Goal: Transaction & Acquisition: Purchase product/service

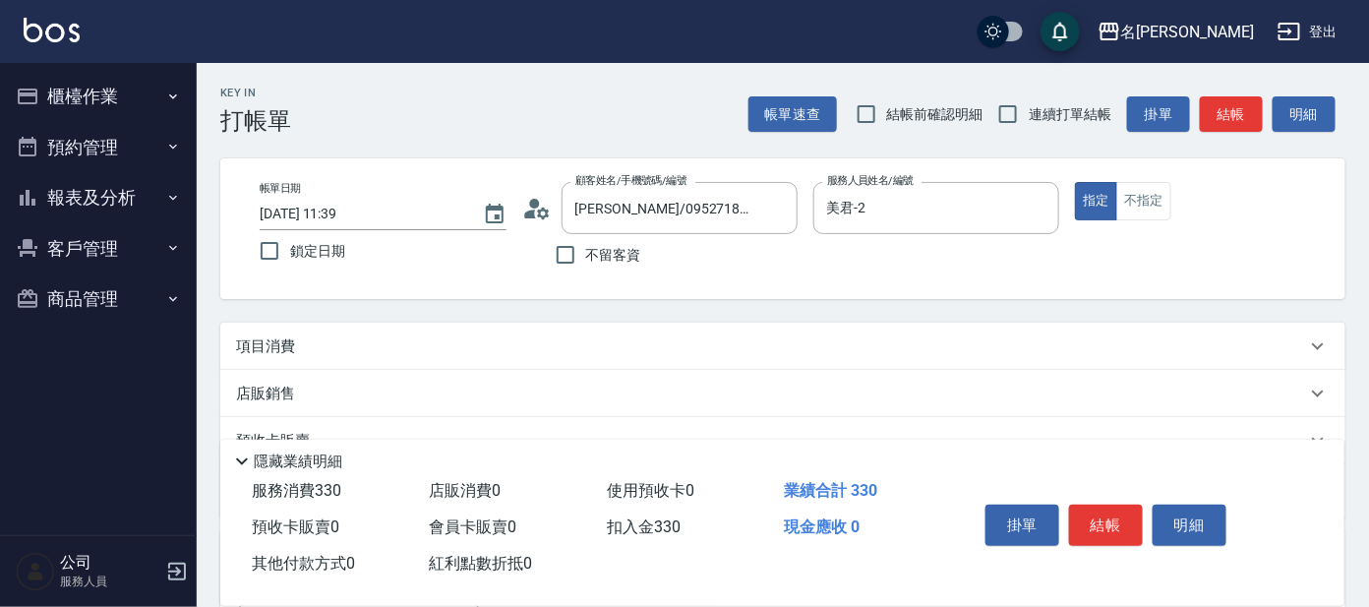
click at [85, 89] on button "櫃檯作業" at bounding box center [98, 96] width 181 height 51
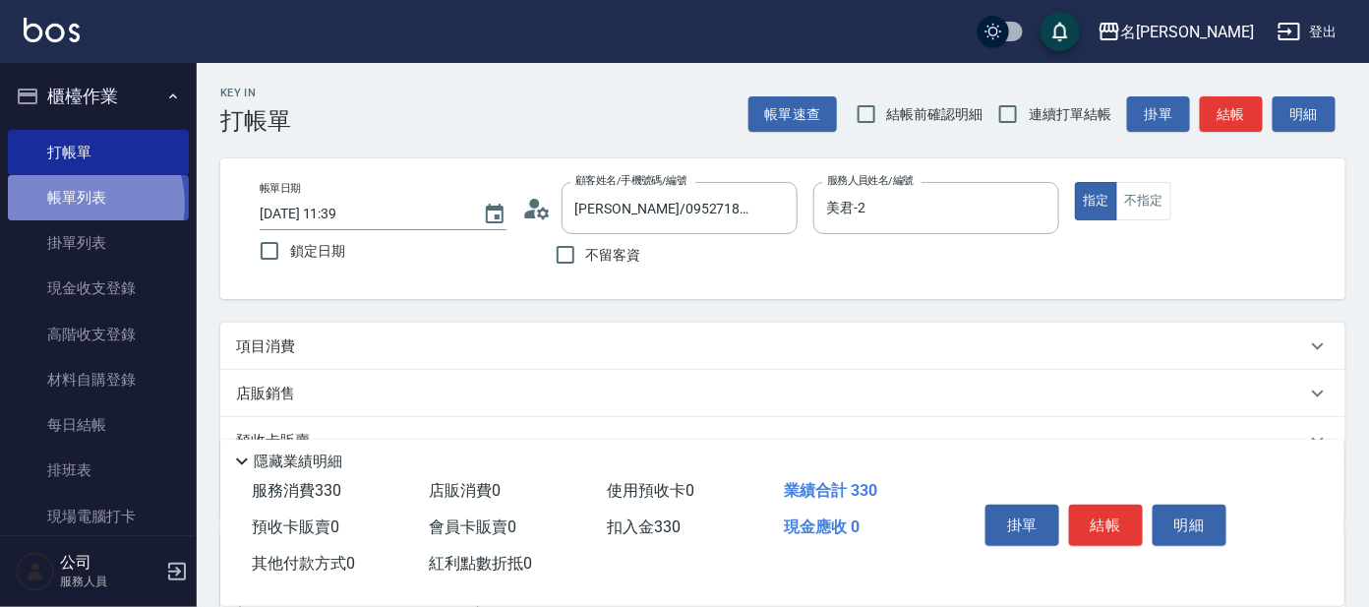
click at [77, 204] on link "帳單列表" at bounding box center [98, 197] width 181 height 45
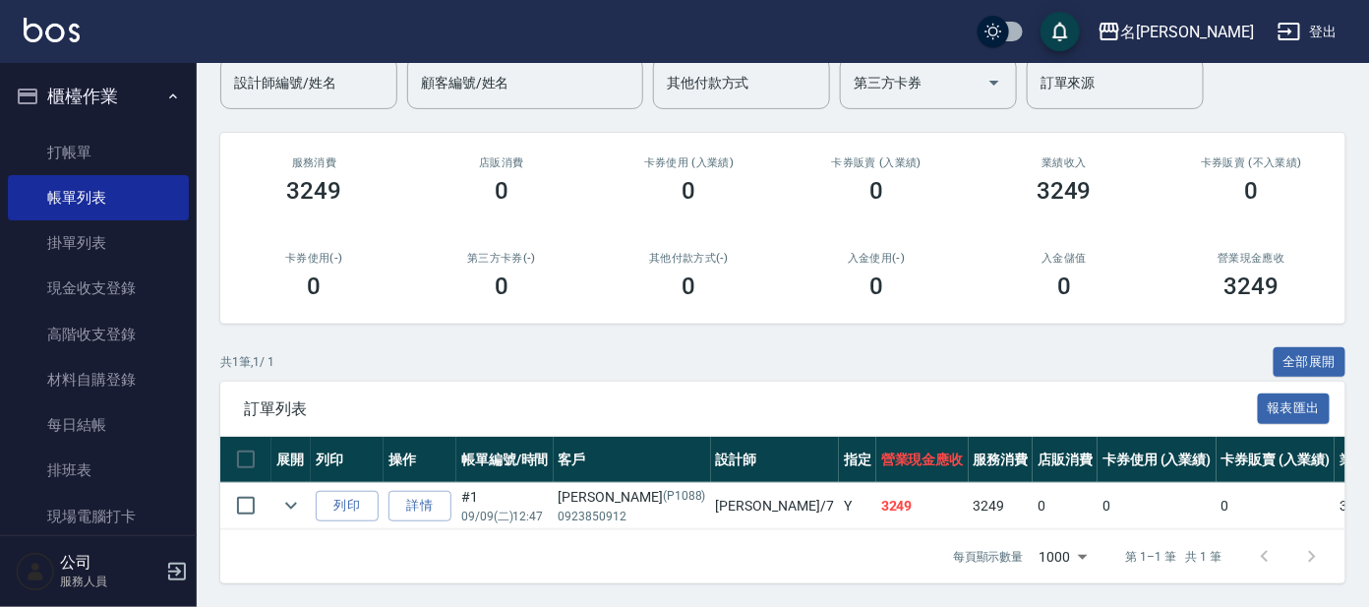
scroll to position [189, 0]
click at [423, 491] on link "詳情" at bounding box center [419, 506] width 63 height 30
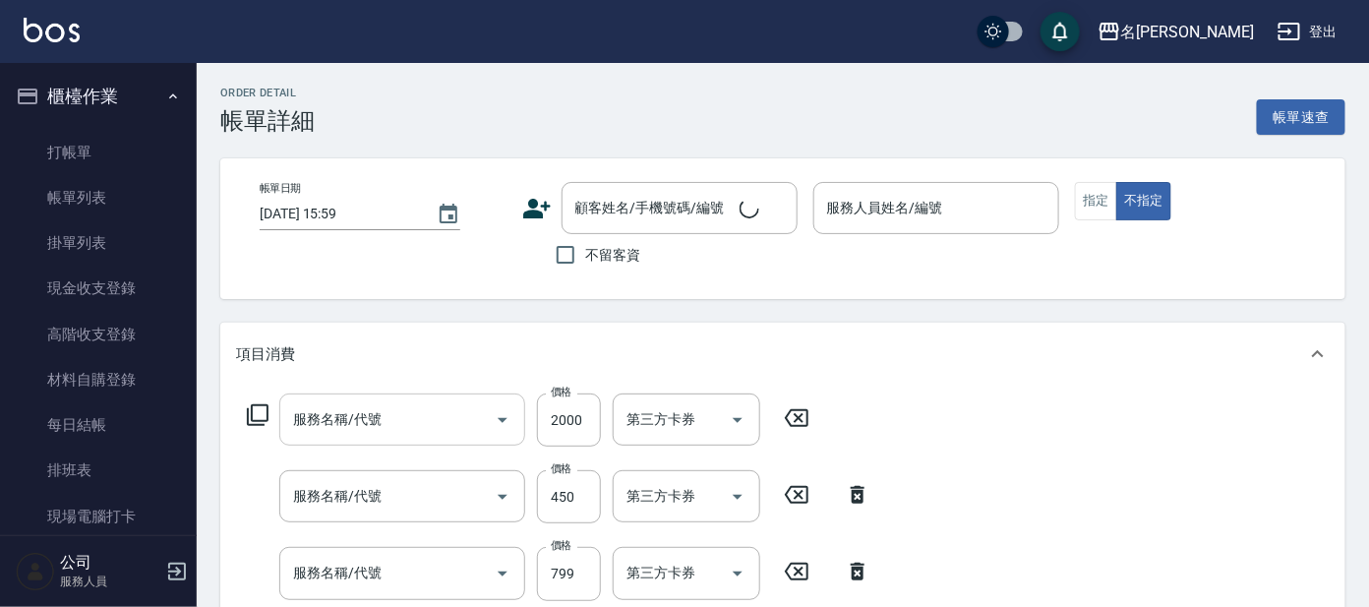
type input "[DATE] 12:47"
type input "[PERSON_NAME]-7"
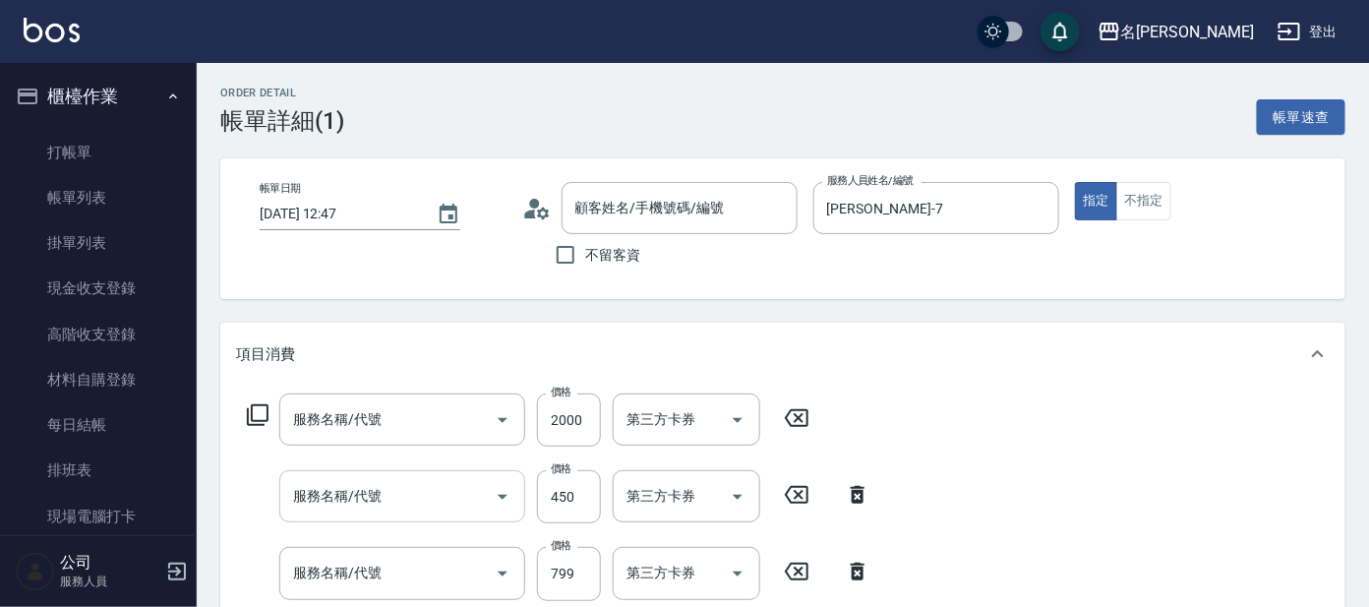
type input "結構護髮(單次)(602)"
type input "B級設計師剪髮(302)"
type input "頭皮淨化療程(101)"
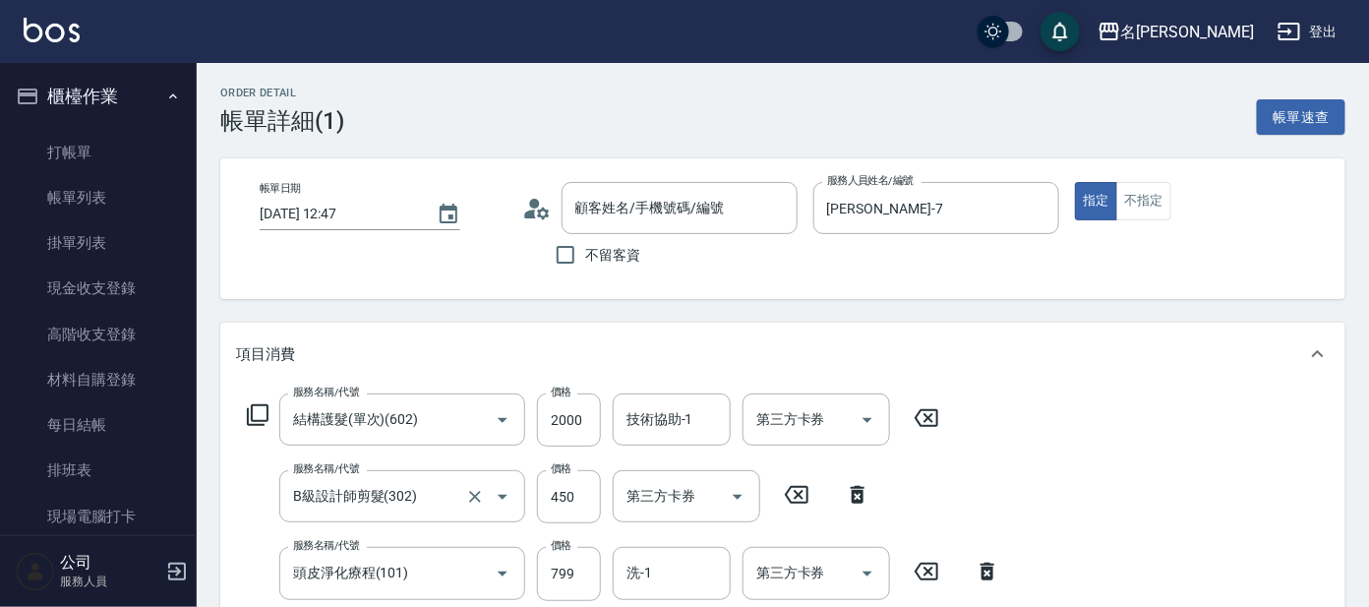
type input "[PERSON_NAME]/0923850912/P1088"
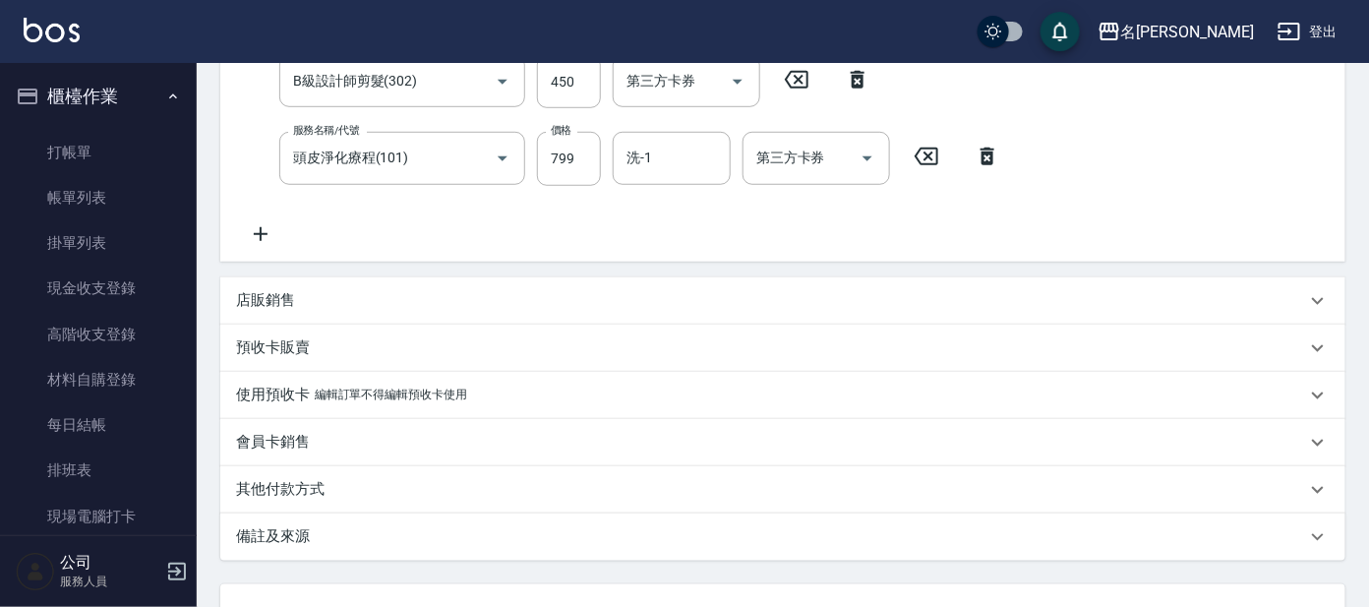
scroll to position [411, 0]
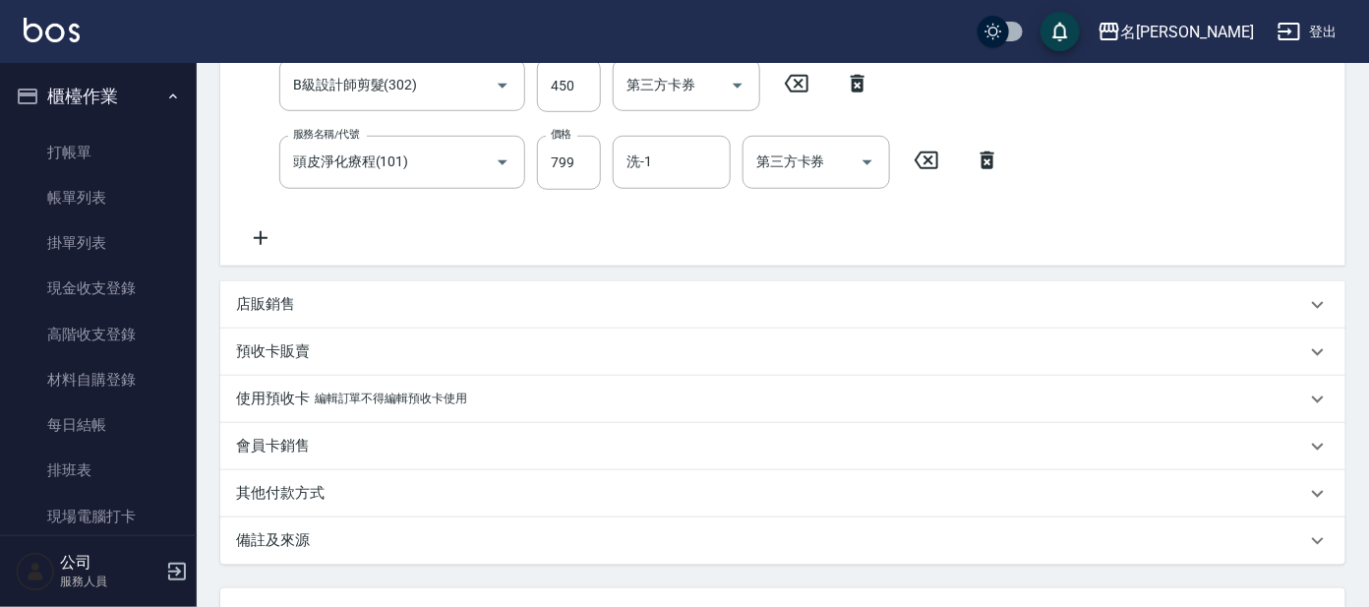
click at [279, 356] on p "預收卡販賣" at bounding box center [273, 351] width 74 height 21
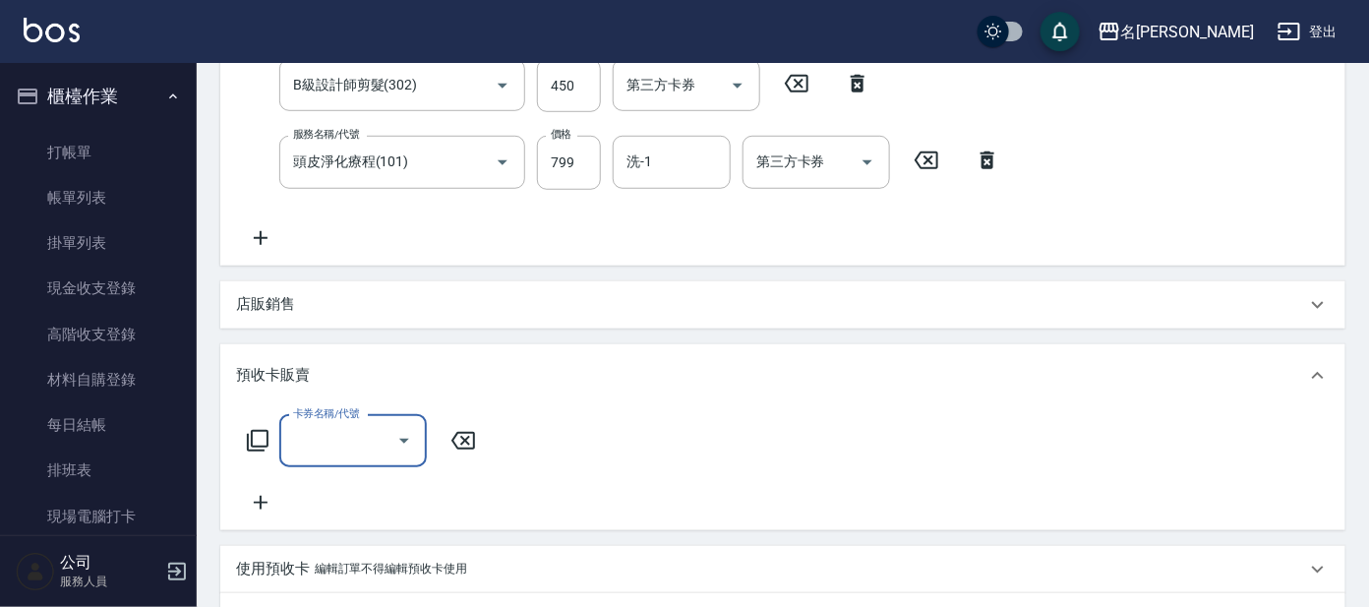
scroll to position [0, 0]
click at [266, 300] on p "店販銷售" at bounding box center [265, 304] width 59 height 21
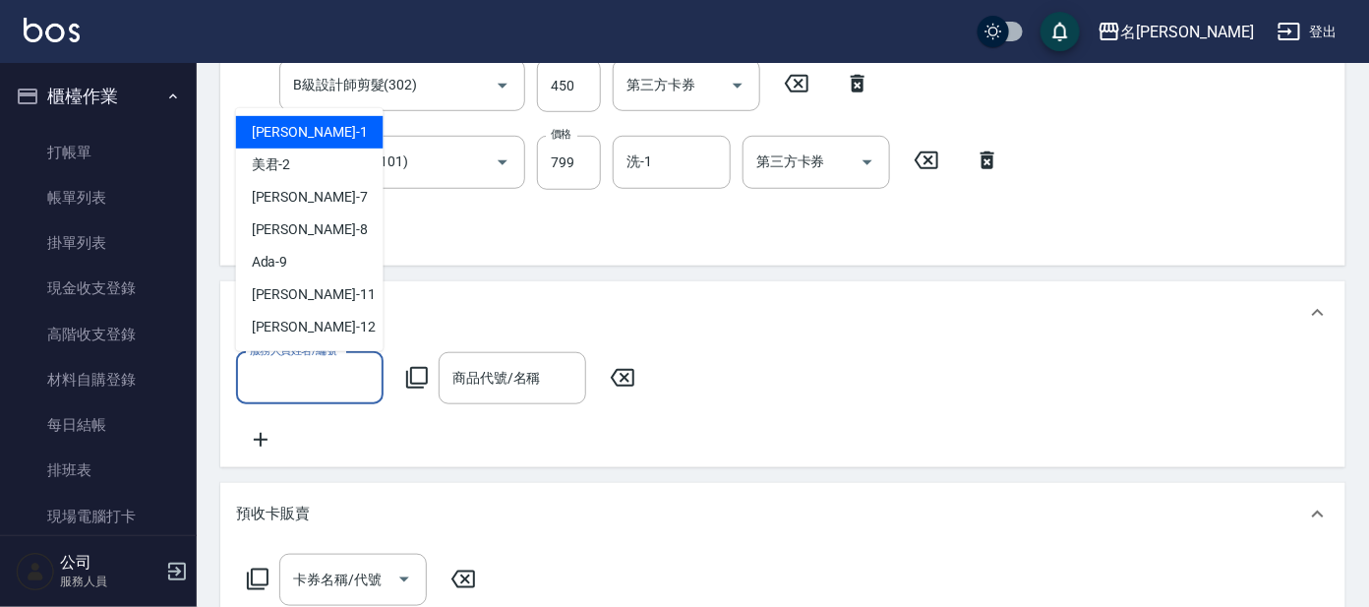
click at [312, 380] on input "服務人員姓名/編號" at bounding box center [310, 378] width 130 height 34
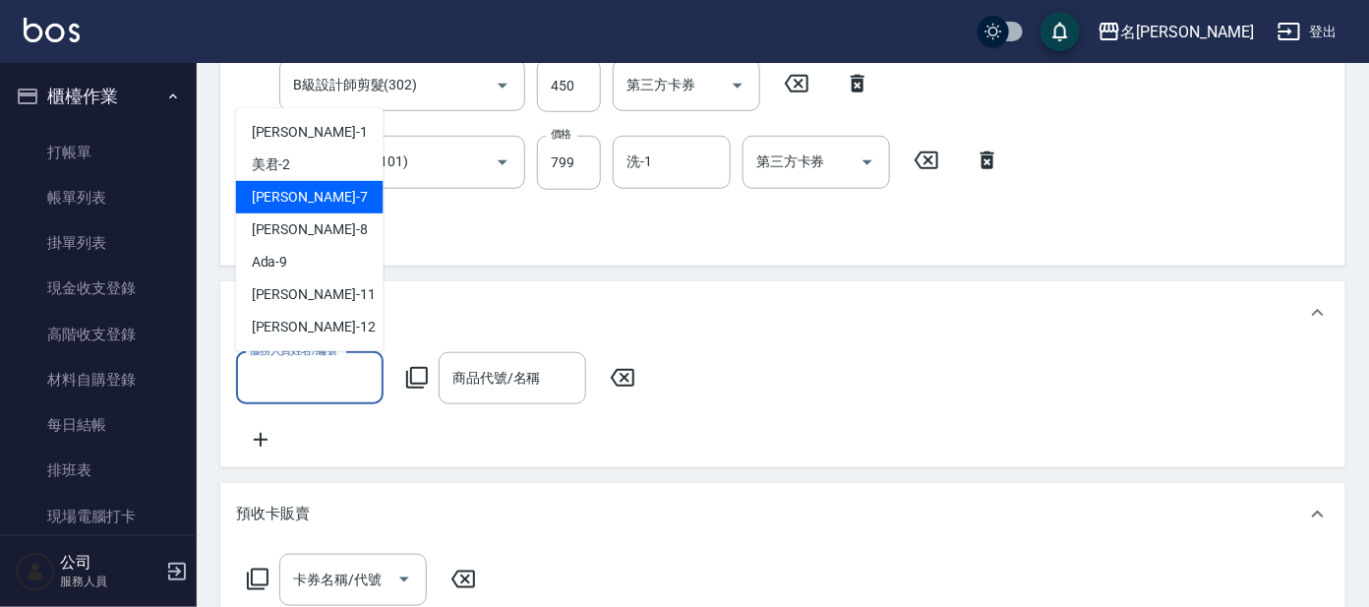
drag, startPoint x: 256, startPoint y: 197, endPoint x: 261, endPoint y: 224, distance: 28.0
click at [256, 199] on span "[PERSON_NAME] -7" at bounding box center [310, 197] width 116 height 21
type input "[PERSON_NAME]-7"
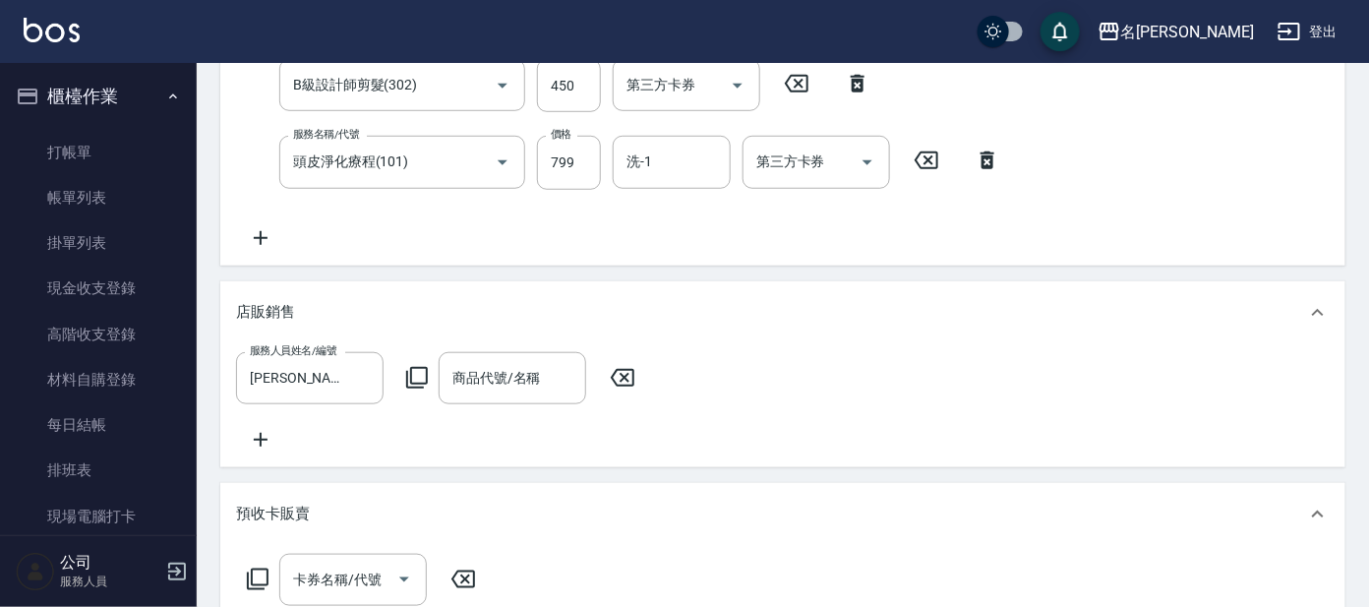
click at [412, 367] on icon at bounding box center [417, 378] width 22 height 22
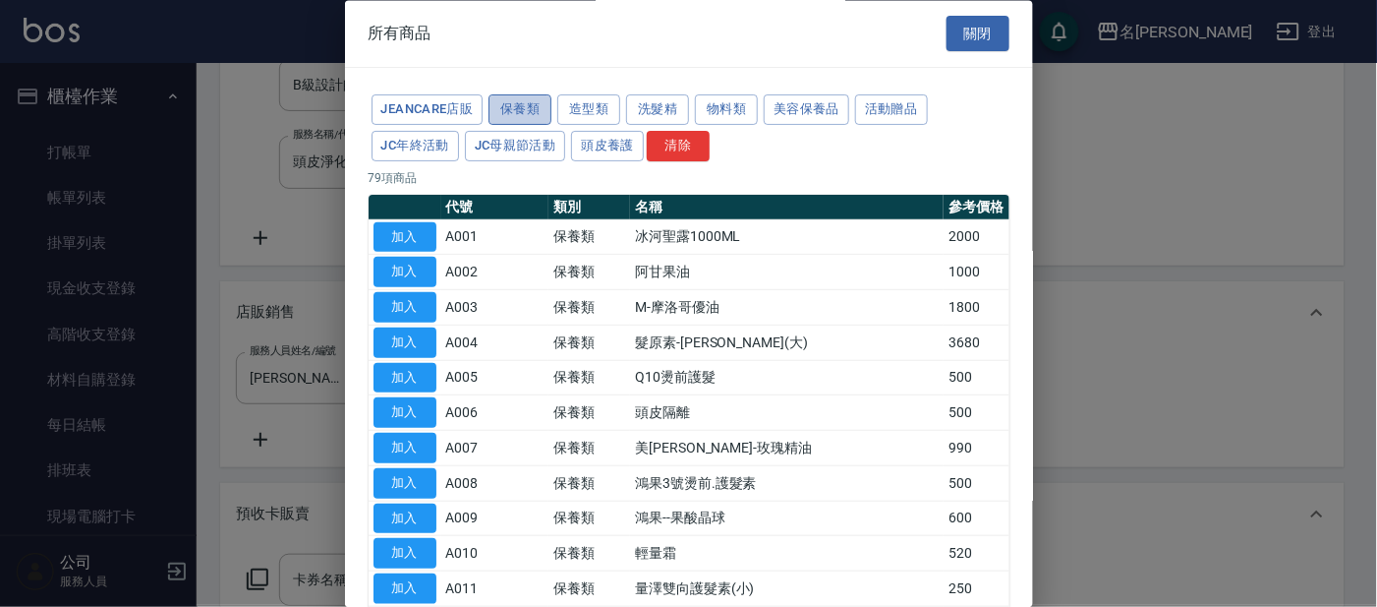
click at [520, 106] on button "保養類" at bounding box center [520, 110] width 63 height 30
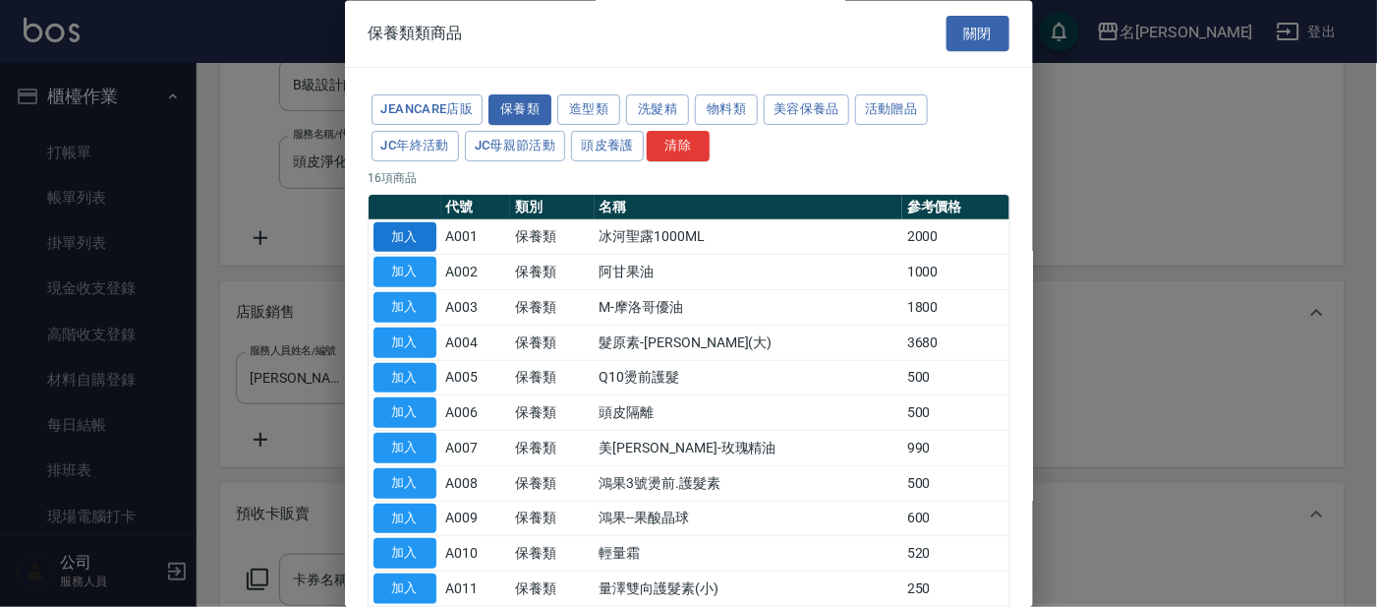
click at [398, 232] on button "加入" at bounding box center [405, 237] width 63 height 30
type input "冰河聖露1000ML"
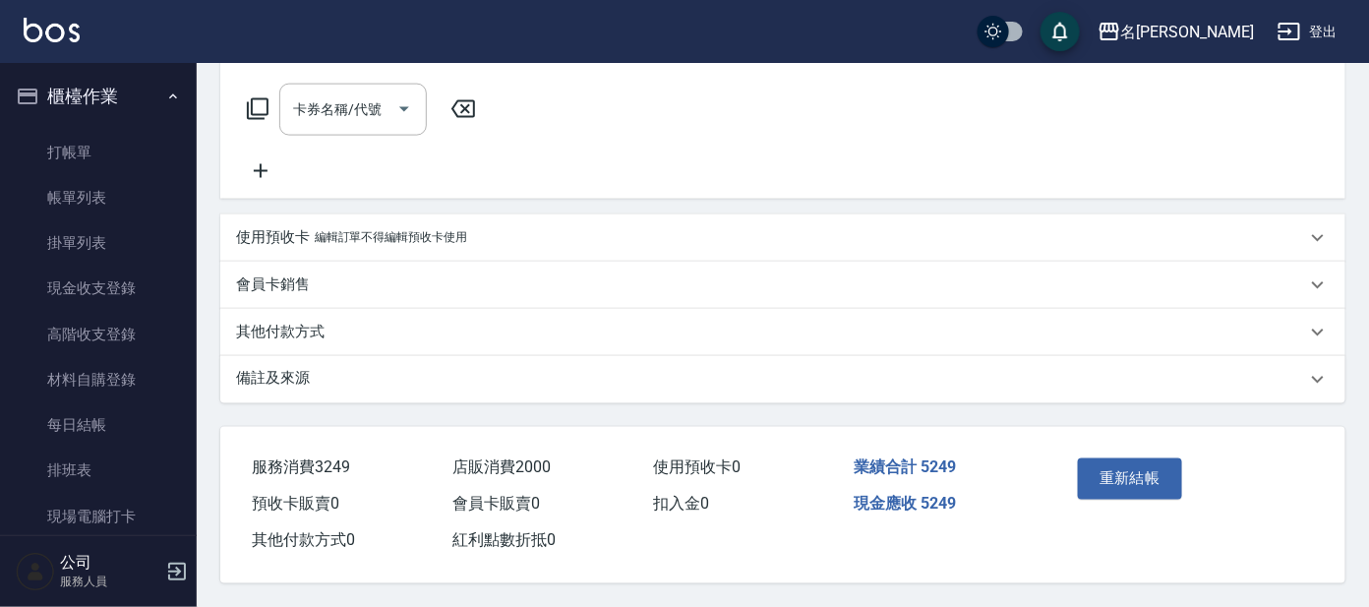
scroll to position [904, 0]
click at [1129, 464] on button "重新結帳" at bounding box center [1130, 478] width 104 height 41
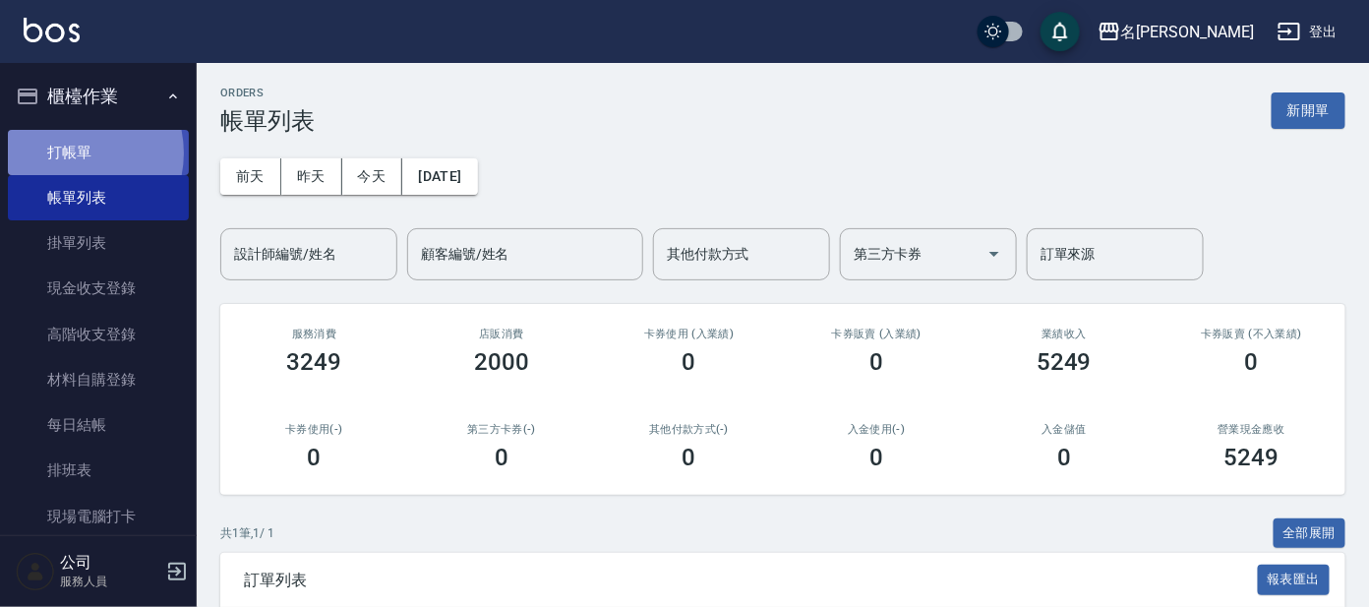
click at [70, 152] on link "打帳單" at bounding box center [98, 152] width 181 height 45
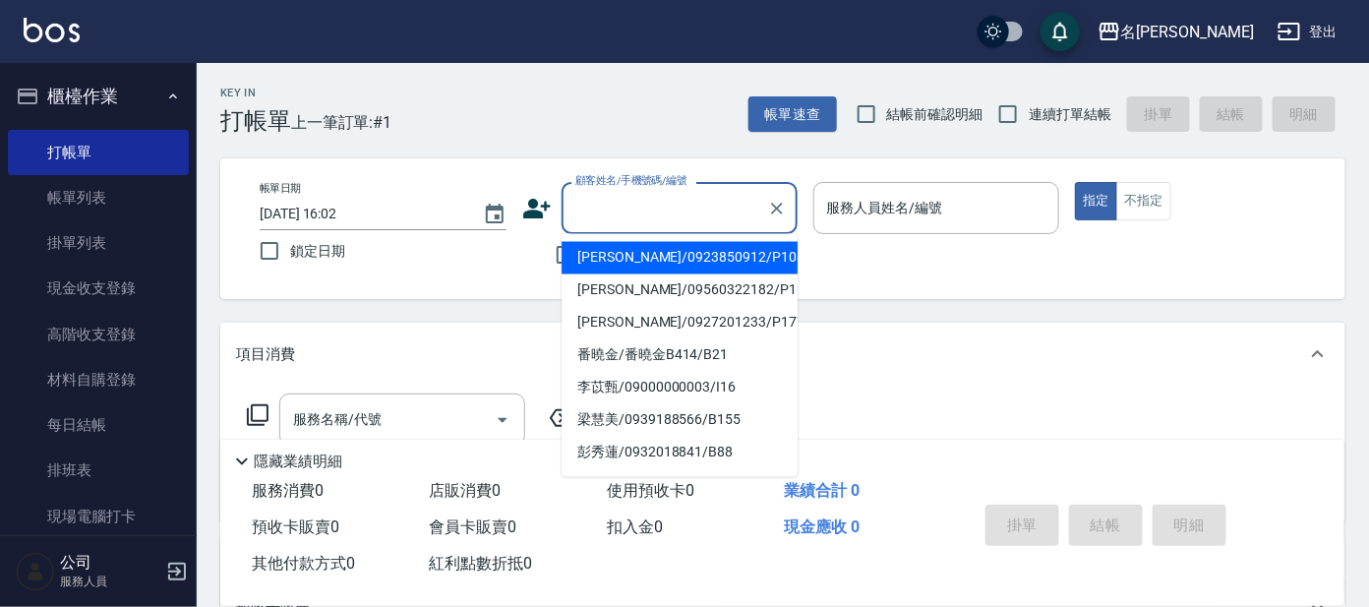
click at [642, 221] on input "顧客姓名/手機號碼/編號" at bounding box center [664, 208] width 189 height 34
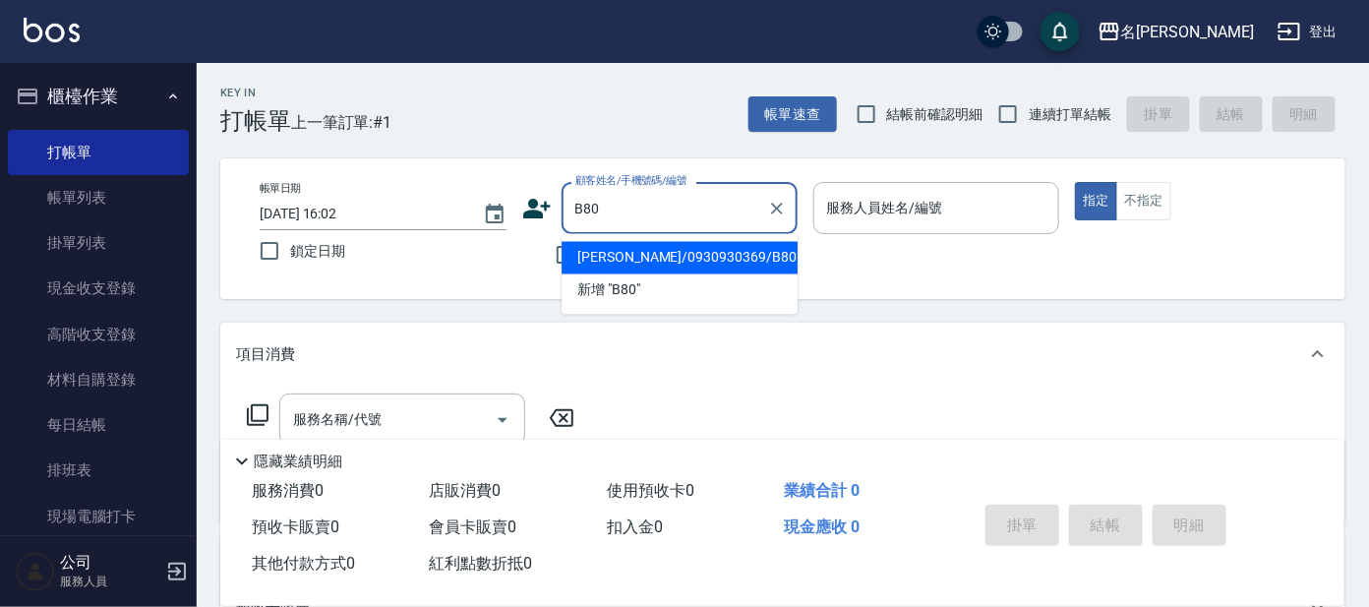
type input "[PERSON_NAME]/0930930369/B80"
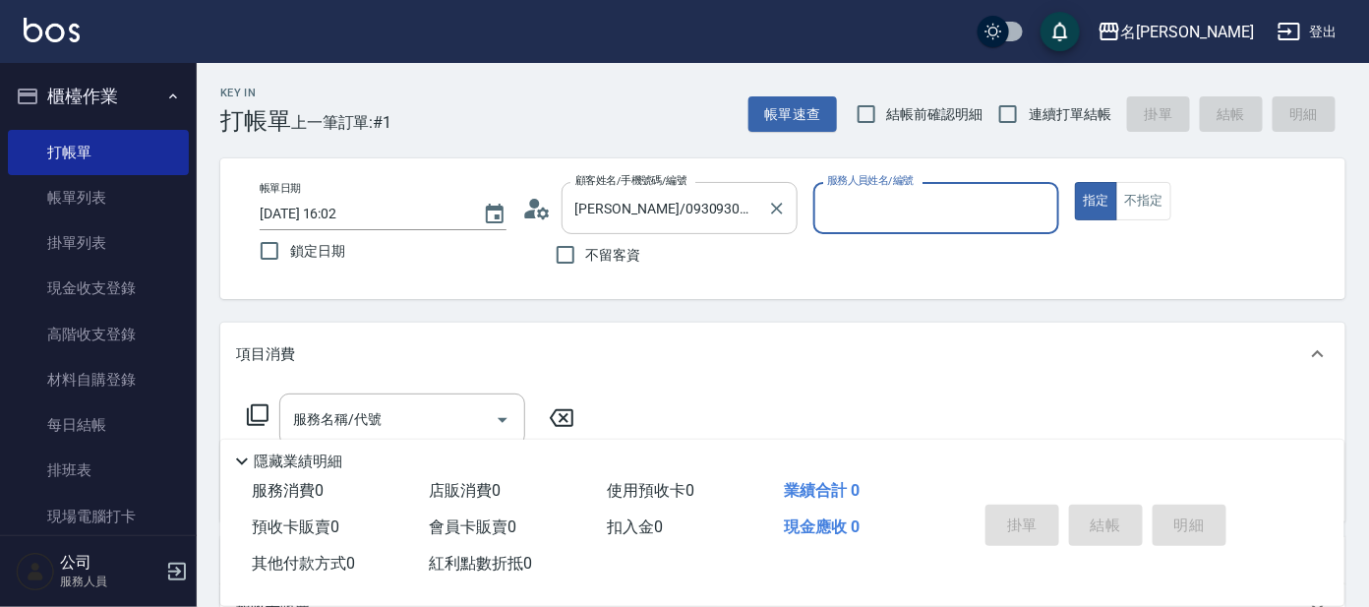
type input "美君-2"
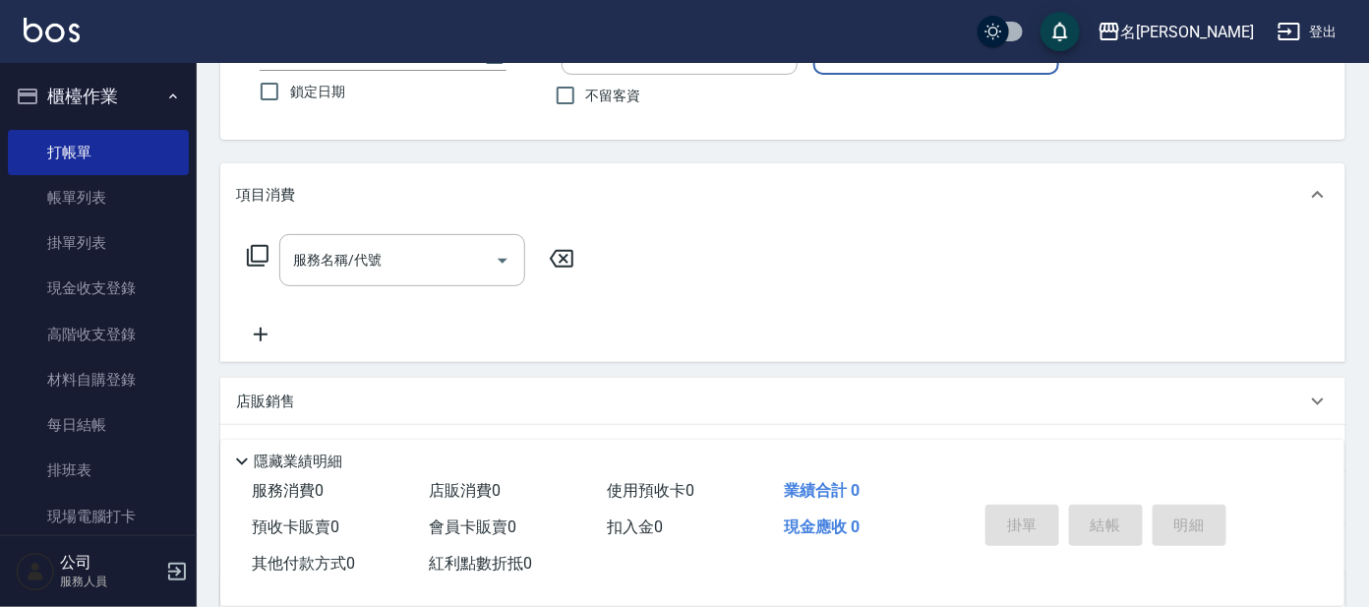
scroll to position [355, 0]
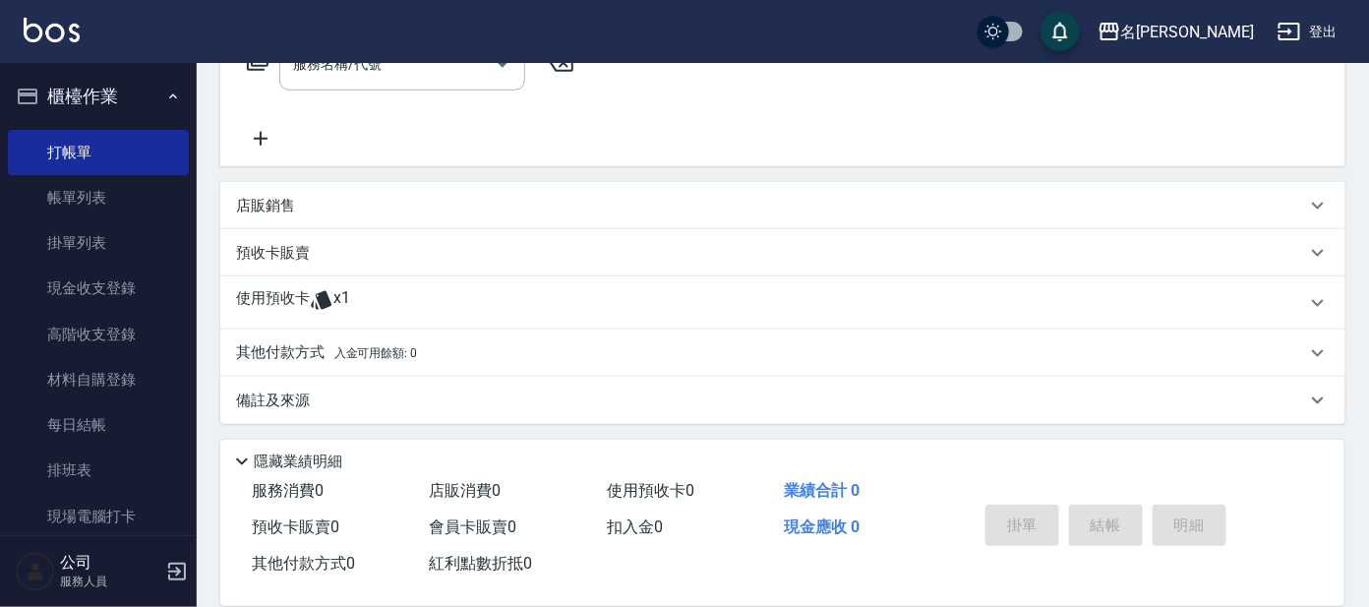
click at [258, 304] on p "使用預收卡" at bounding box center [273, 302] width 74 height 29
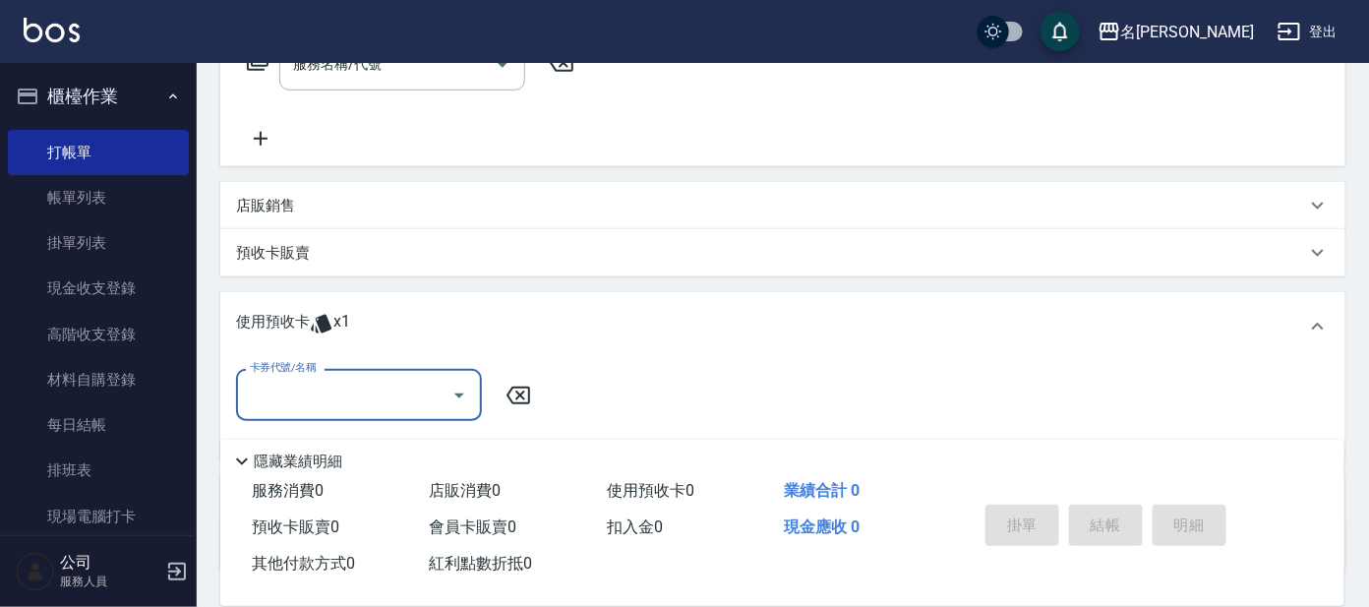
scroll to position [1, 0]
click at [368, 386] on input "卡券代號/名稱" at bounding box center [344, 395] width 199 height 34
click at [435, 444] on div "剪髮包月買5送1 剩餘1張" at bounding box center [359, 444] width 246 height 32
type input "剪髮包月買5送1"
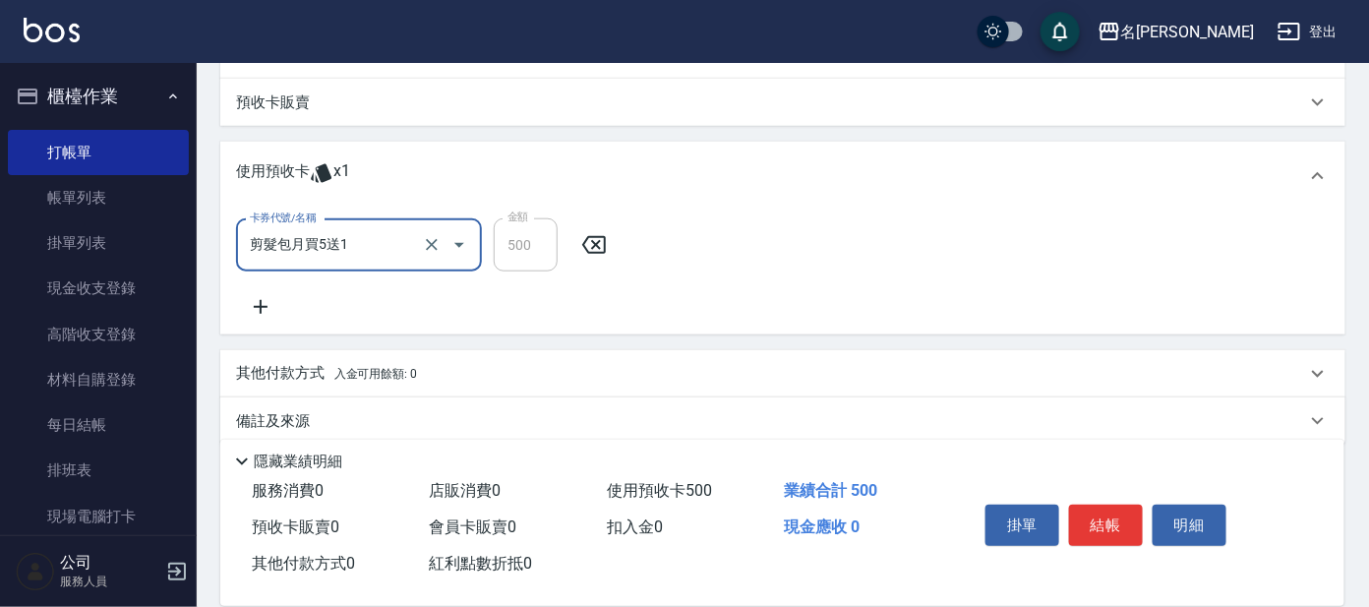
scroll to position [527, 0]
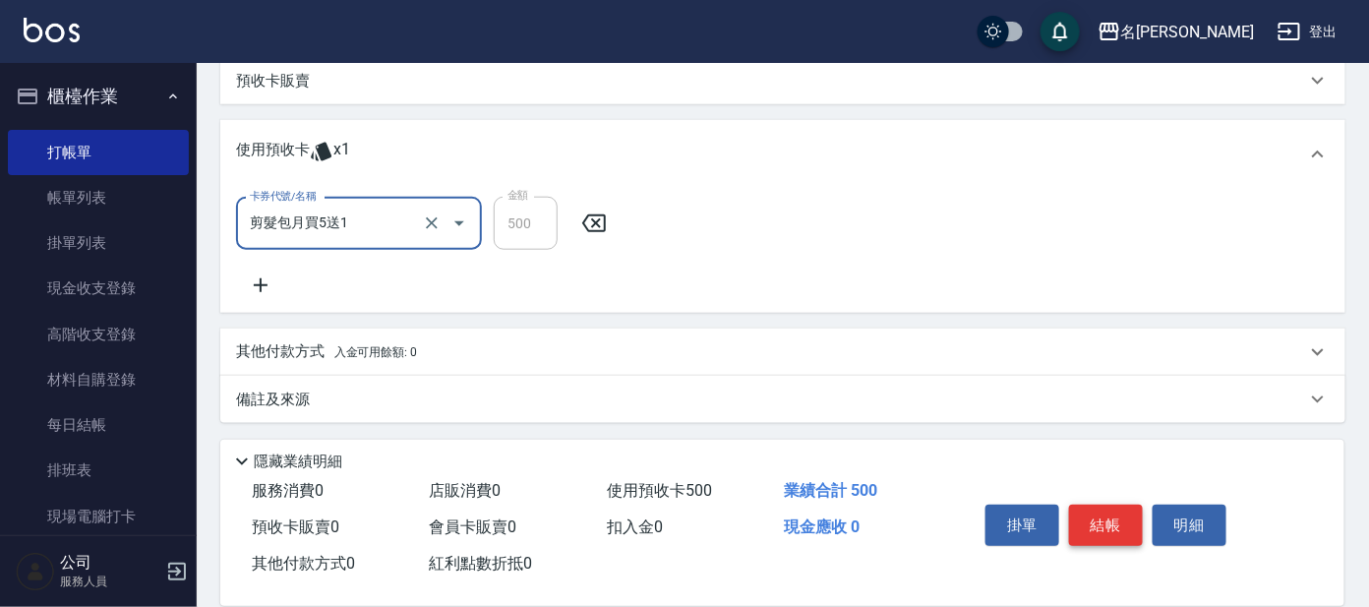
click at [1110, 519] on button "結帳" at bounding box center [1106, 524] width 74 height 41
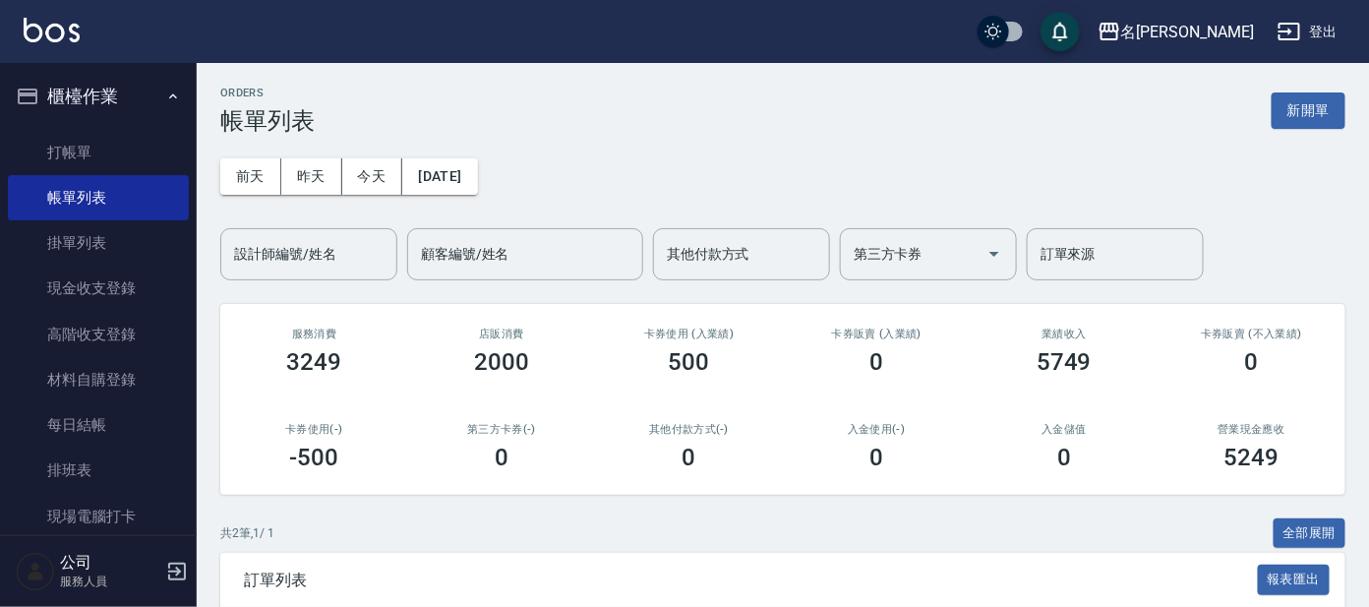
click at [597, 546] on div "共 2 筆, 1 / 1 全部展開" at bounding box center [782, 533] width 1125 height 30
click at [70, 154] on link "打帳單" at bounding box center [98, 152] width 181 height 45
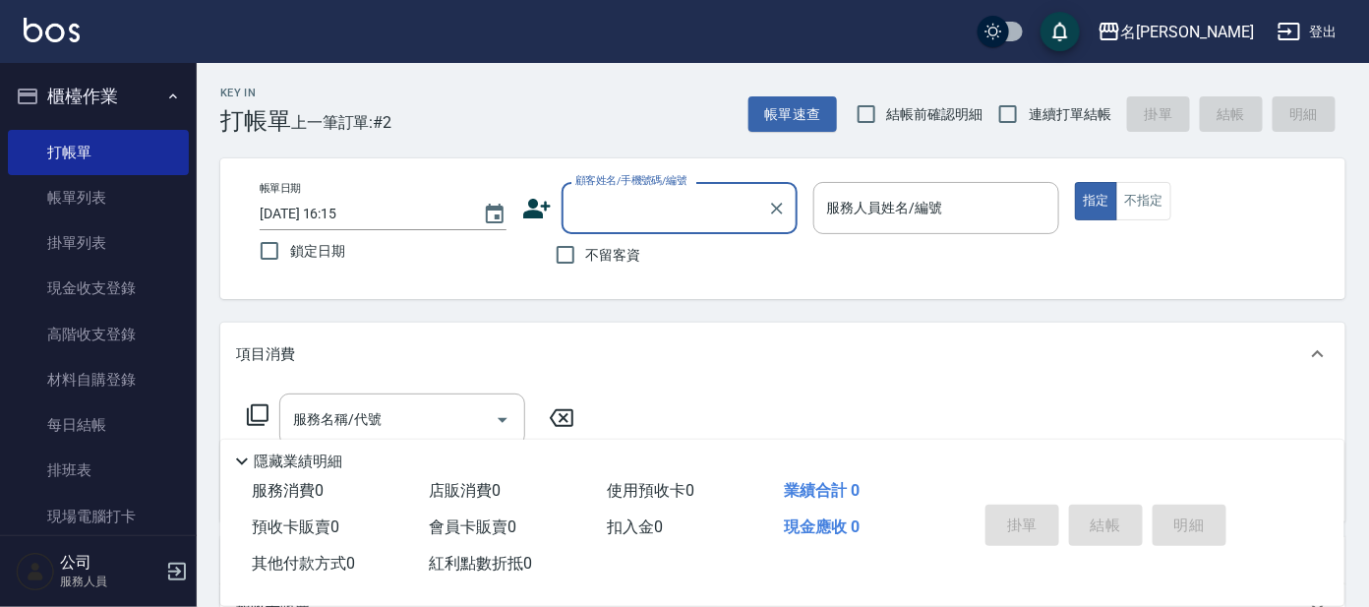
click at [635, 228] on div "顧客姓名/手機號碼/編號" at bounding box center [679, 208] width 236 height 52
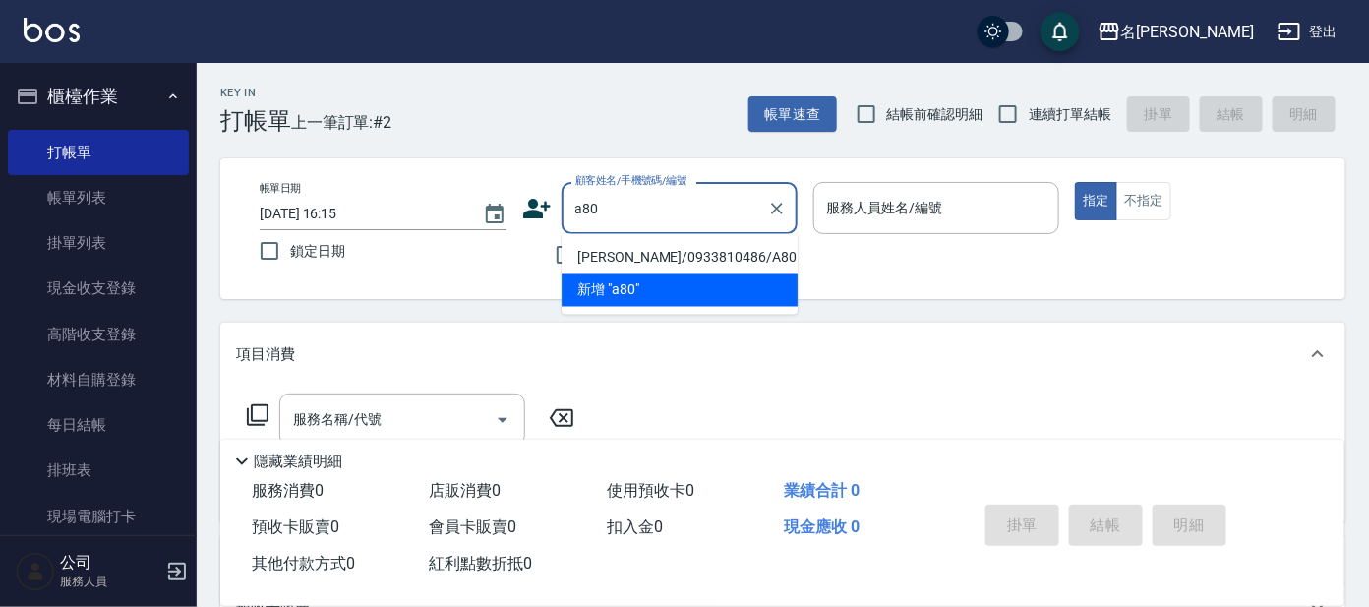
click at [675, 252] on li "[PERSON_NAME]/0933810486/A80" at bounding box center [679, 258] width 236 height 32
type input "[PERSON_NAME]/0933810486/A80"
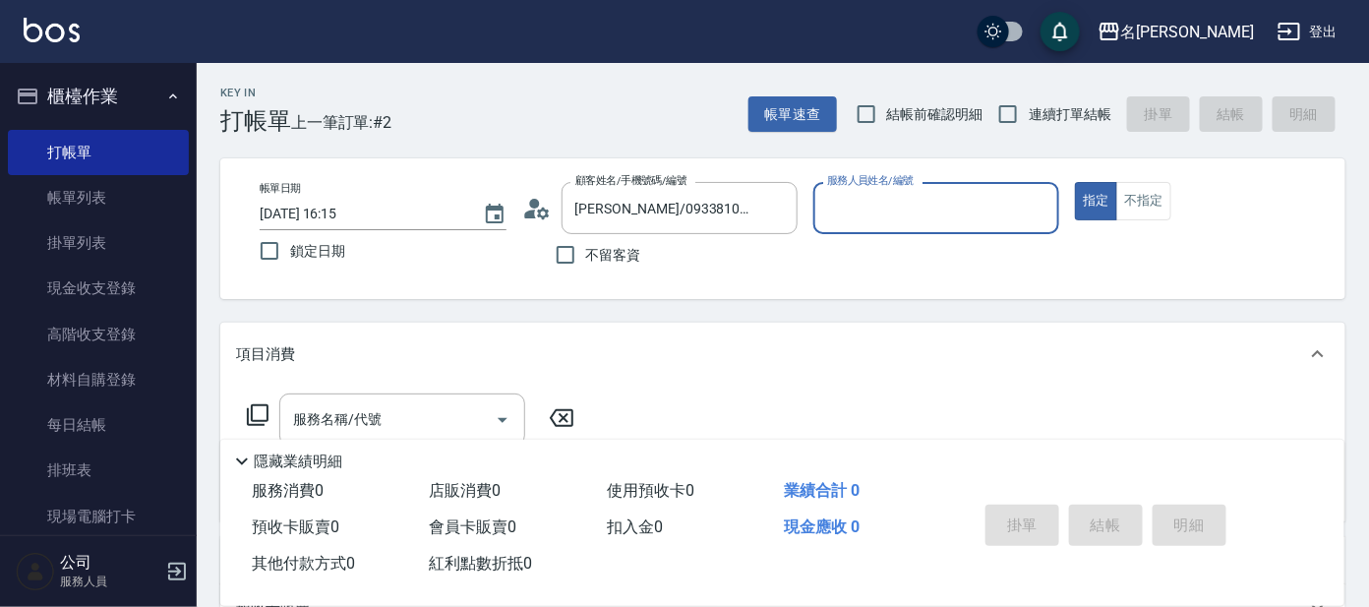
type input "[PERSON_NAME]-1"
drag, startPoint x: 463, startPoint y: 392, endPoint x: 417, endPoint y: 468, distance: 88.7
click at [439, 431] on div "服務名稱/代號" at bounding box center [402, 419] width 246 height 52
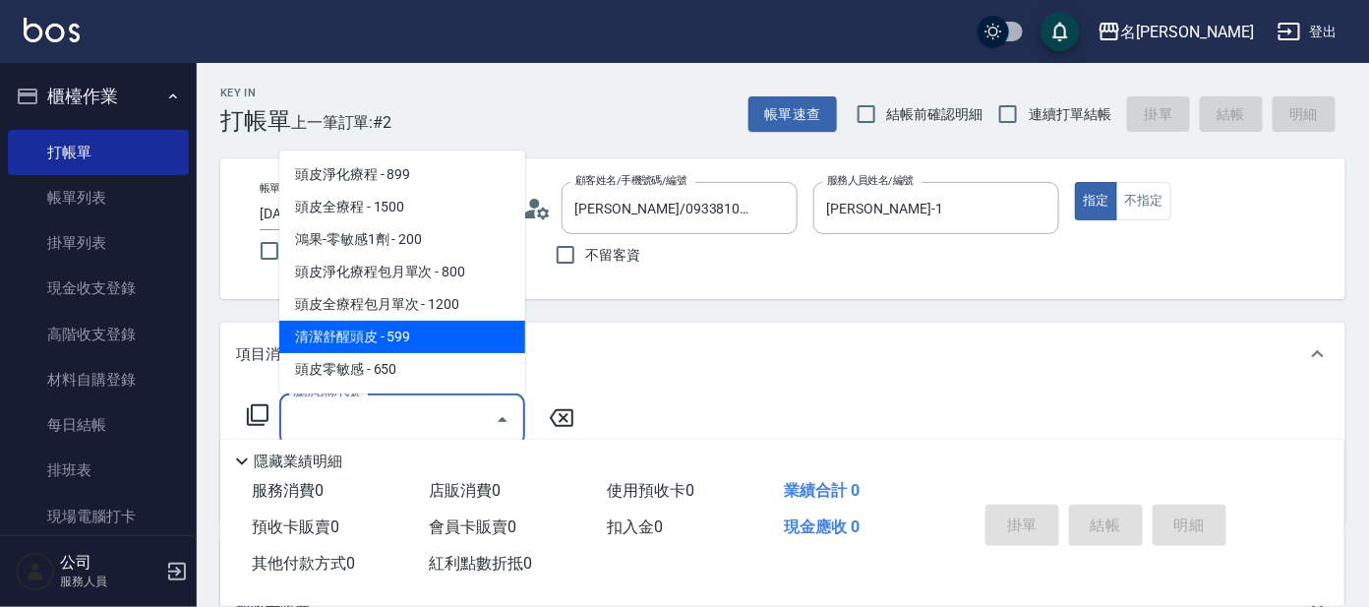
click at [405, 330] on span "清潔舒醒頭皮 - 599" at bounding box center [402, 337] width 246 height 32
type input "清潔舒醒頭皮(110)"
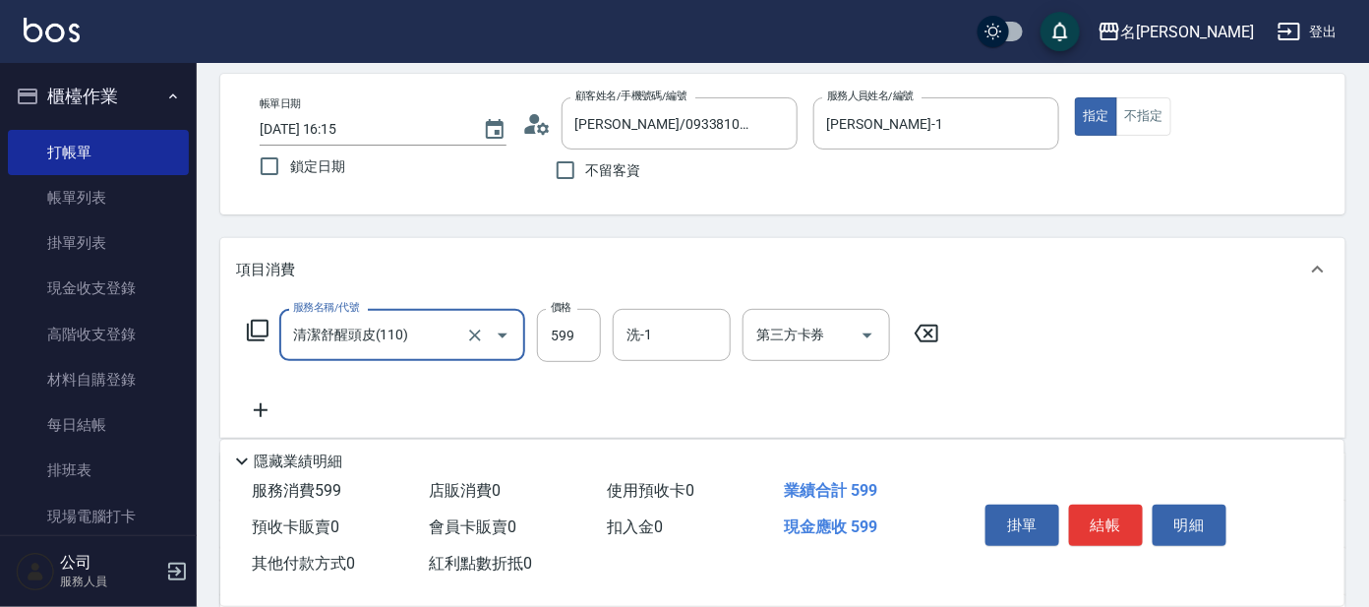
scroll to position [122, 0]
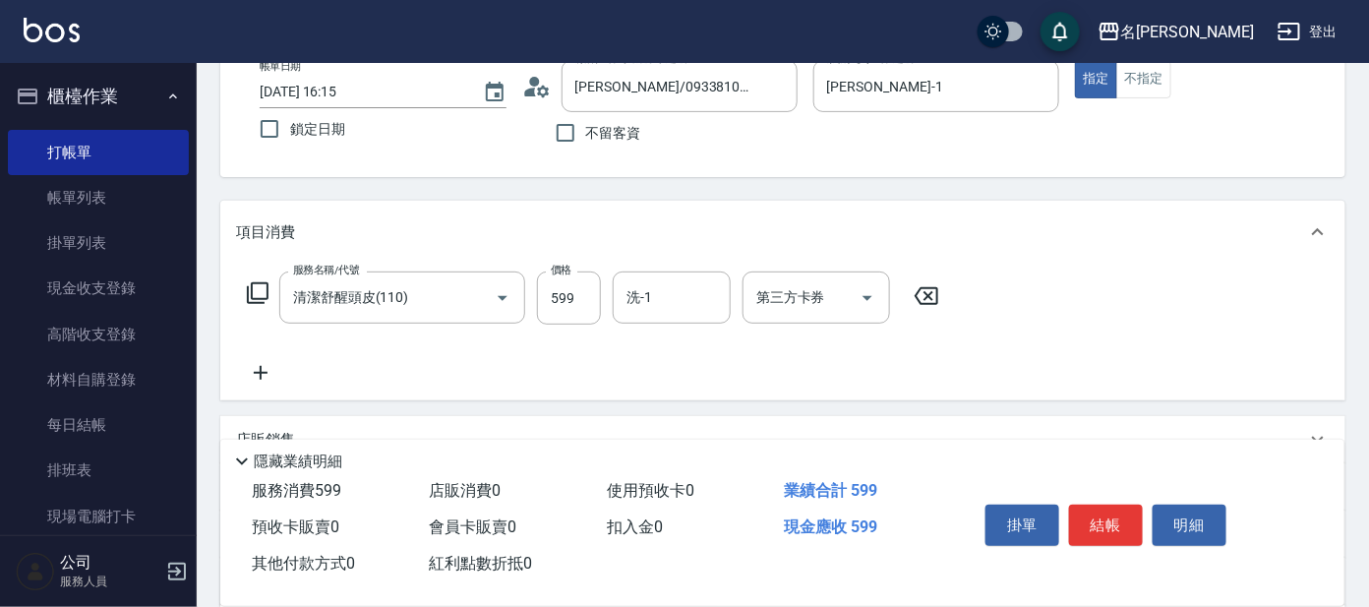
click at [252, 287] on icon at bounding box center [258, 293] width 22 height 22
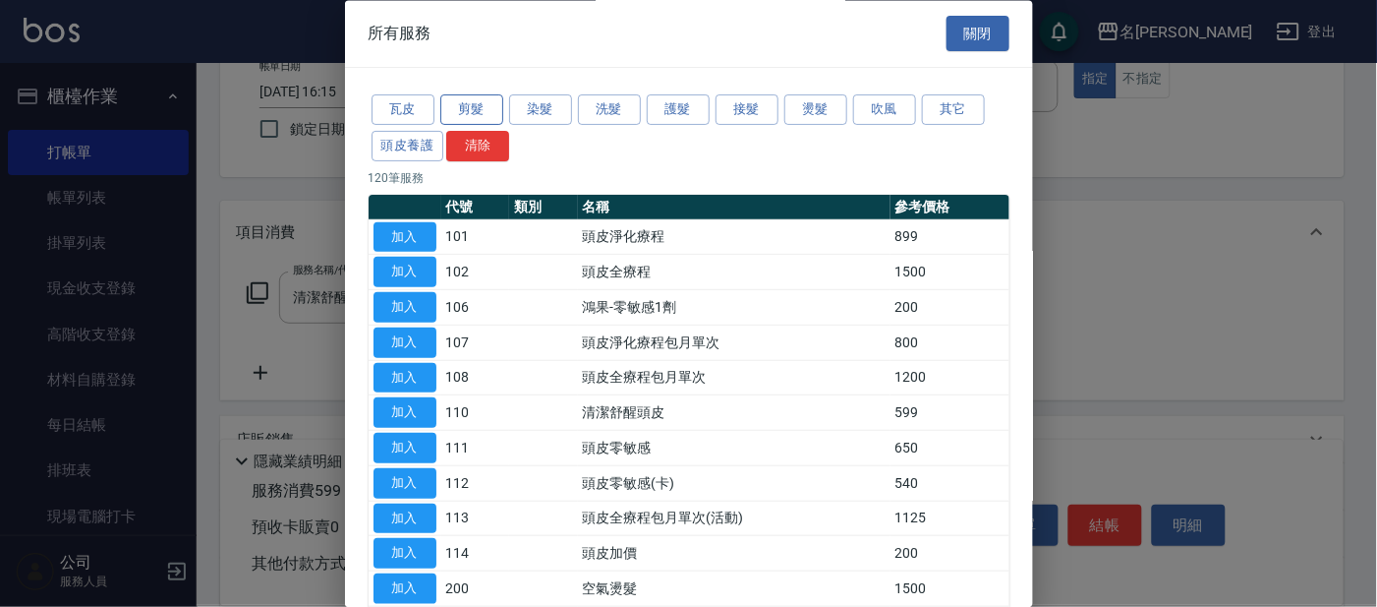
click at [473, 101] on button "剪髮" at bounding box center [471, 110] width 63 height 30
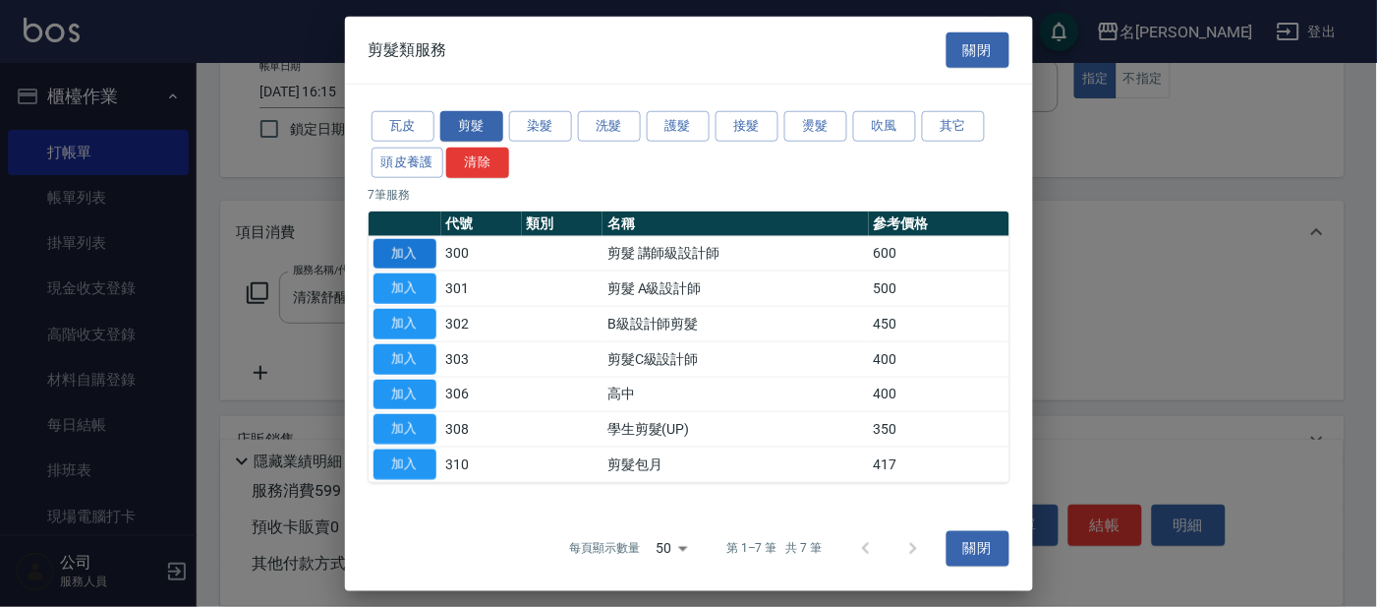
click at [417, 246] on button "加入" at bounding box center [405, 253] width 63 height 30
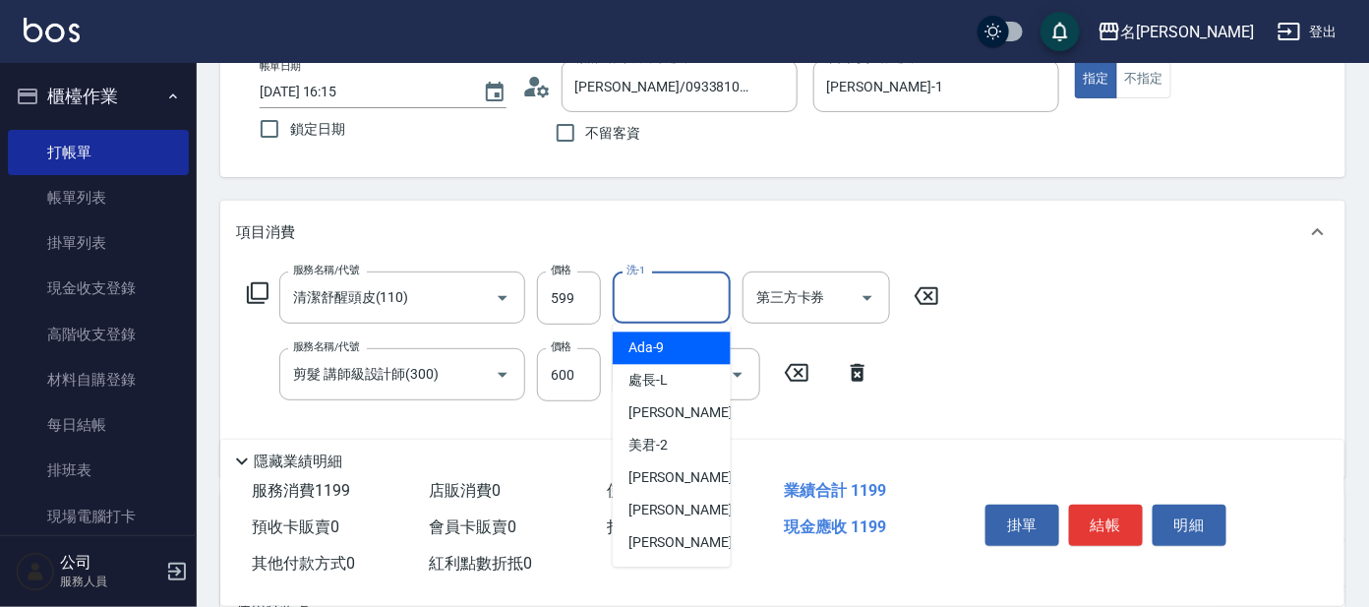
click at [668, 287] on input "洗-1" at bounding box center [671, 297] width 100 height 34
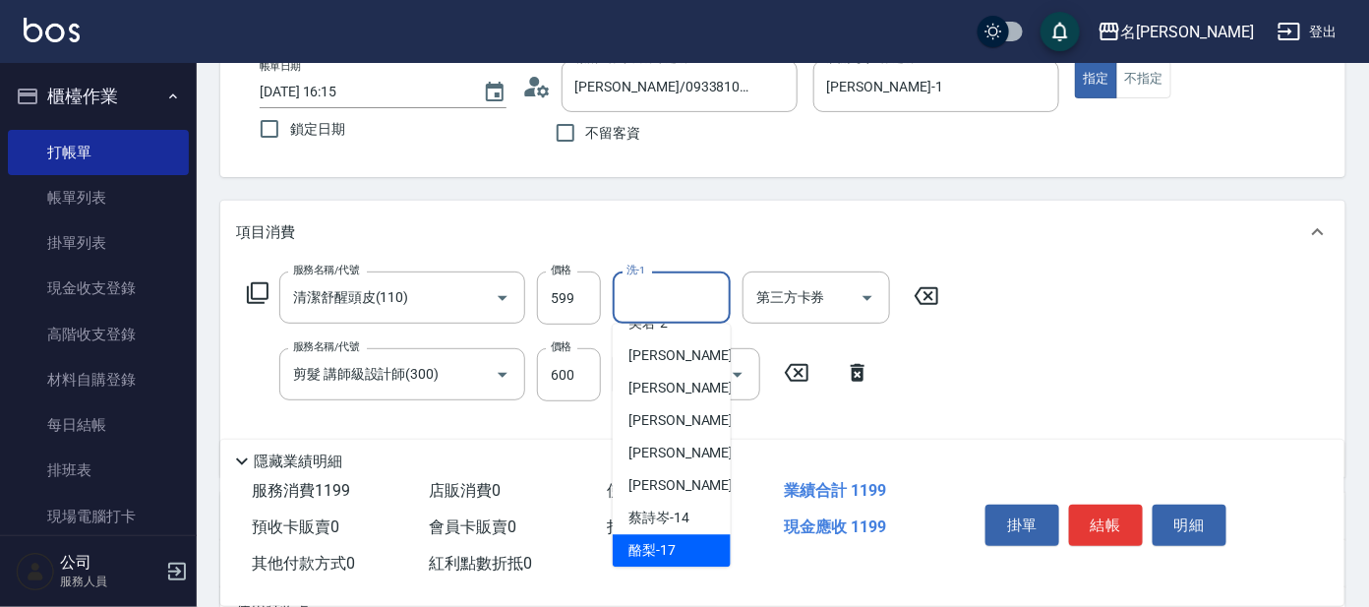
click at [666, 549] on span "酪梨 -17" at bounding box center [651, 551] width 47 height 21
type input "酪梨-17"
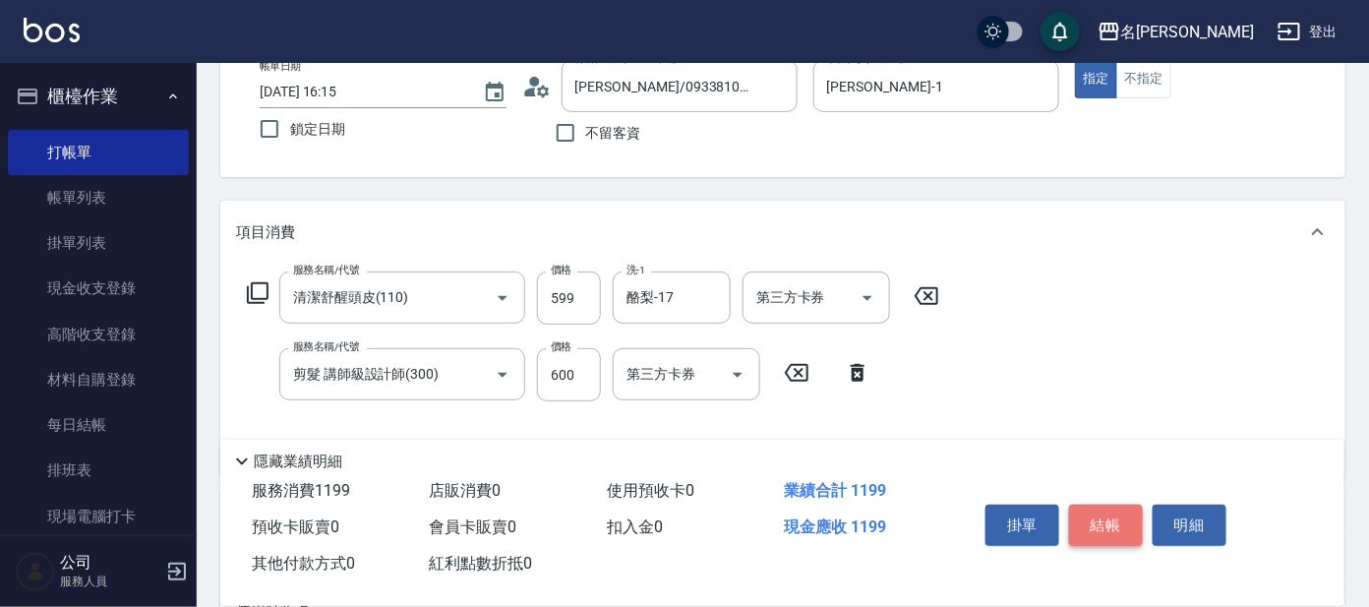
click at [1096, 510] on button "結帳" at bounding box center [1106, 524] width 74 height 41
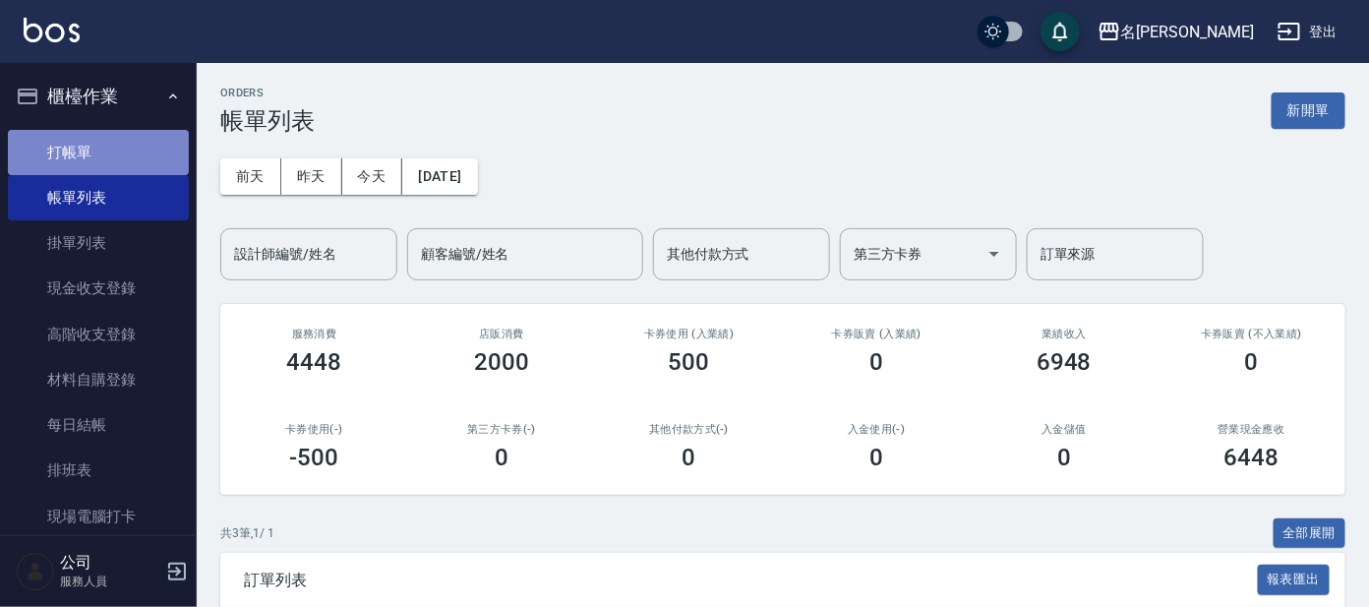
click at [98, 146] on link "打帳單" at bounding box center [98, 152] width 181 height 45
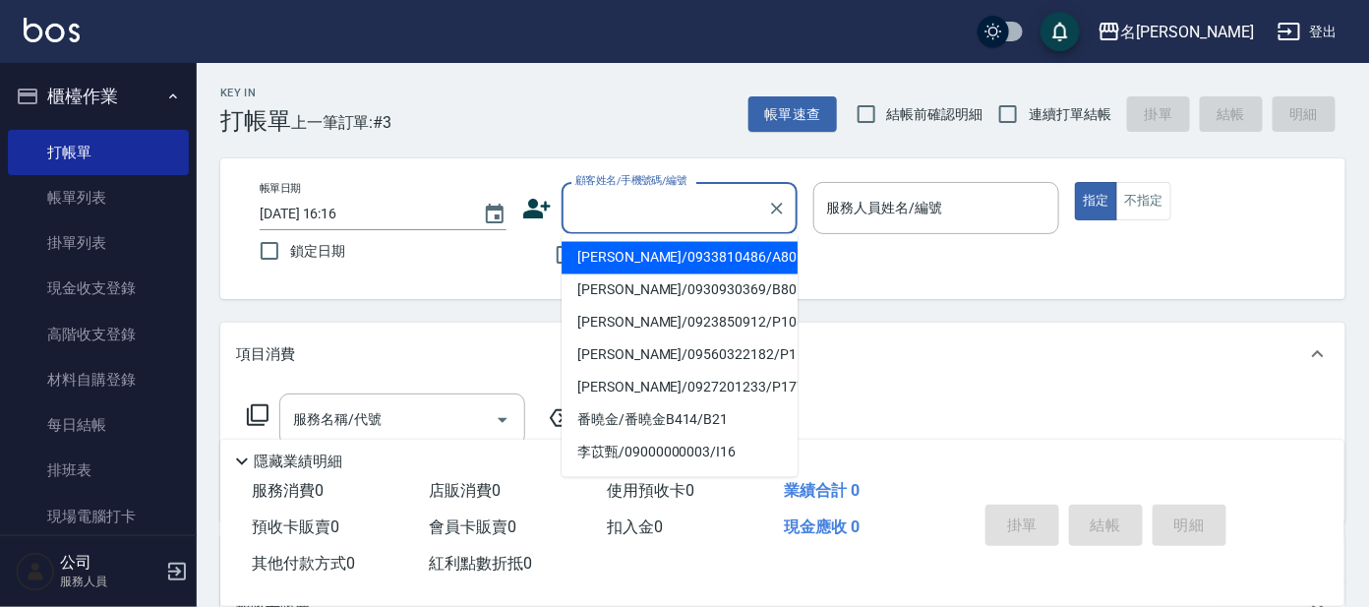
click at [674, 202] on input "顧客姓名/手機號碼/編號" at bounding box center [664, 208] width 189 height 34
click at [674, 254] on li "[PERSON_NAME]/0933810486/A80" at bounding box center [679, 258] width 236 height 32
type input "[PERSON_NAME]/0933810486/A80"
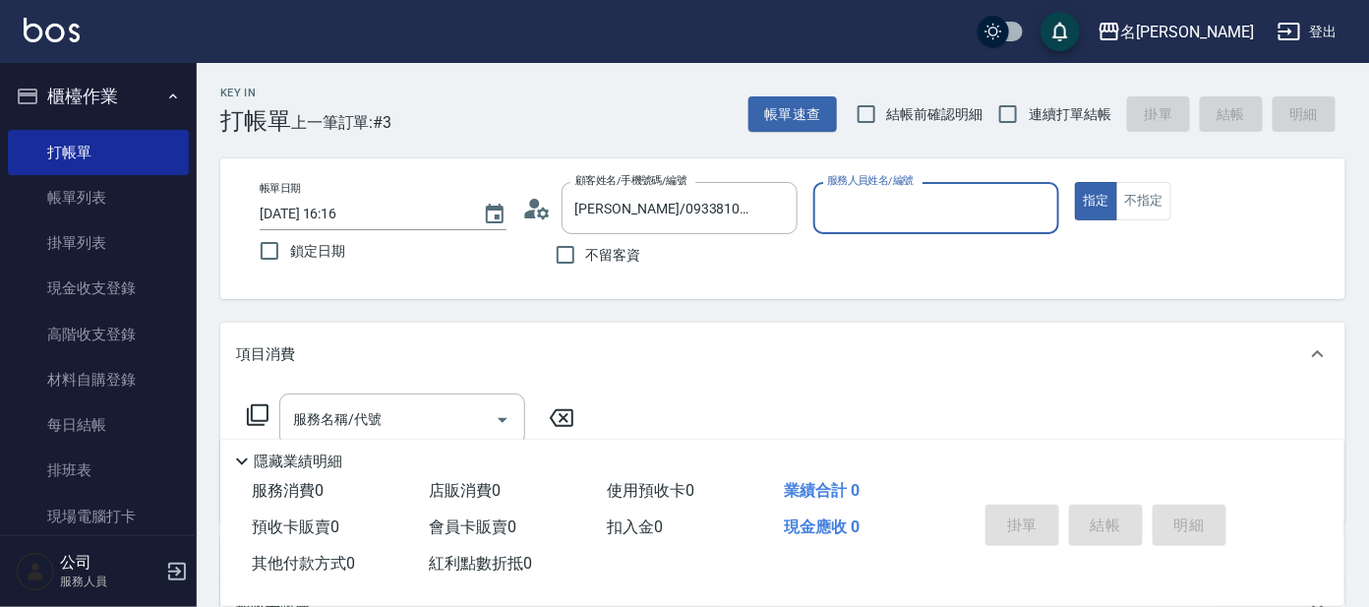
type input "[PERSON_NAME]-1"
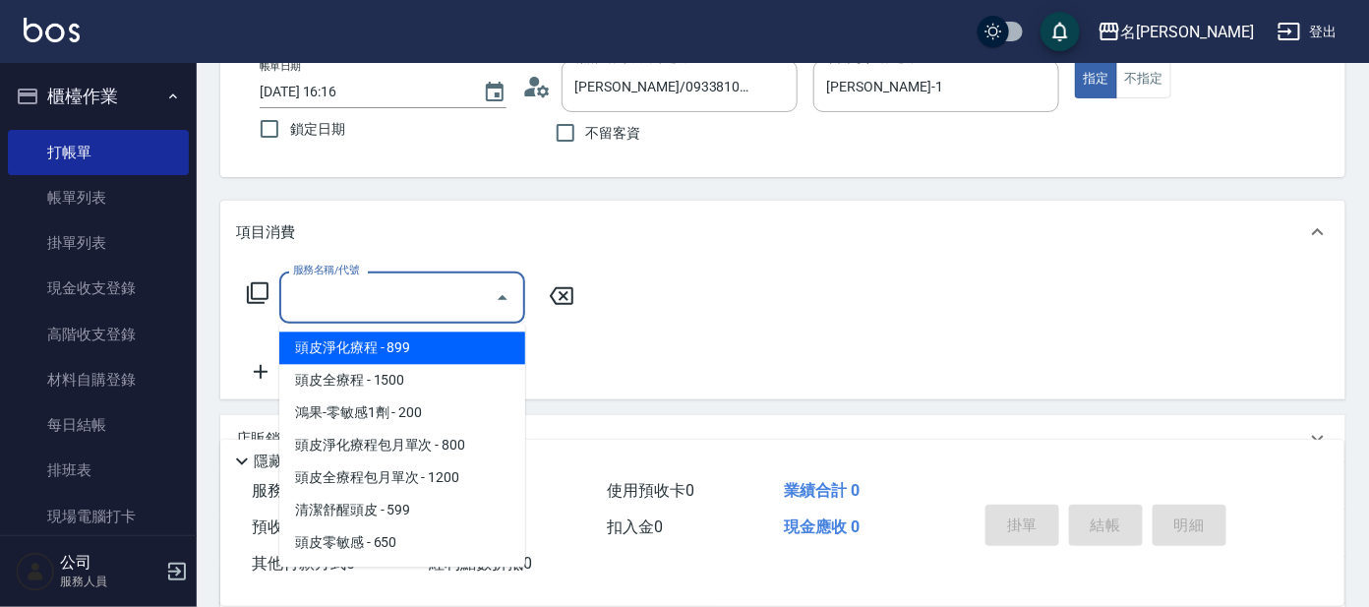
click at [387, 290] on input "服務名稱/代號" at bounding box center [387, 297] width 199 height 34
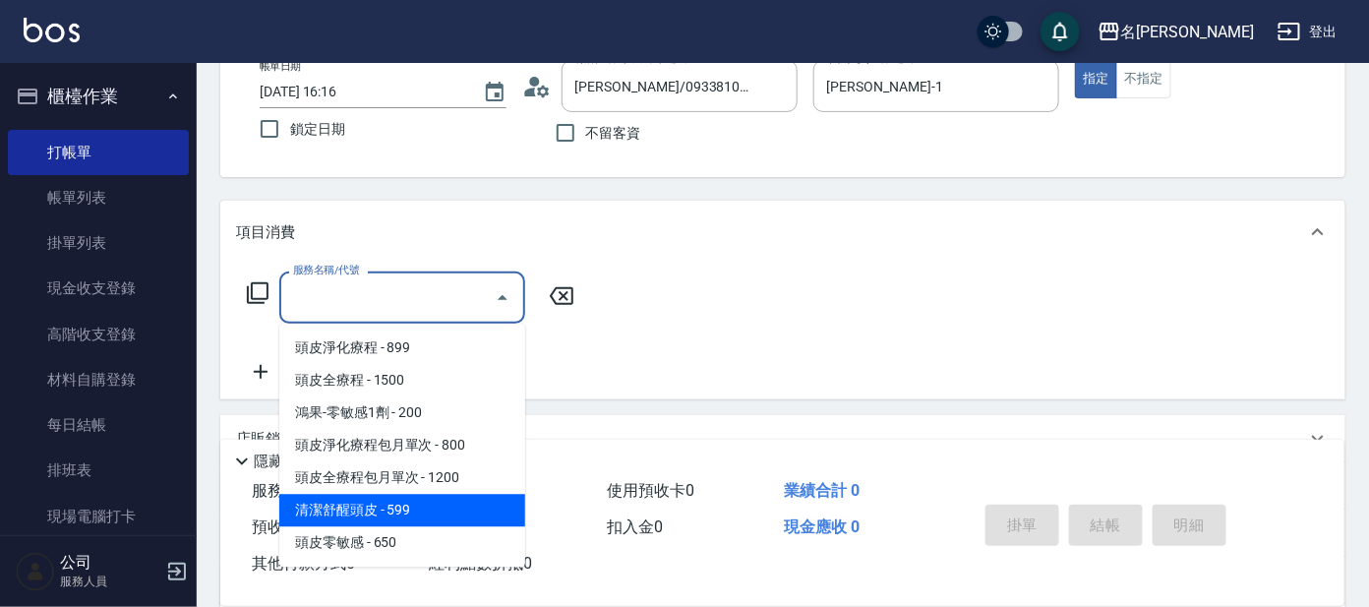
click at [392, 523] on span "清潔舒醒頭皮 - 599" at bounding box center [402, 511] width 246 height 32
type input "清潔舒醒頭皮(110)"
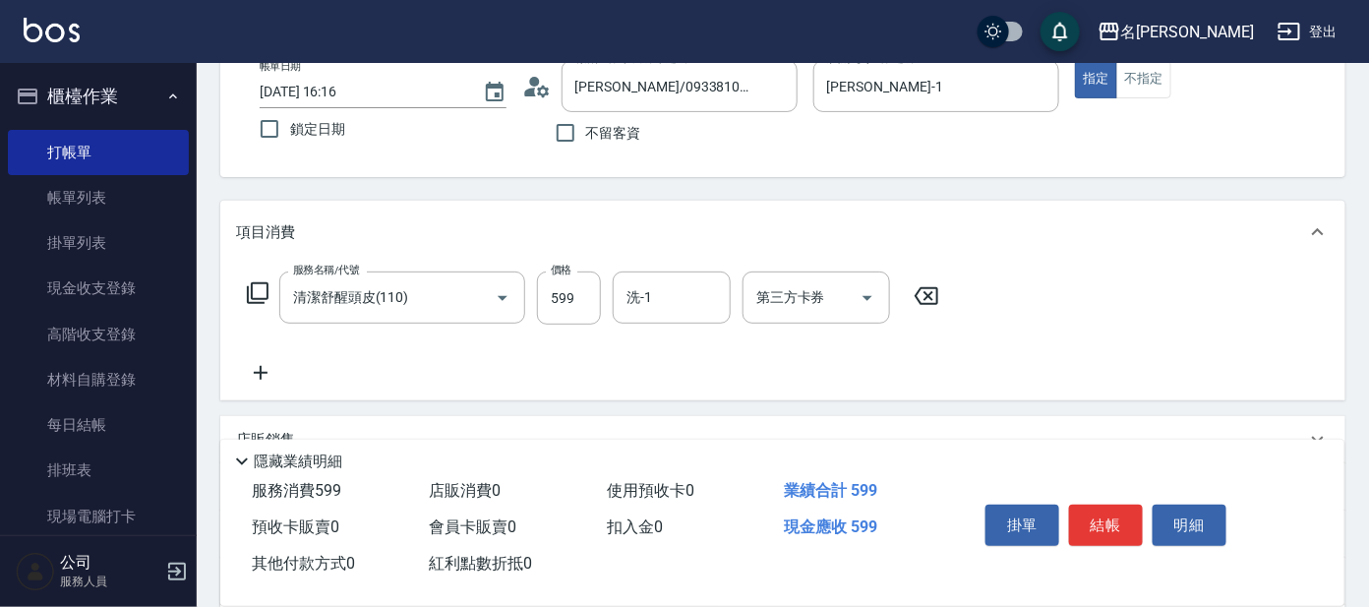
click at [262, 289] on icon at bounding box center [258, 293] width 24 height 24
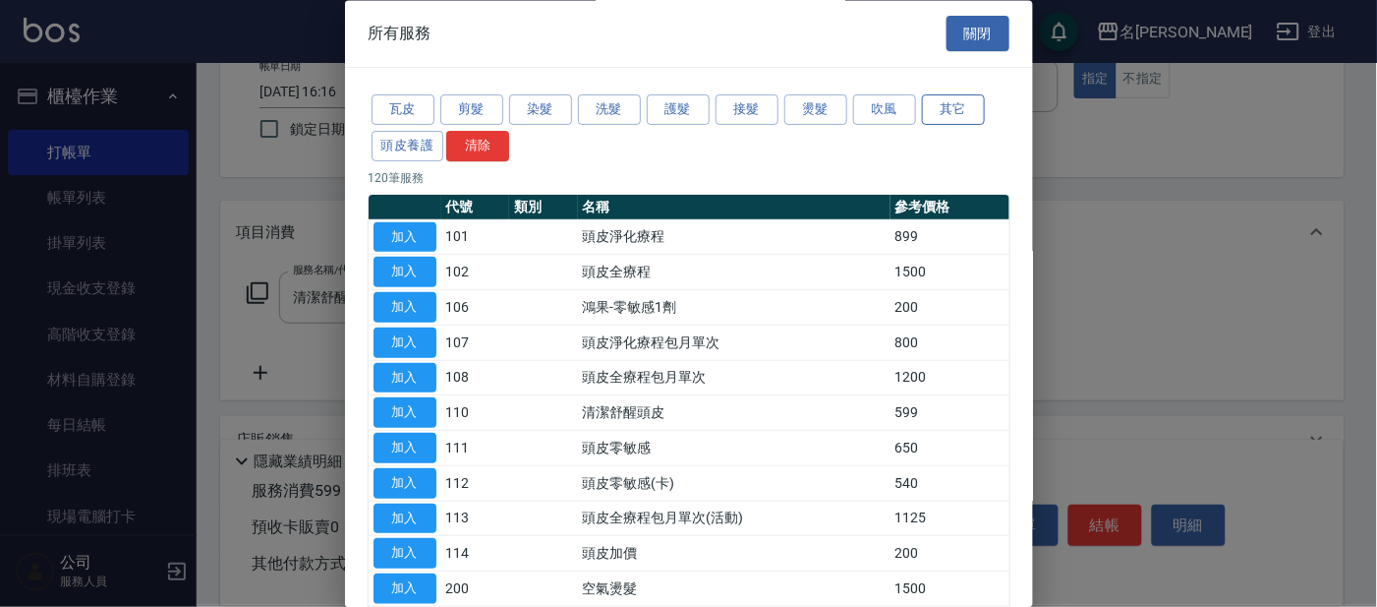
click at [933, 101] on button "其它" at bounding box center [953, 110] width 63 height 30
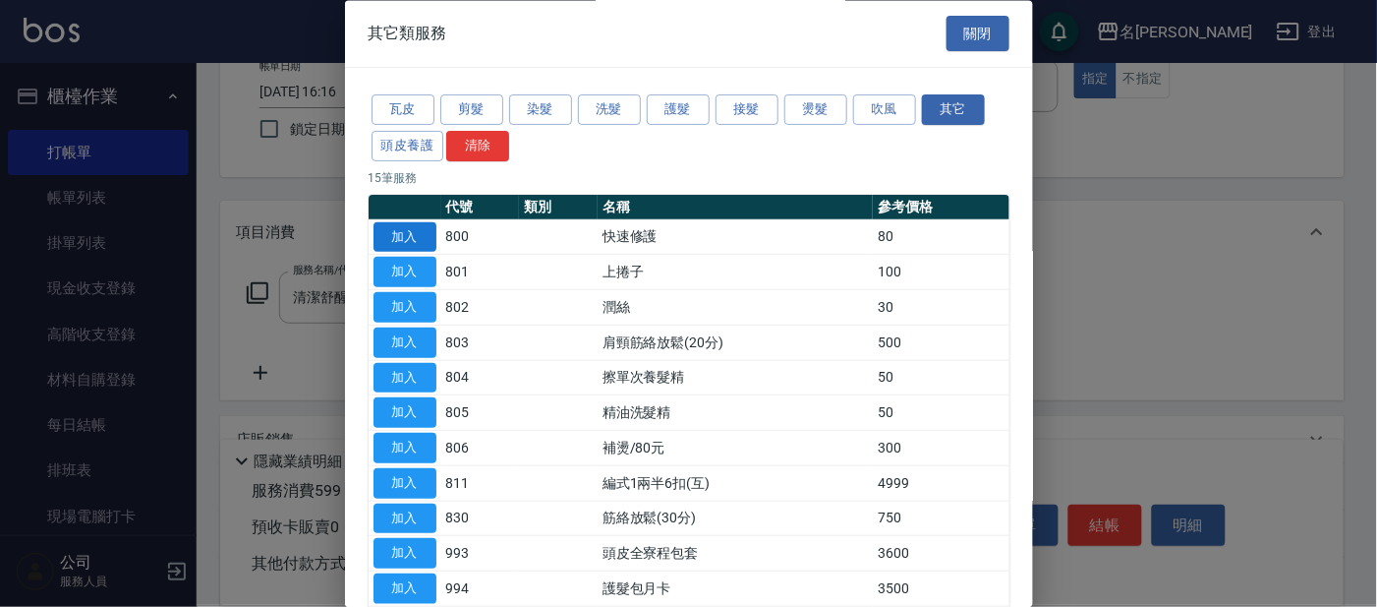
click at [396, 236] on button "加入" at bounding box center [405, 237] width 63 height 30
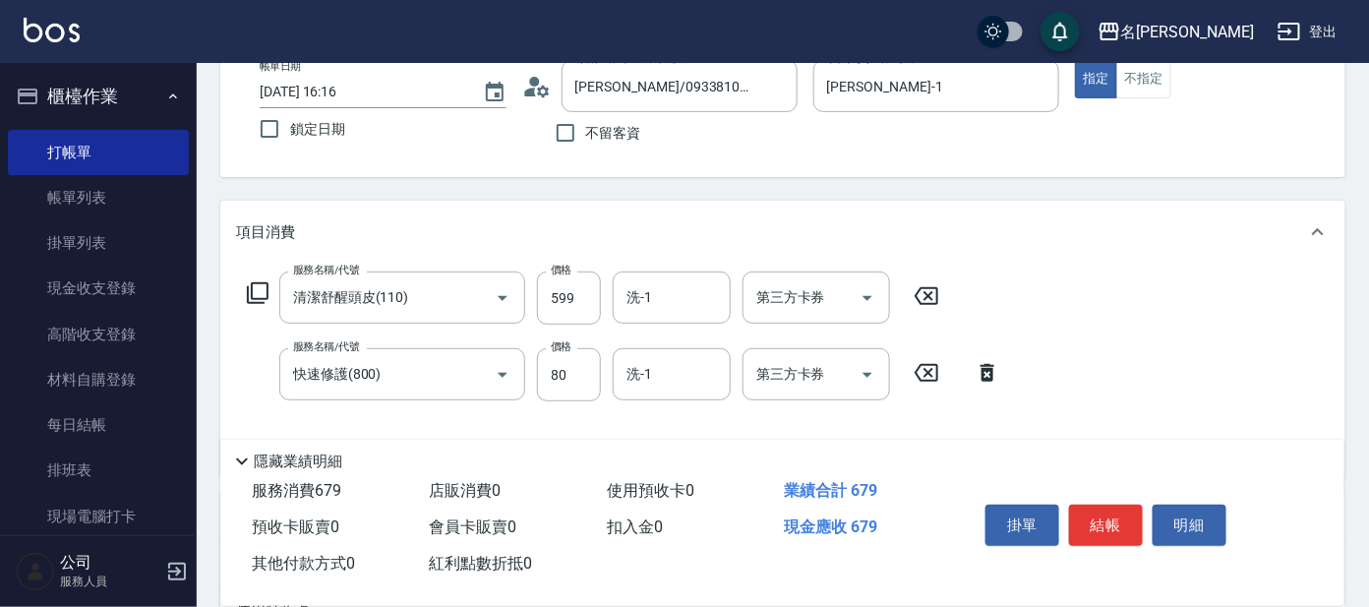
scroll to position [245, 0]
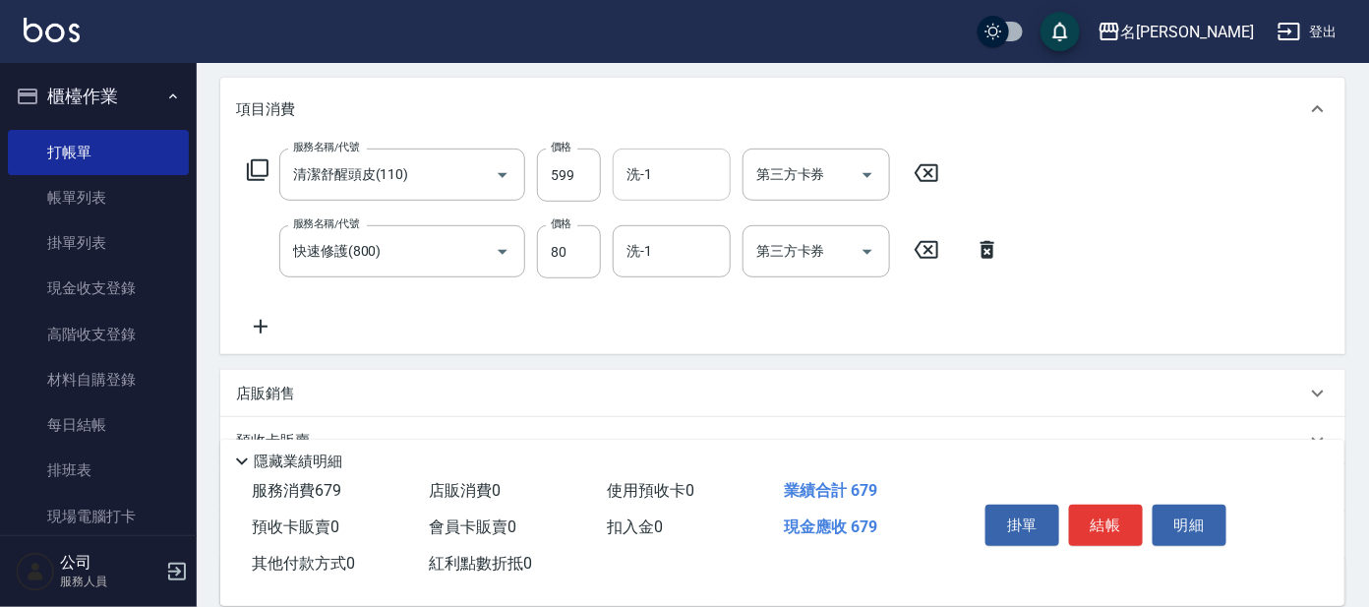
click at [673, 160] on input "洗-1" at bounding box center [671, 174] width 100 height 34
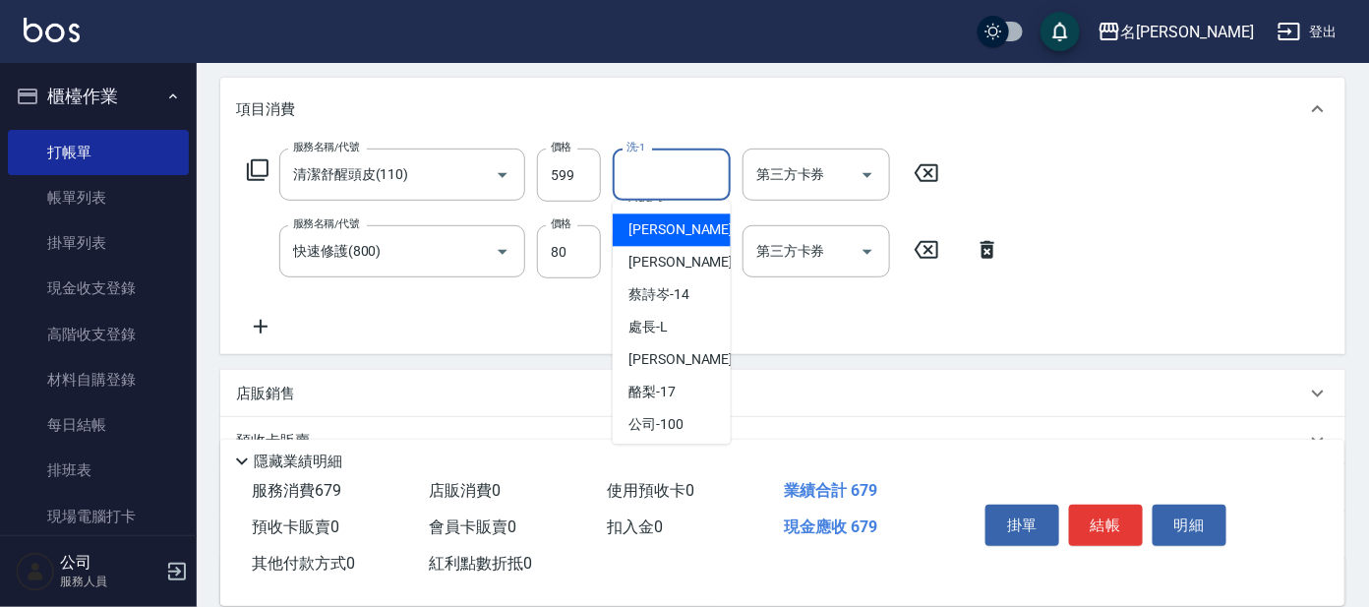
scroll to position [162, 0]
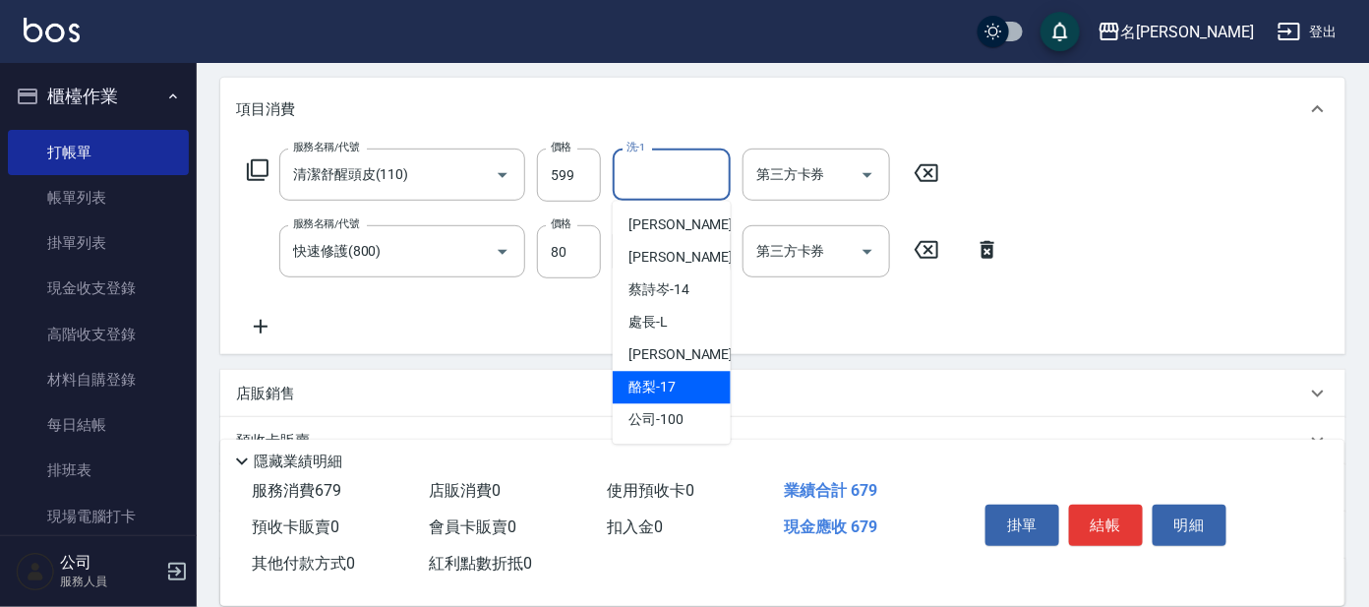
click at [684, 378] on div "酪梨 -17" at bounding box center [672, 388] width 118 height 32
type input "酪梨-17"
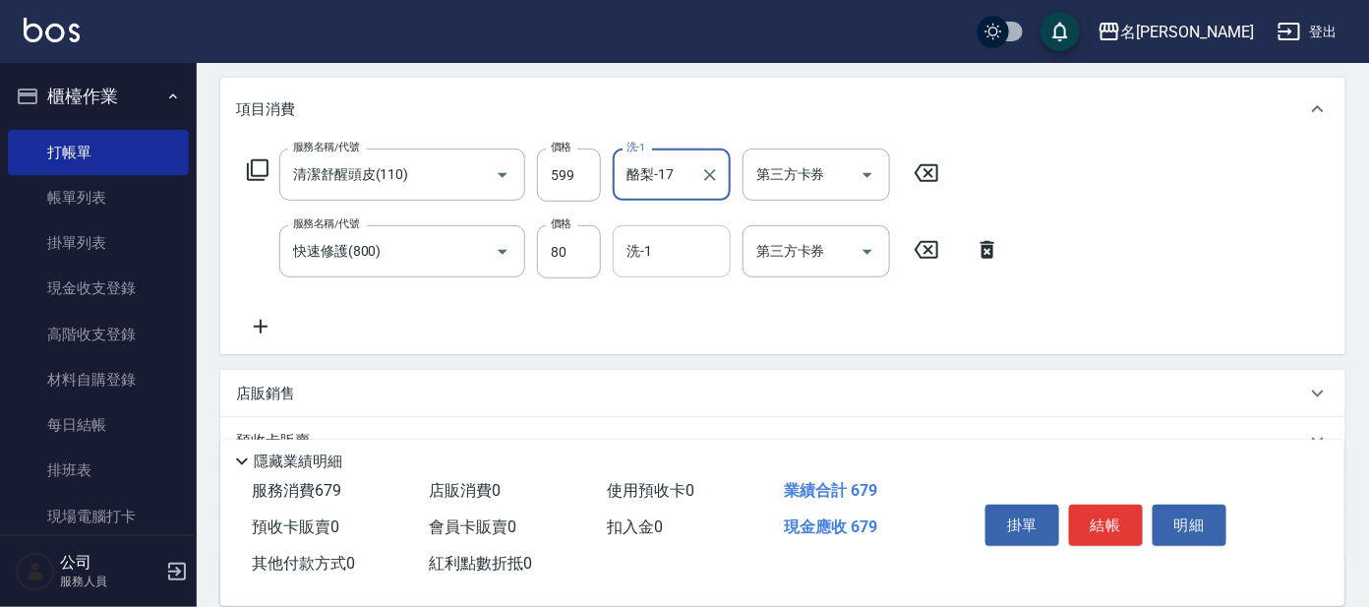
click at [665, 257] on input "洗-1" at bounding box center [671, 251] width 100 height 34
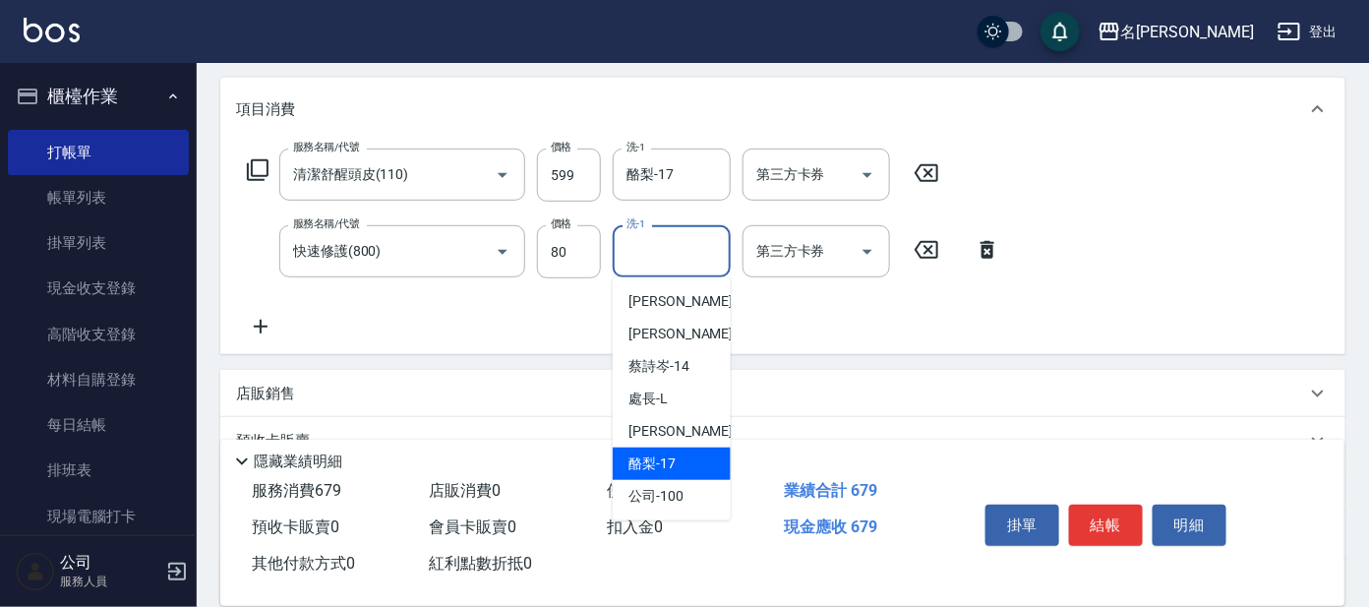
click at [675, 457] on div "酪梨 -17" at bounding box center [672, 463] width 118 height 32
type input "酪梨-17"
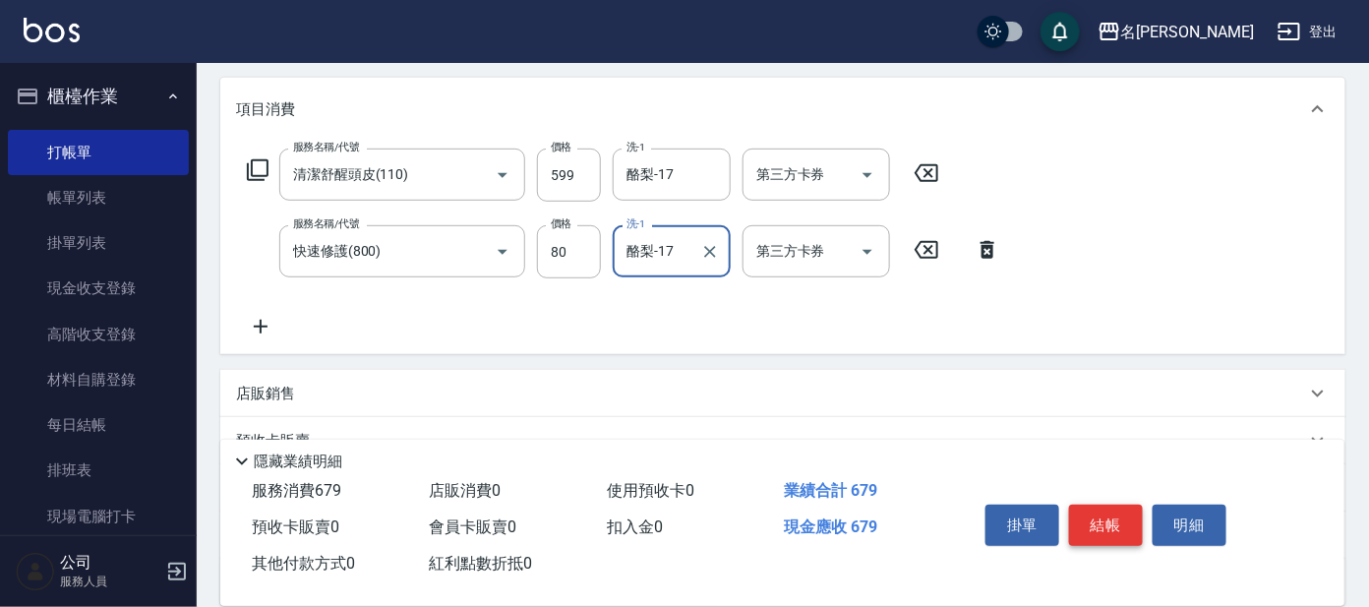
click at [1100, 520] on button "結帳" at bounding box center [1106, 524] width 74 height 41
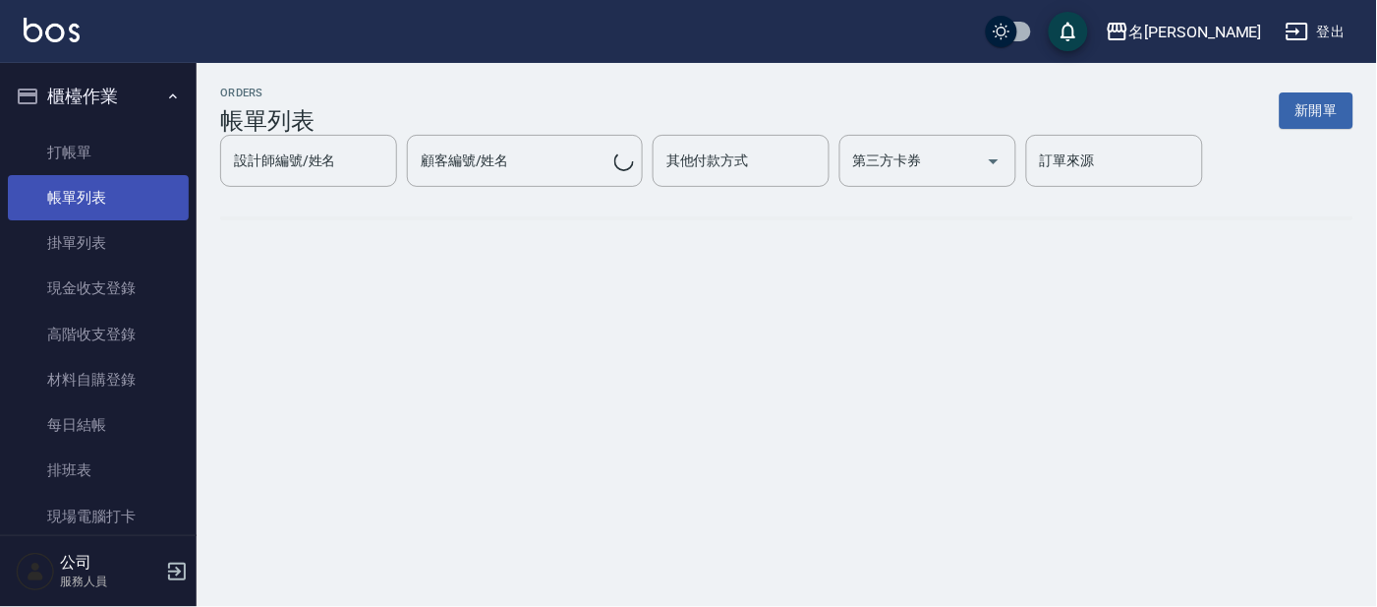
click at [121, 190] on link "帳單列表" at bounding box center [98, 197] width 181 height 45
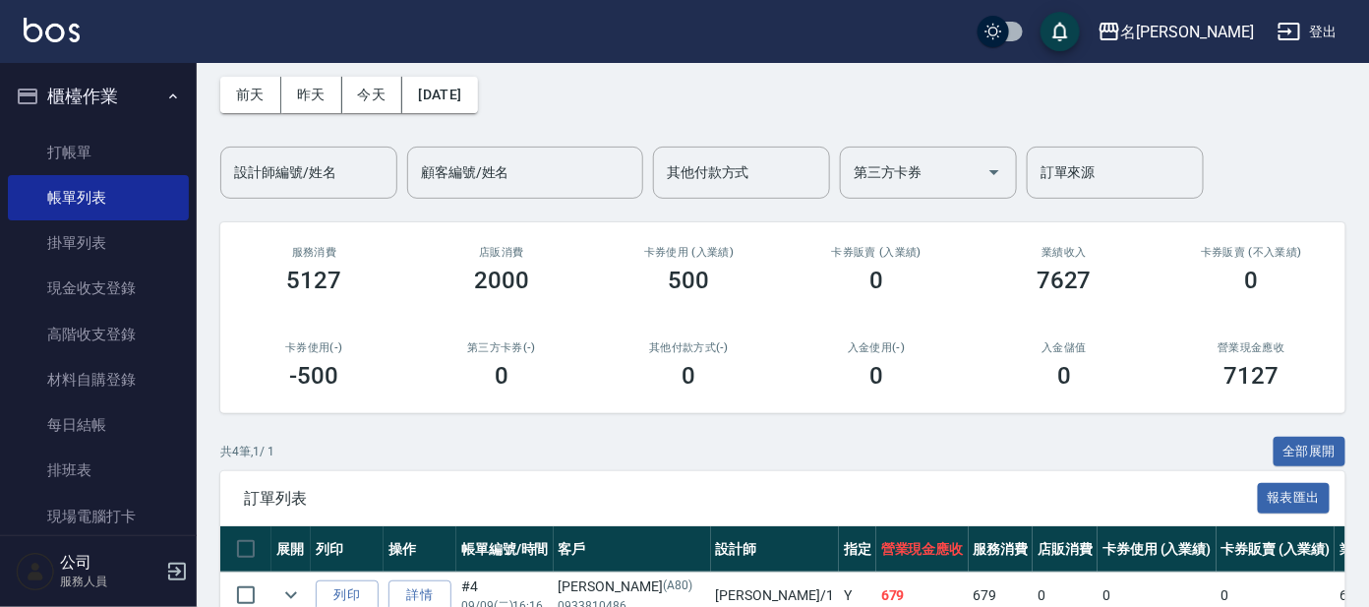
scroll to position [329, 0]
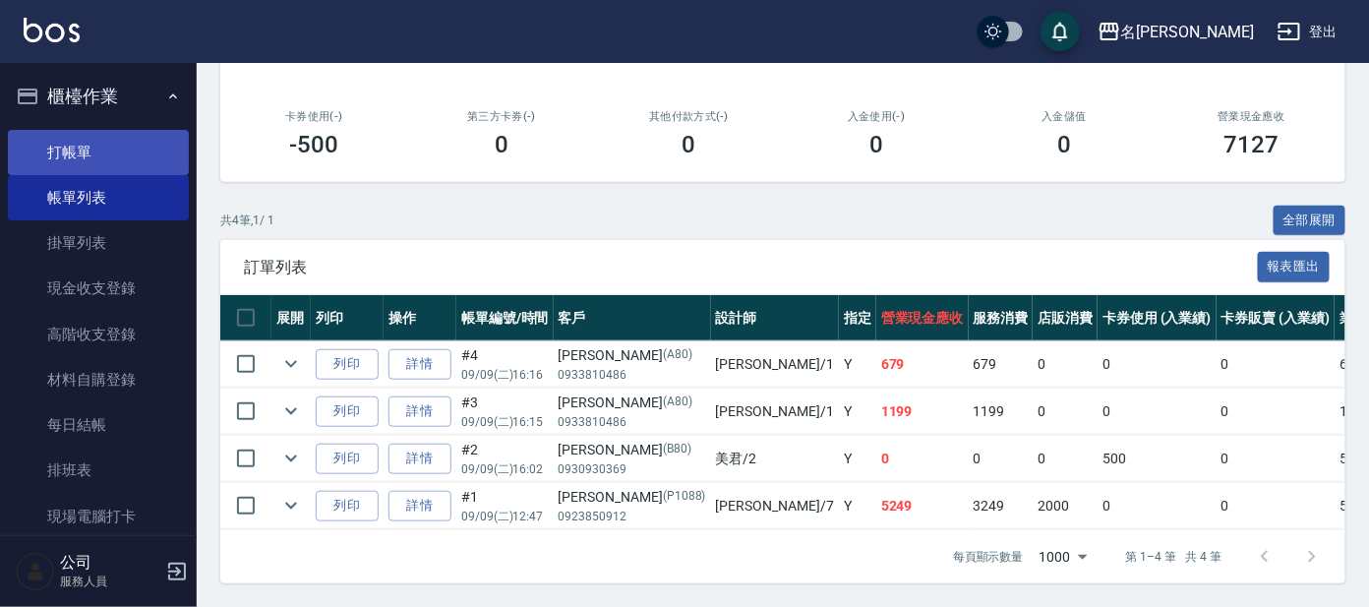
click at [63, 153] on link "打帳單" at bounding box center [98, 152] width 181 height 45
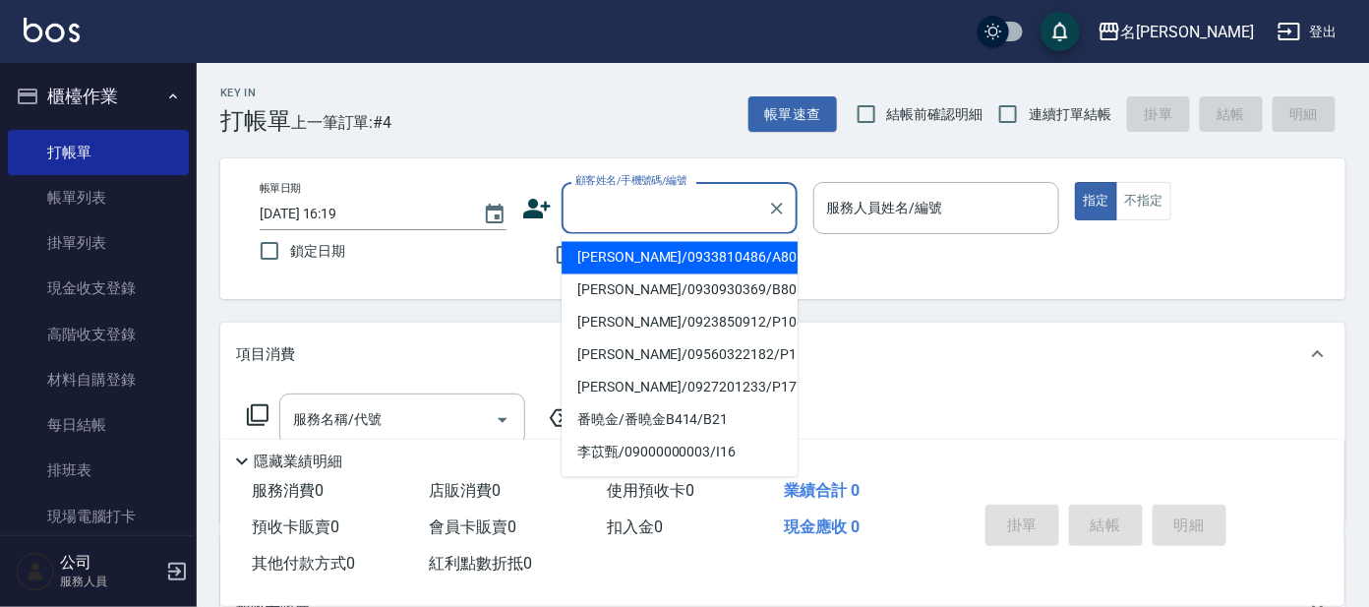
click at [587, 205] on input "顧客姓名/手機號碼/編號" at bounding box center [664, 208] width 189 height 34
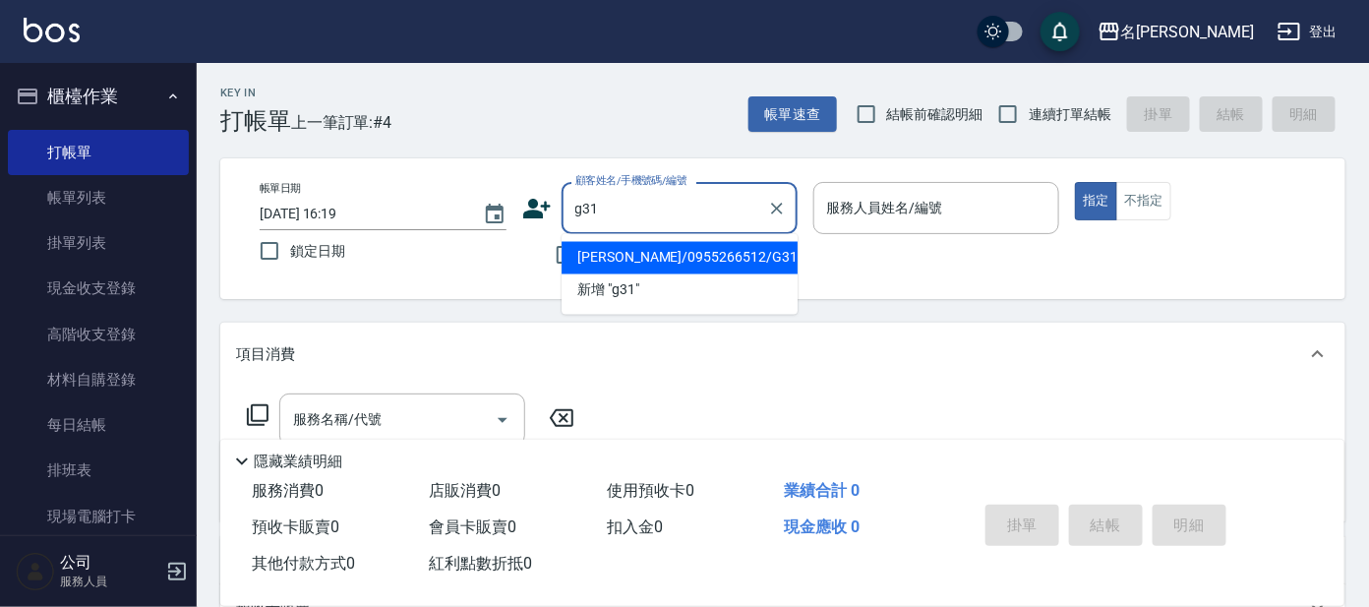
type input "[PERSON_NAME]/0955266512/G31"
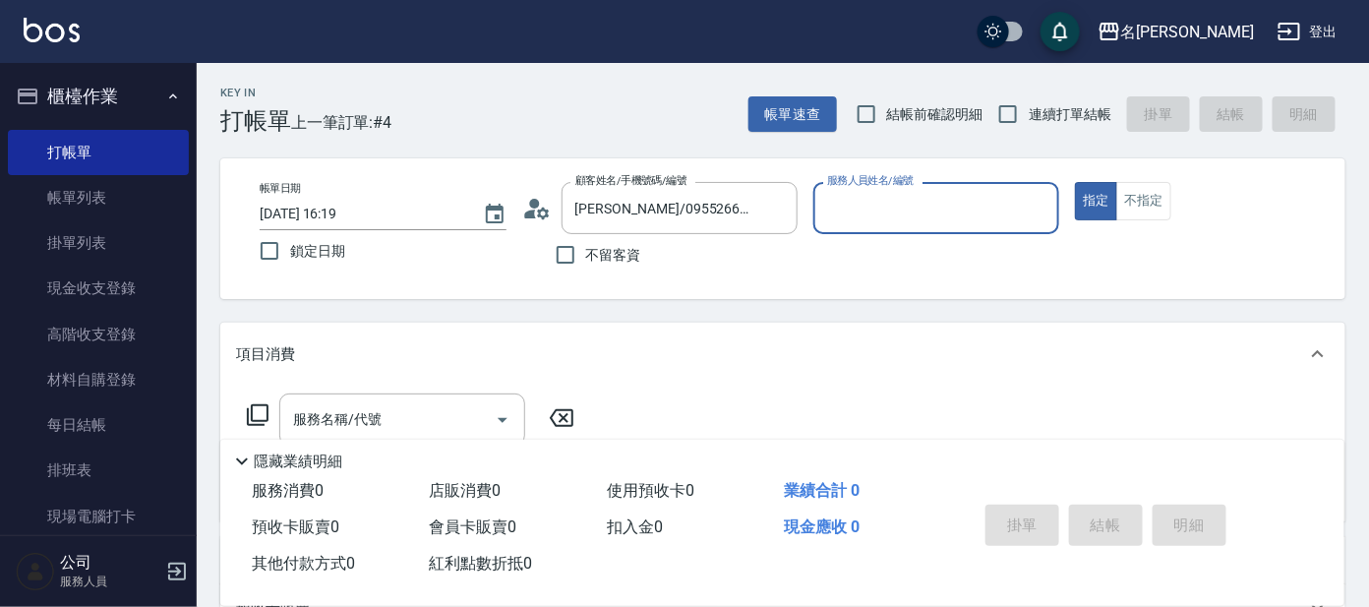
type input "[PERSON_NAME]-7"
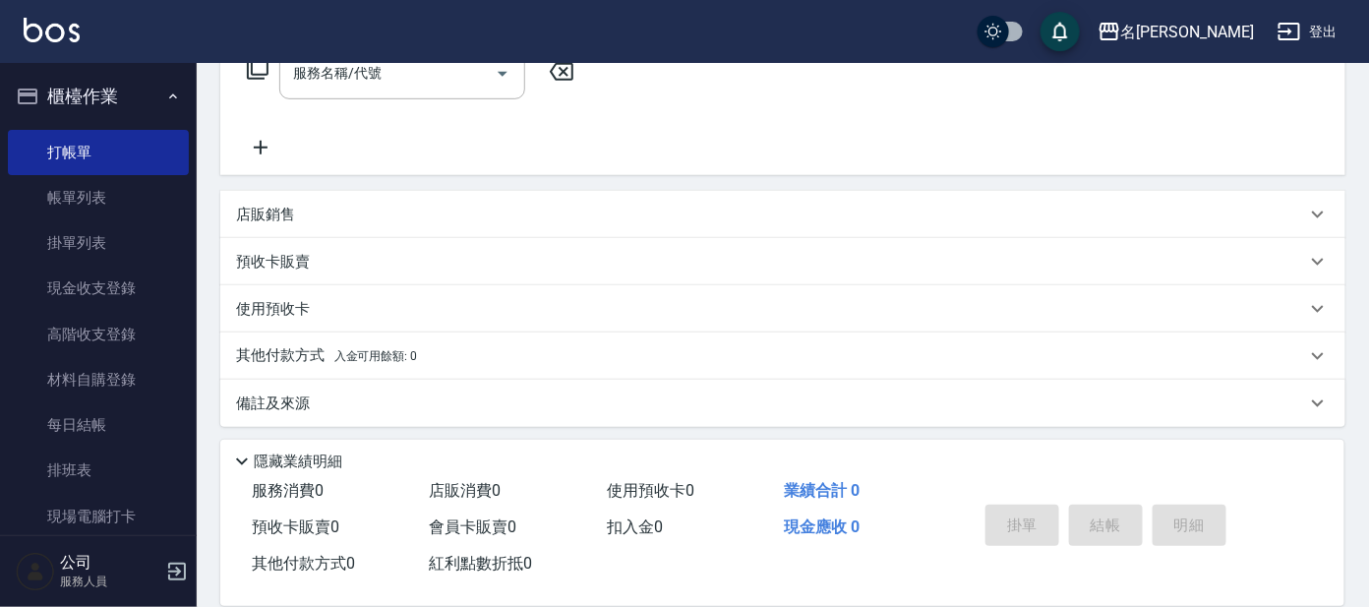
scroll to position [342, 0]
click at [295, 273] on p "預收卡販賣" at bounding box center [273, 266] width 74 height 21
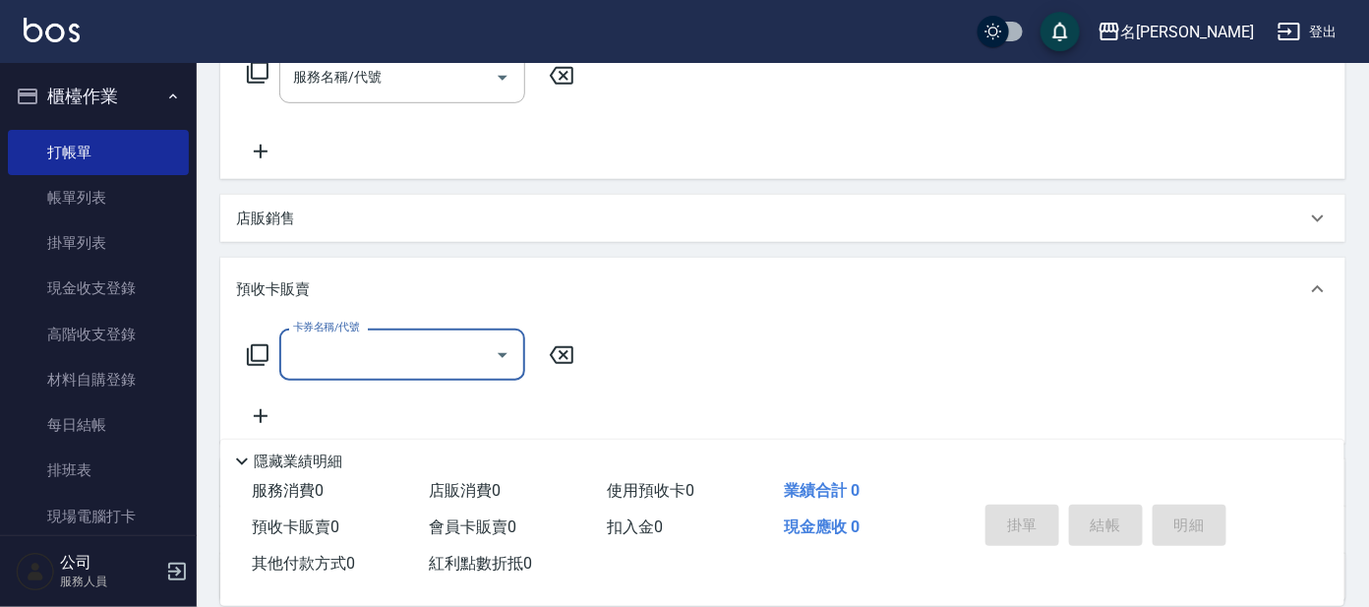
scroll to position [0, 0]
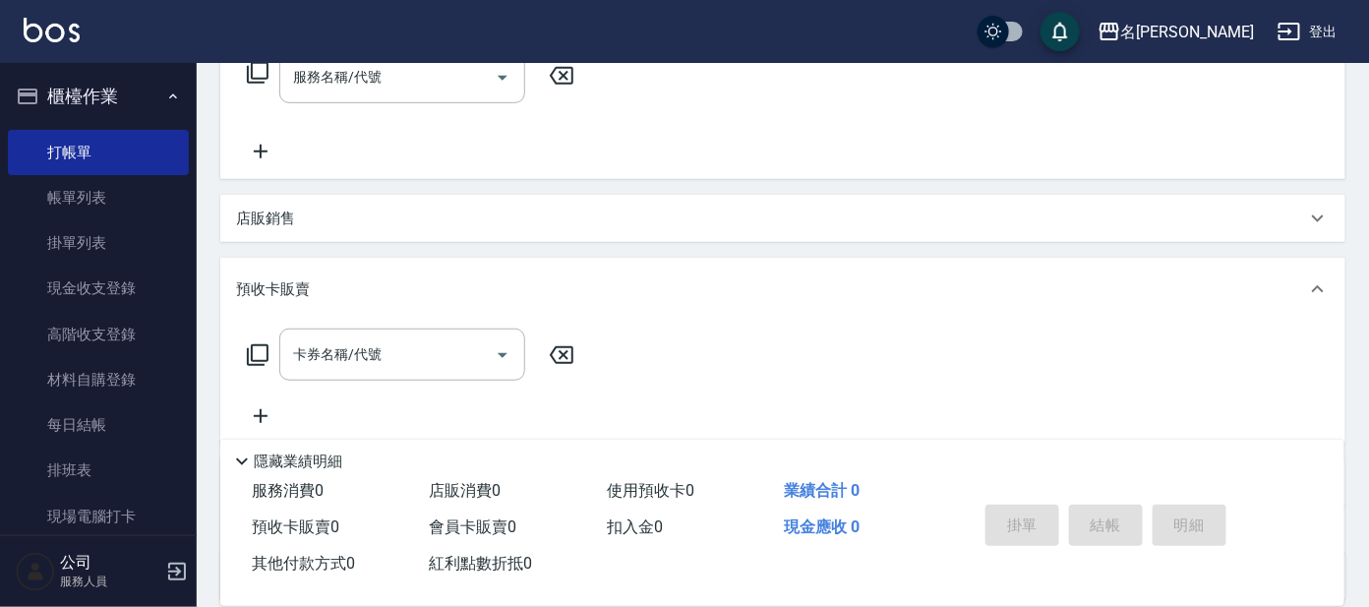
click at [559, 354] on icon at bounding box center [561, 355] width 49 height 24
click at [565, 351] on icon at bounding box center [562, 355] width 24 height 18
click at [1312, 290] on icon at bounding box center [1318, 289] width 24 height 24
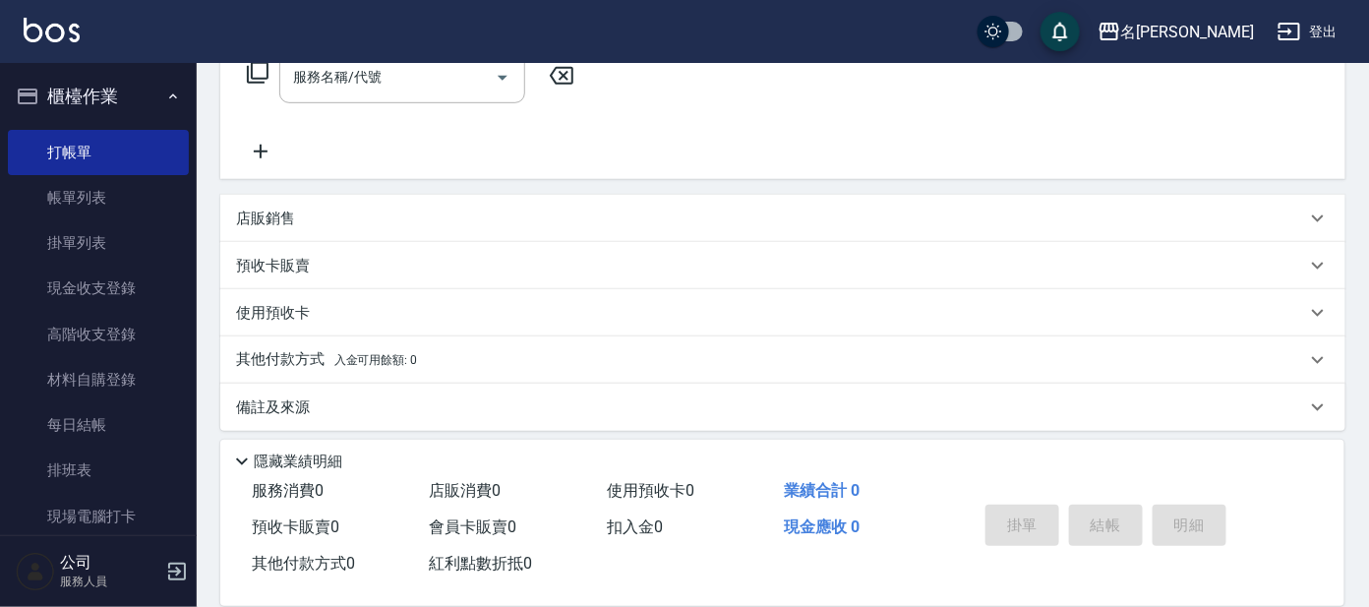
click at [273, 320] on p "使用預收卡" at bounding box center [273, 313] width 74 height 21
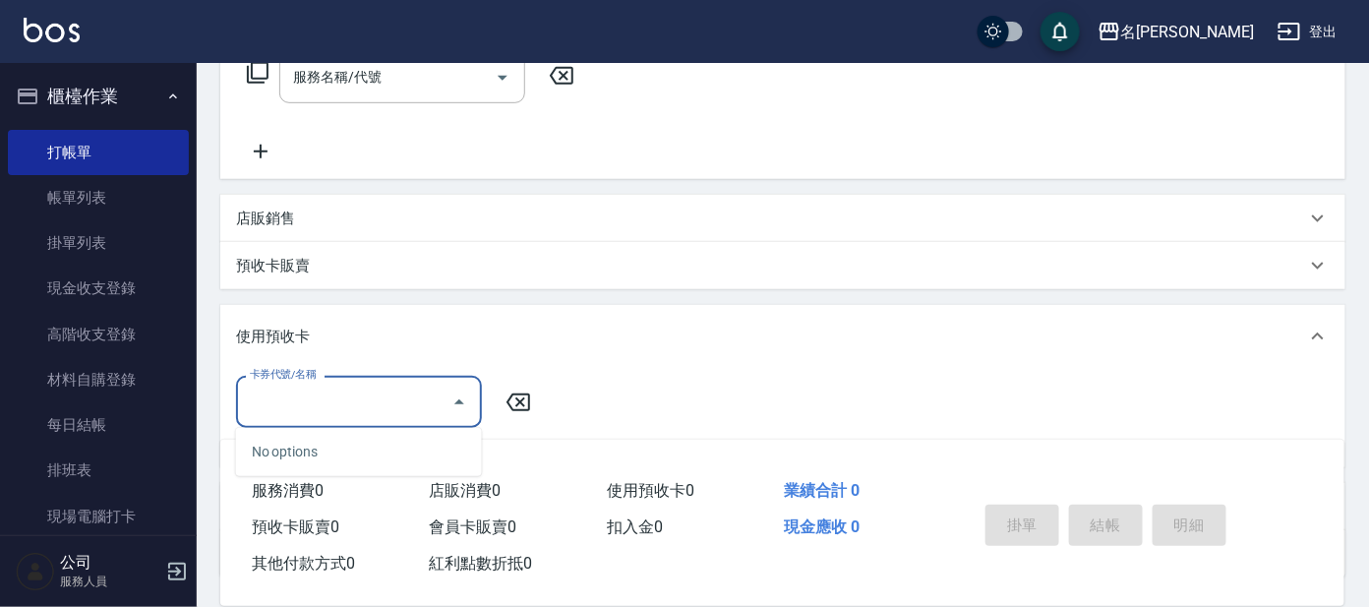
click at [367, 393] on input "卡券代號/名稱" at bounding box center [344, 401] width 199 height 34
click at [369, 392] on input "卡券代號/名稱" at bounding box center [344, 401] width 199 height 34
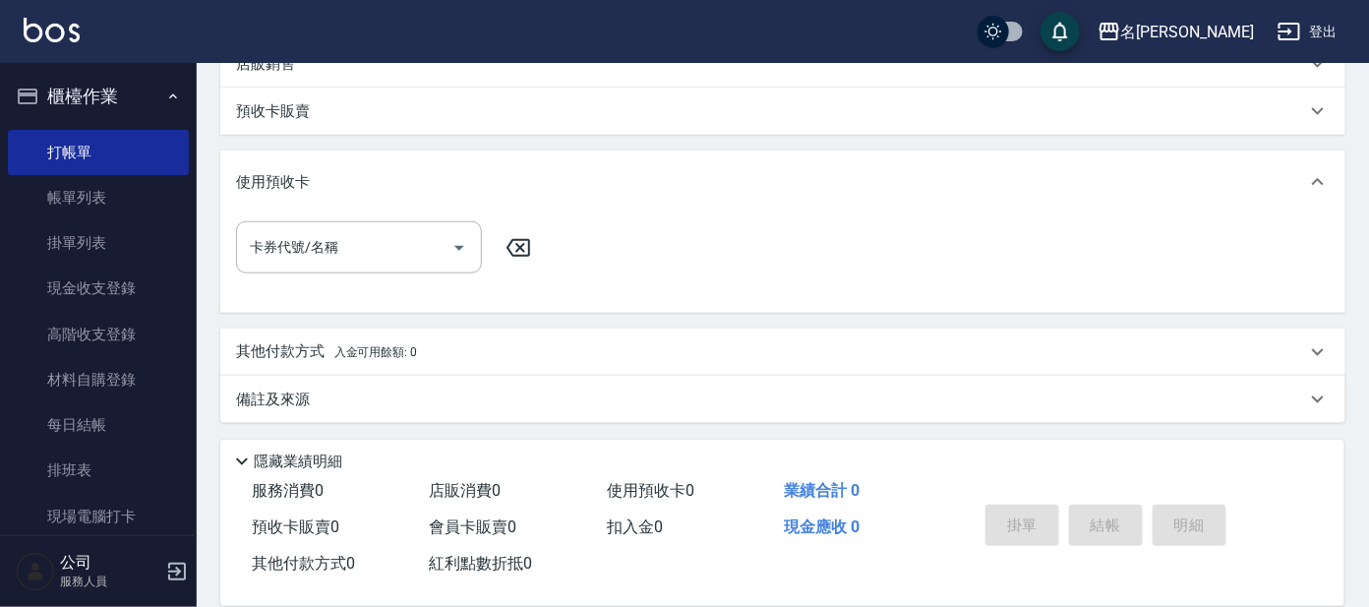
click at [523, 249] on icon at bounding box center [518, 248] width 24 height 18
click at [516, 245] on icon at bounding box center [518, 248] width 24 height 18
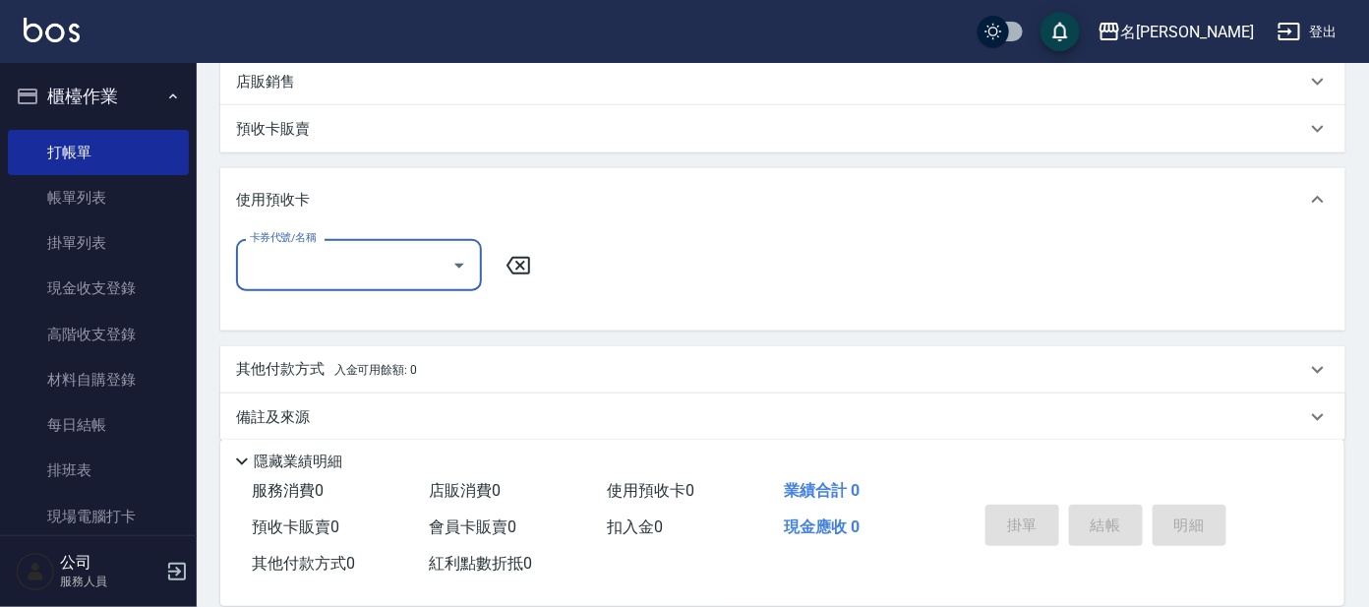
scroll to position [473, 0]
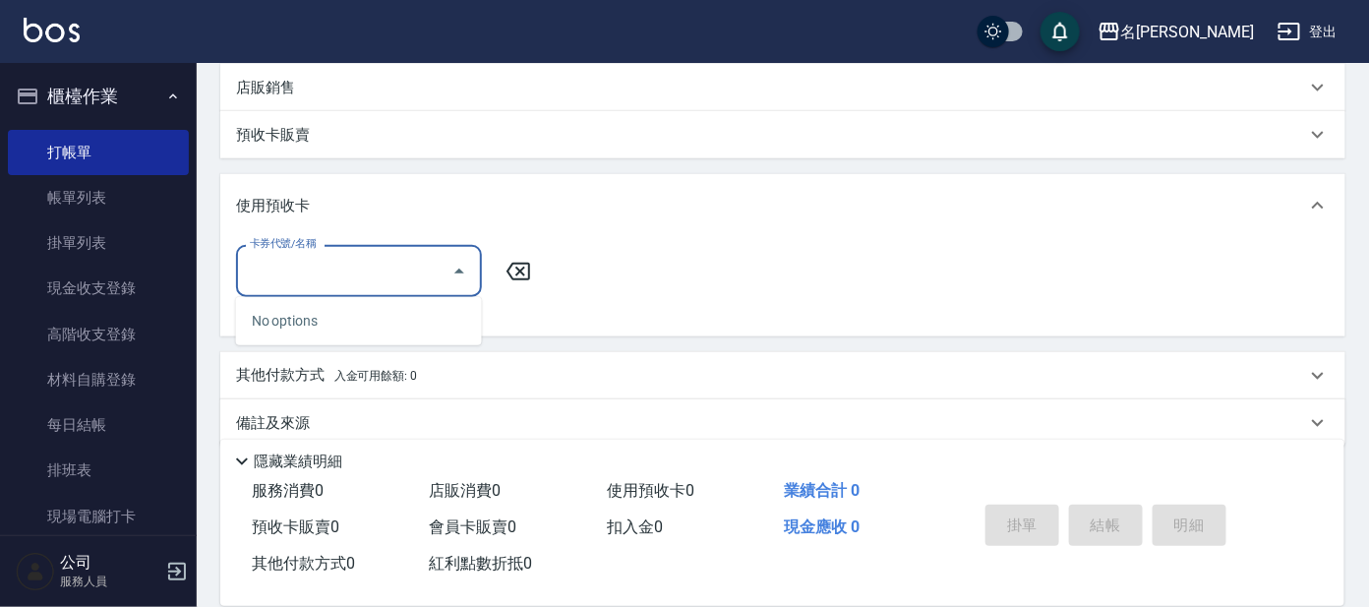
click at [358, 259] on input "卡券代號/名稱" at bounding box center [344, 271] width 199 height 34
click at [396, 270] on input "卡券代號/名稱" at bounding box center [344, 271] width 199 height 34
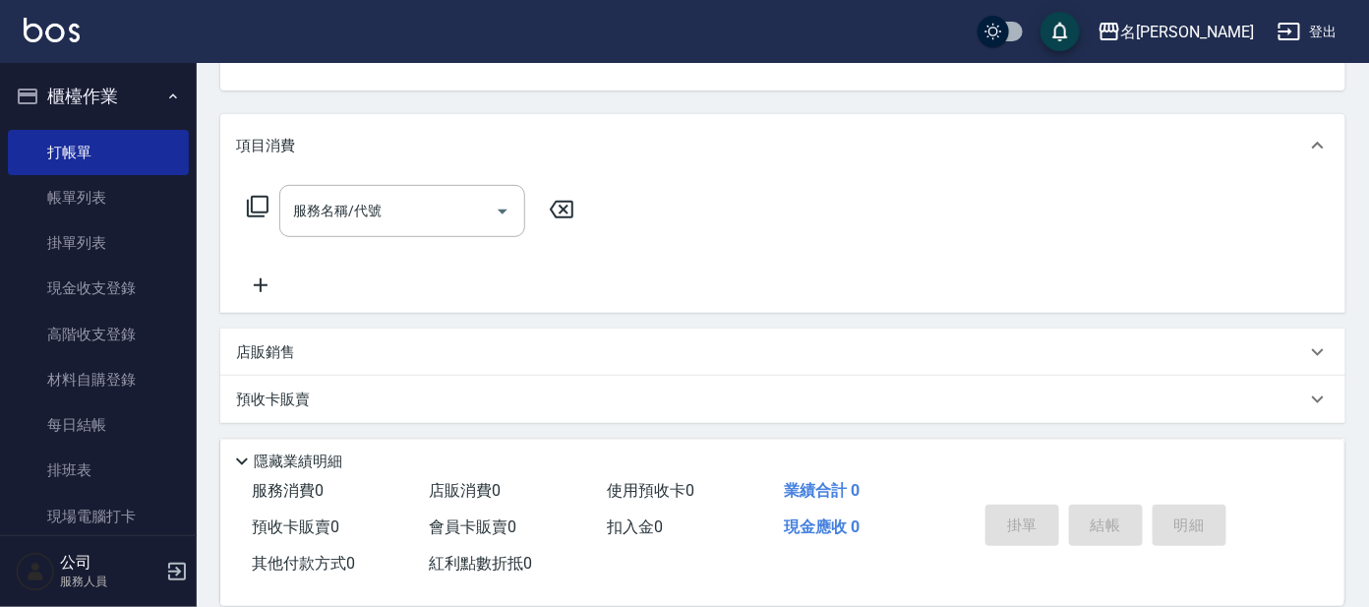
scroll to position [205, 0]
click at [562, 207] on icon at bounding box center [561, 214] width 49 height 24
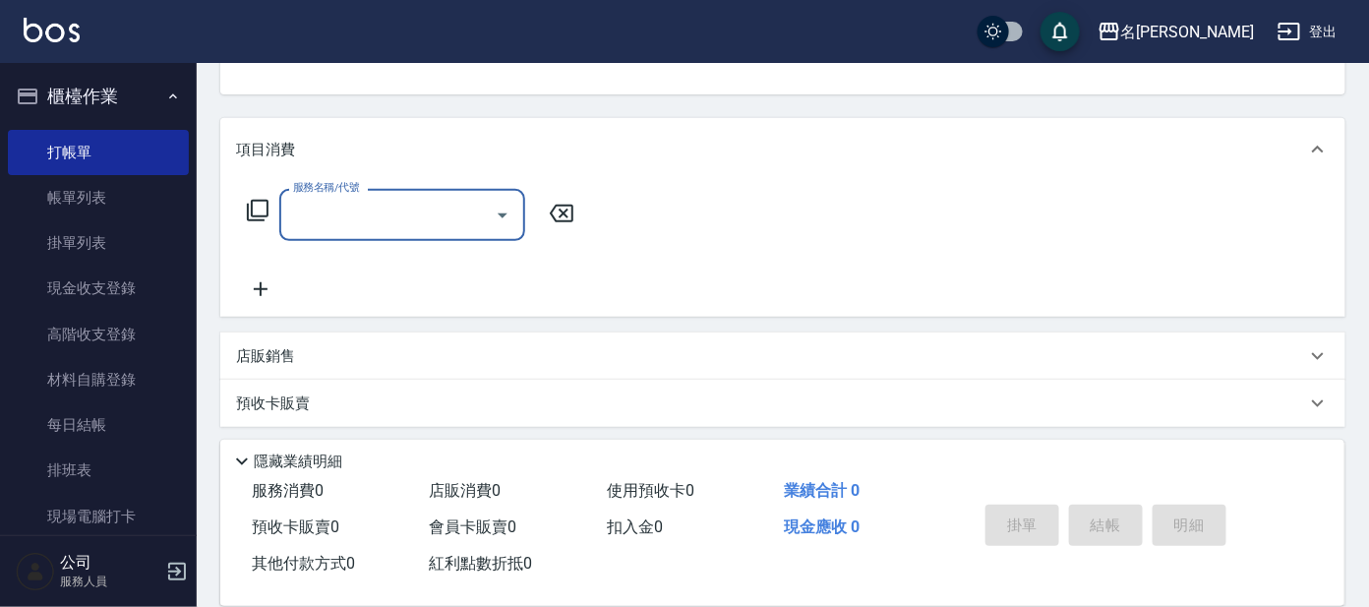
click at [285, 401] on p "預收卡販賣" at bounding box center [273, 403] width 74 height 21
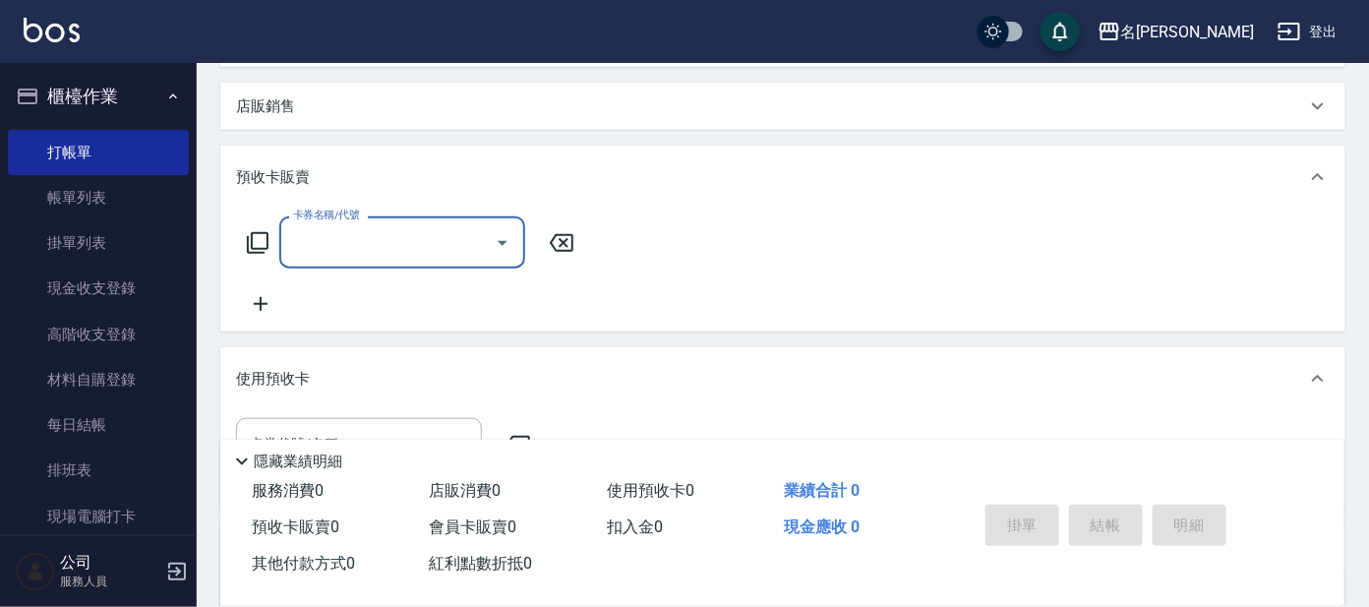
scroll to position [442, 0]
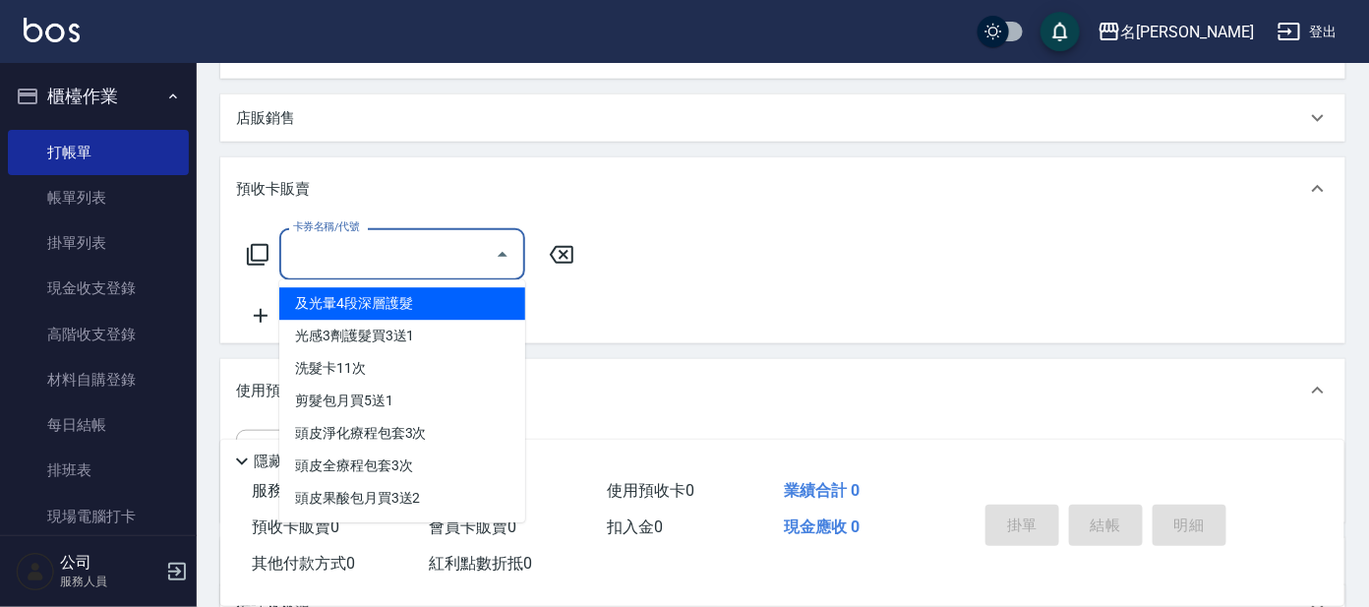
drag, startPoint x: 312, startPoint y: 256, endPoint x: 304, endPoint y: 263, distance: 11.1
click at [309, 256] on input "卡券名稱/代號" at bounding box center [387, 254] width 199 height 34
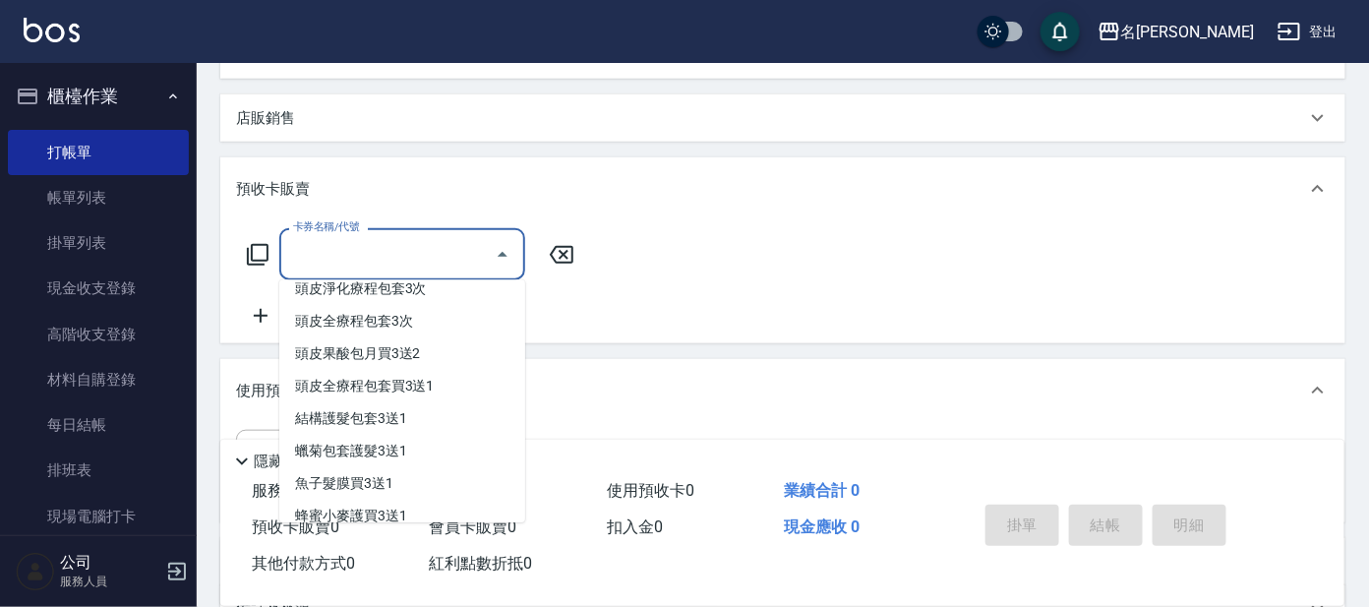
scroll to position [162, 0]
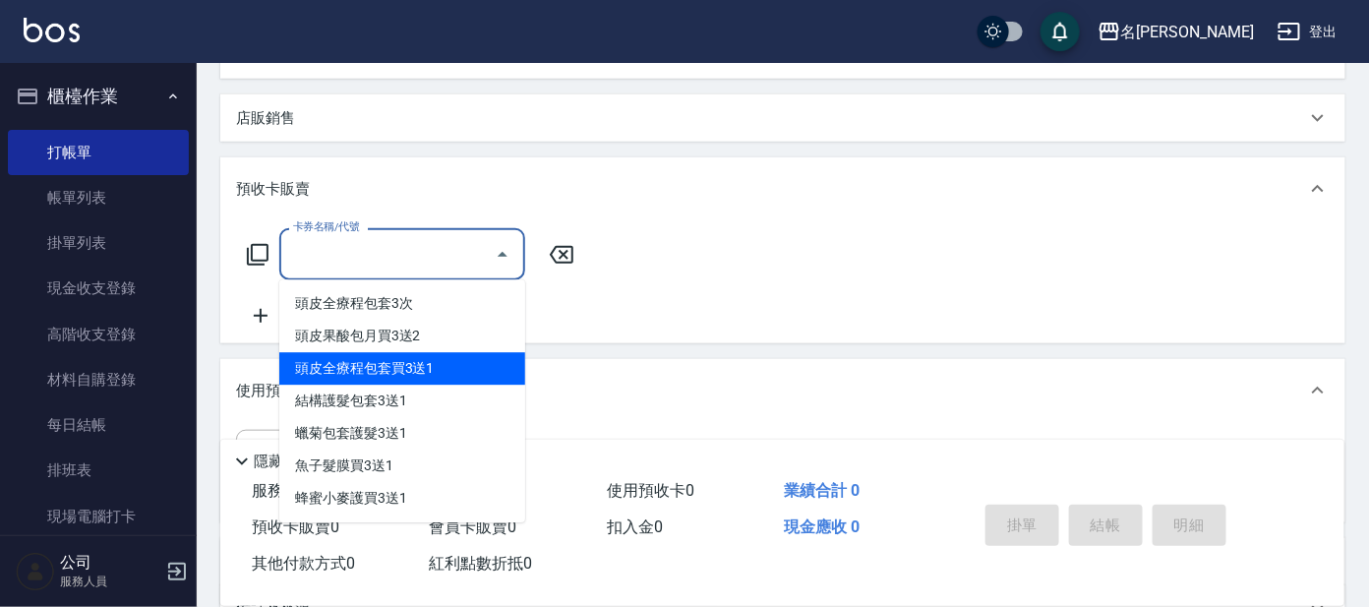
click at [338, 376] on span "頭皮全療程包套買3送1" at bounding box center [402, 369] width 246 height 32
type input "頭皮全療程包套買3送1(995)"
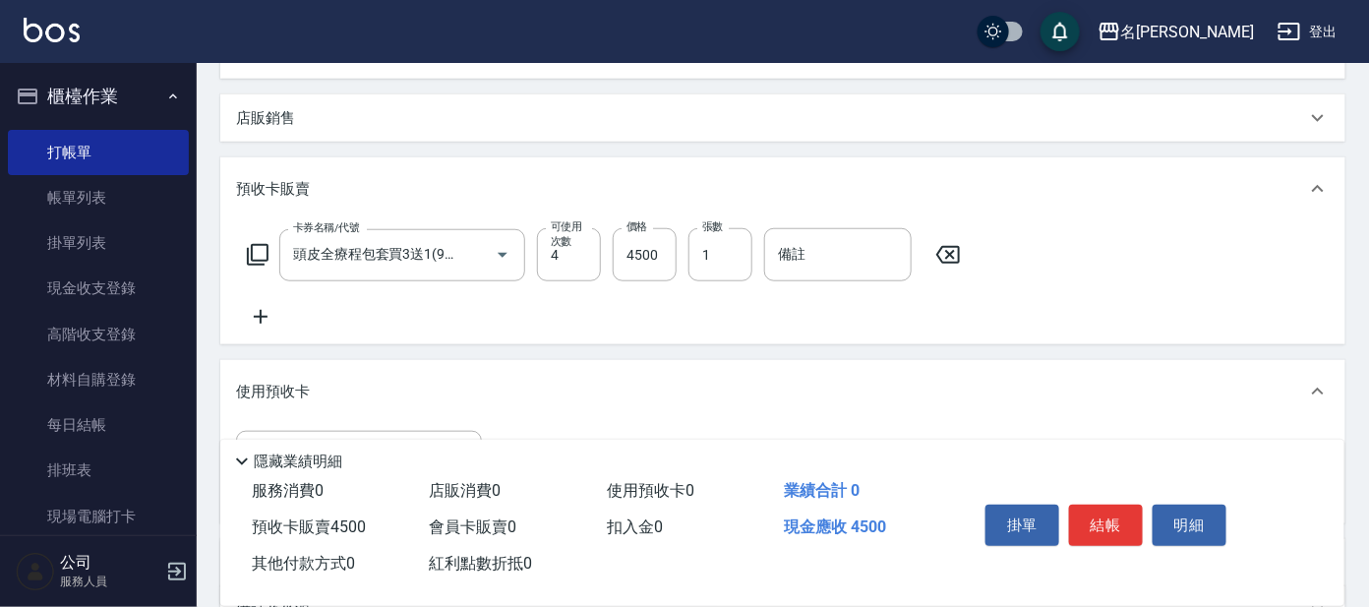
click at [946, 252] on icon at bounding box center [948, 255] width 24 height 18
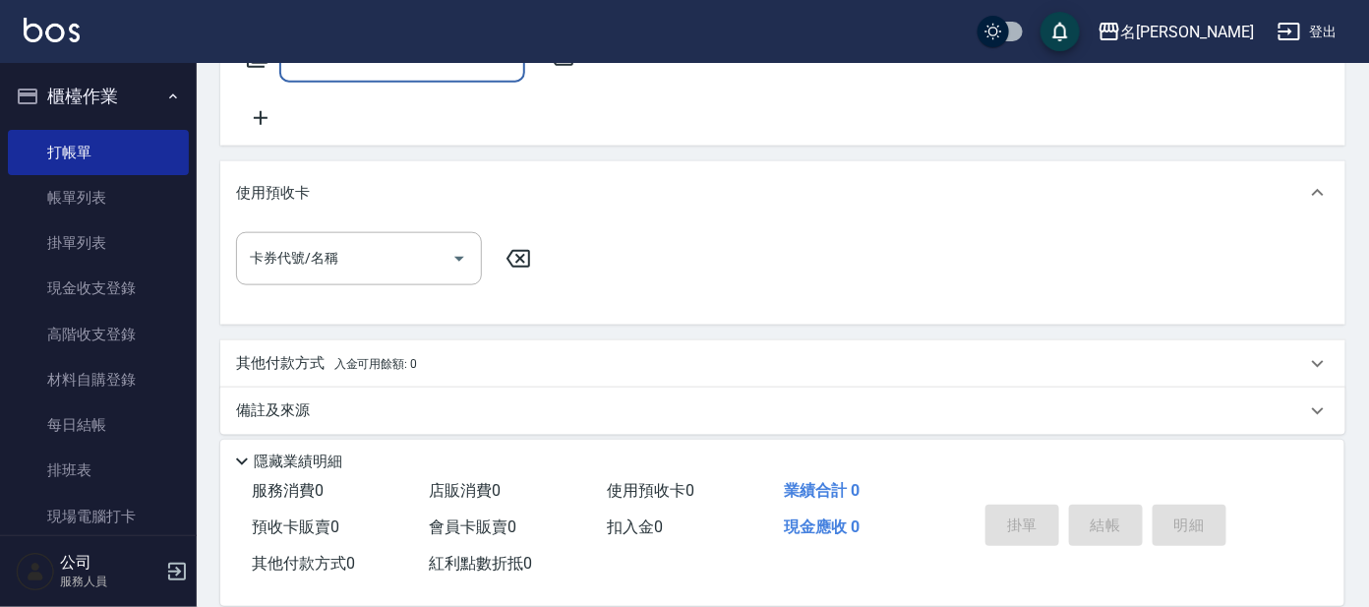
scroll to position [627, 0]
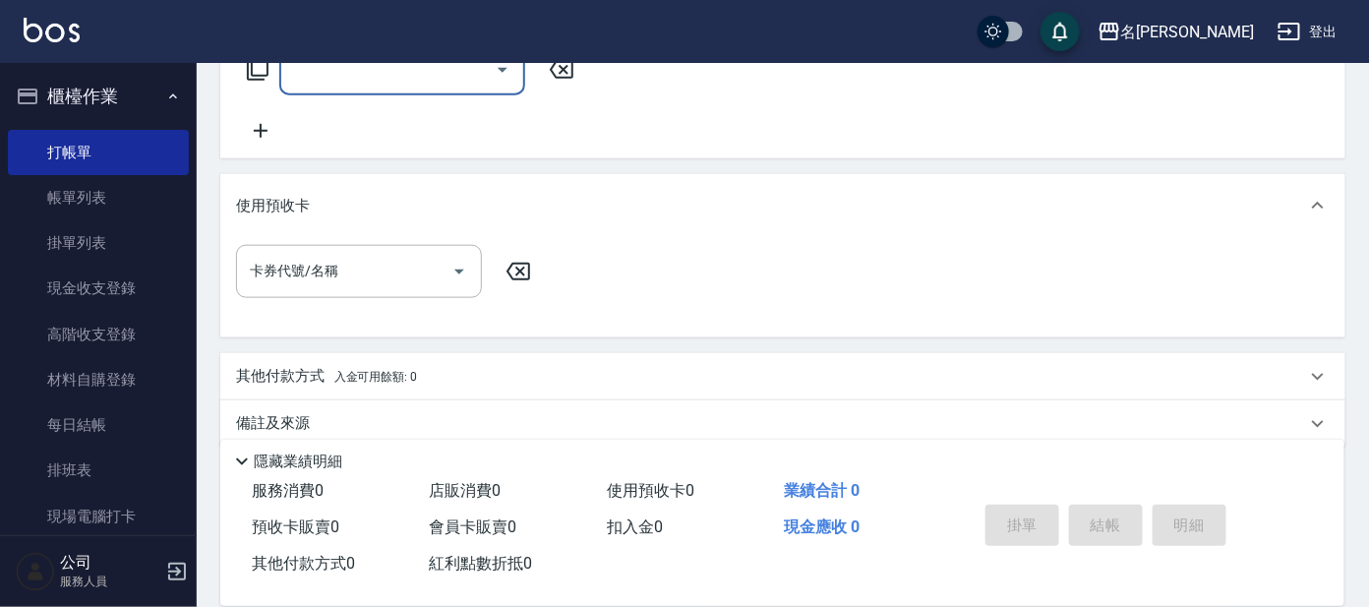
click at [262, 72] on icon at bounding box center [258, 70] width 24 height 24
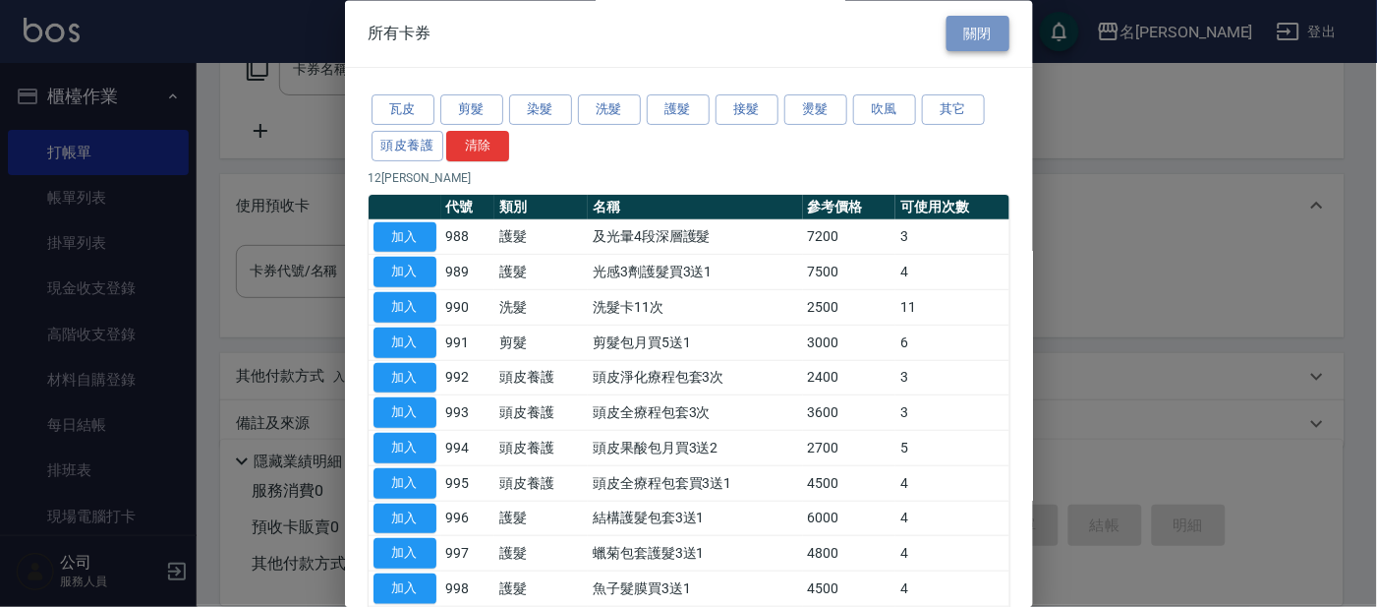
click at [971, 28] on button "關閉" at bounding box center [978, 34] width 63 height 36
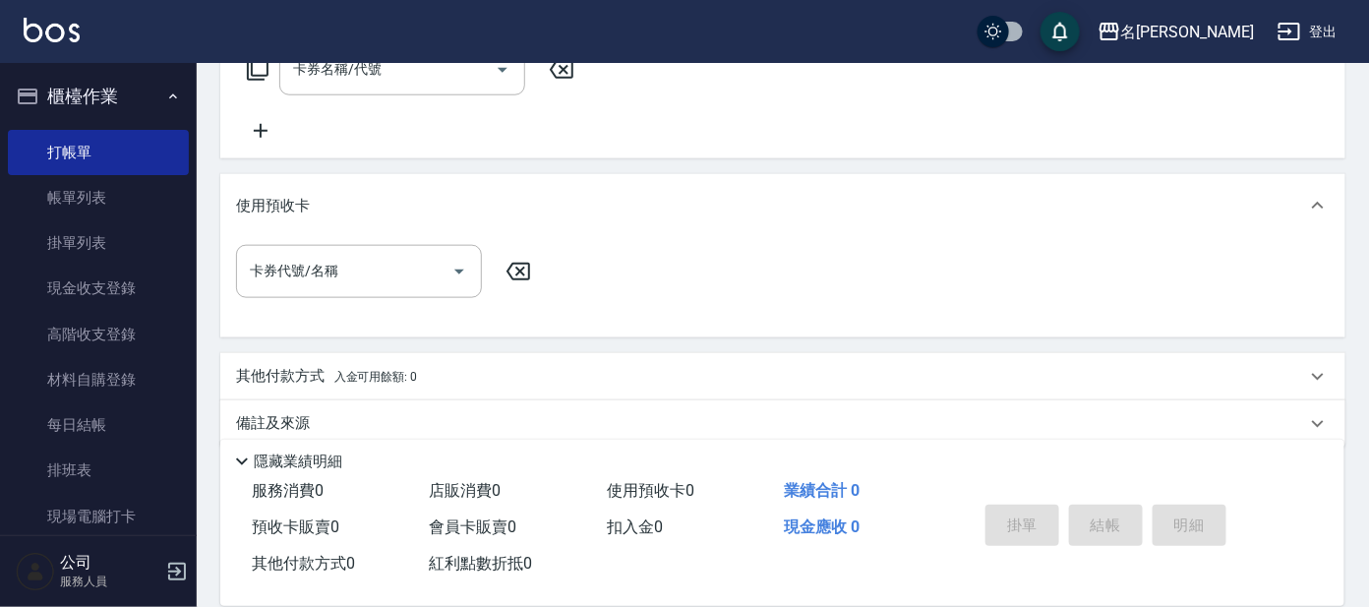
click at [525, 269] on icon at bounding box center [518, 272] width 49 height 24
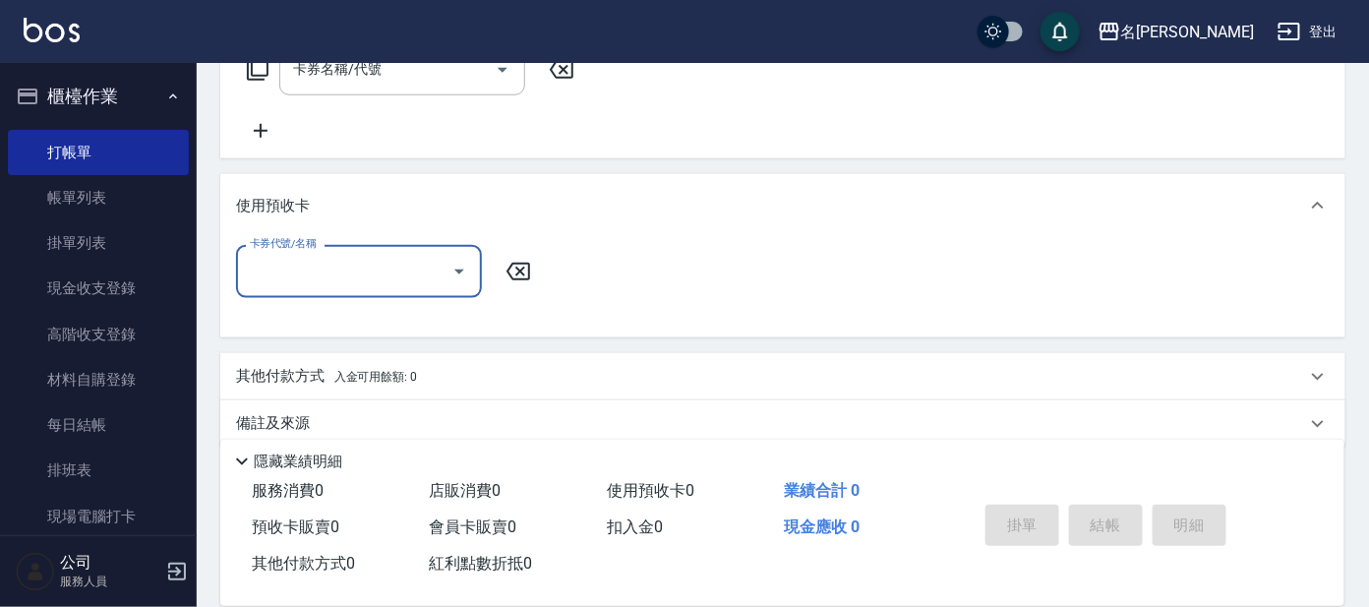
click at [520, 264] on icon at bounding box center [518, 272] width 49 height 24
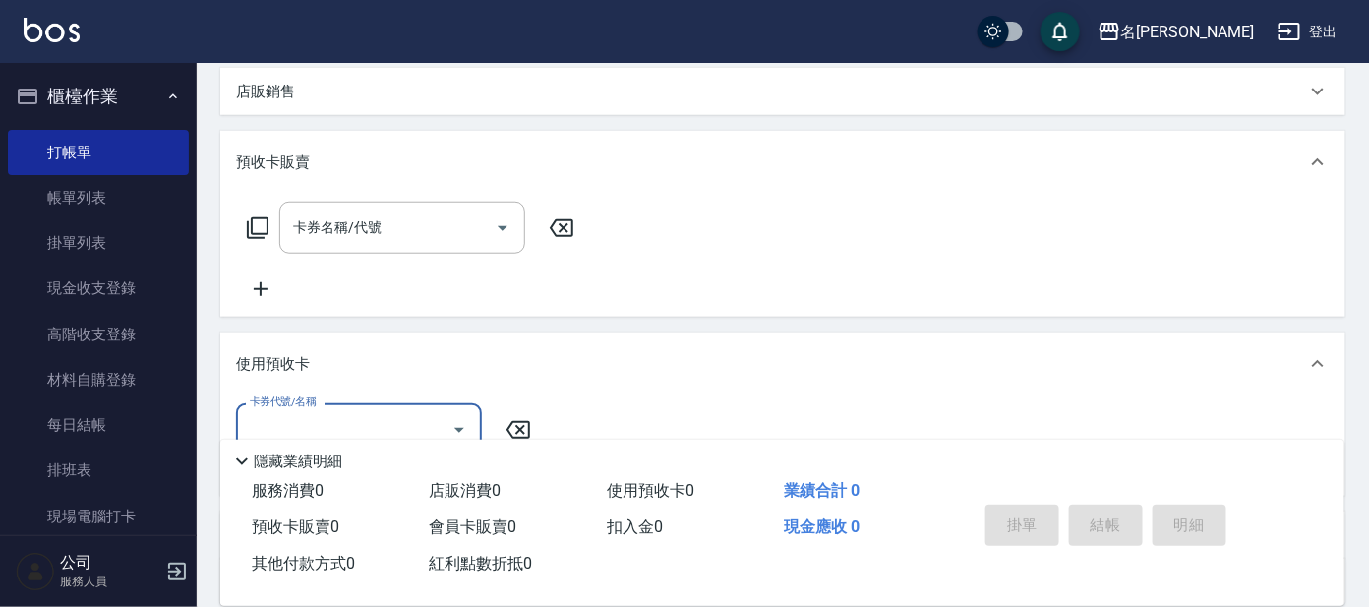
scroll to position [455, 0]
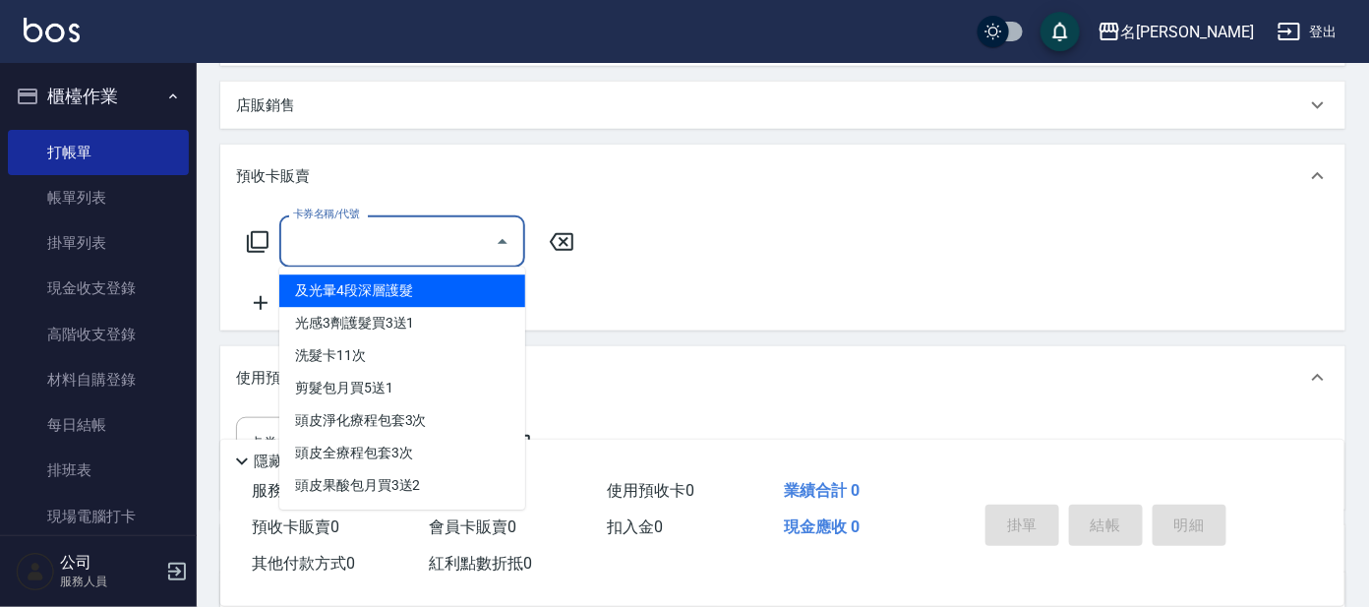
click at [381, 224] on input "卡券名稱/代號" at bounding box center [387, 241] width 199 height 34
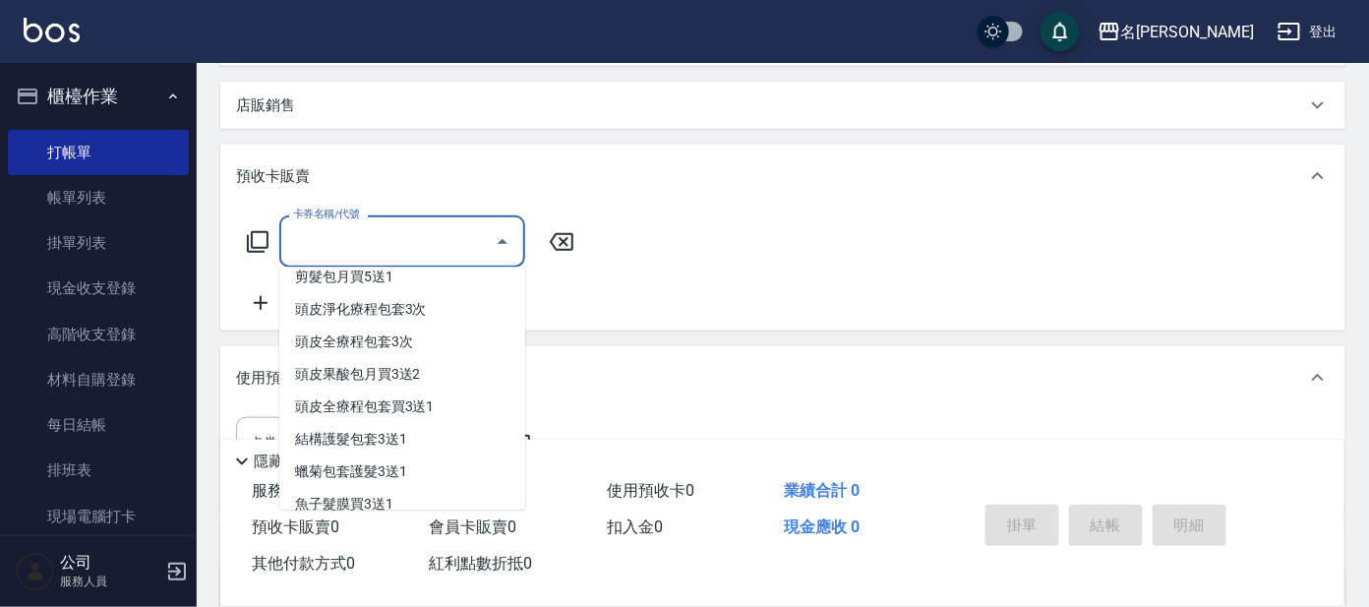
scroll to position [121, 0]
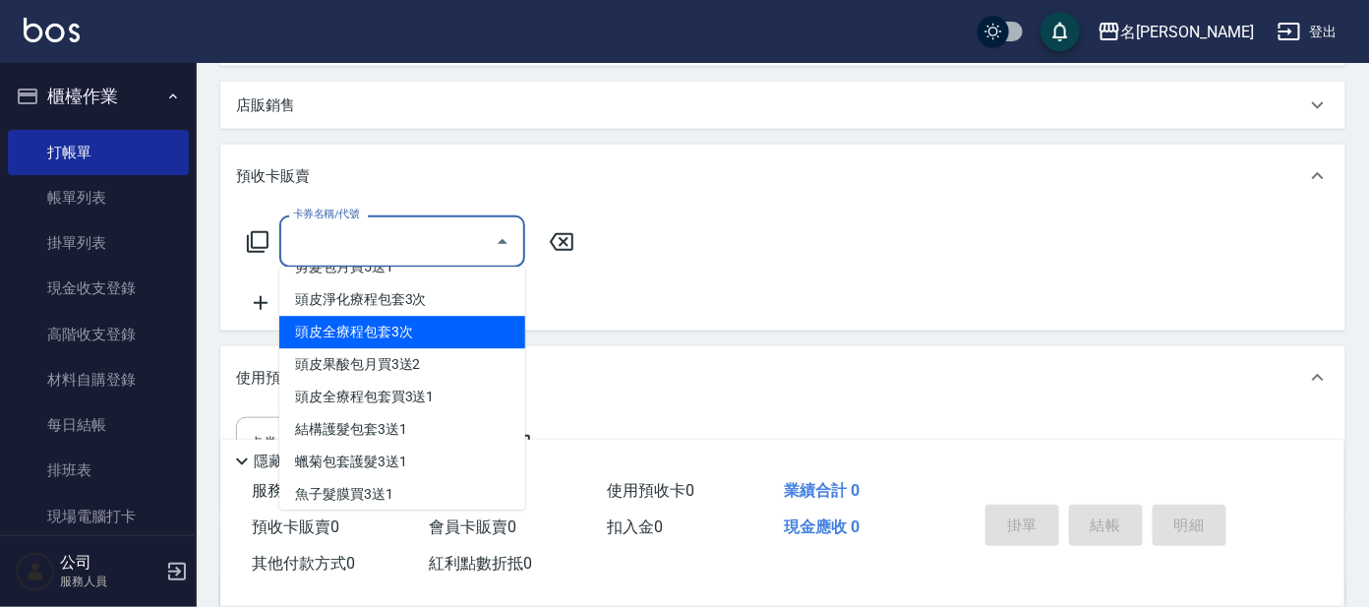
click at [357, 330] on span "頭皮全療程包套3次" at bounding box center [402, 333] width 246 height 32
type input "頭皮全療程包套3次(993)"
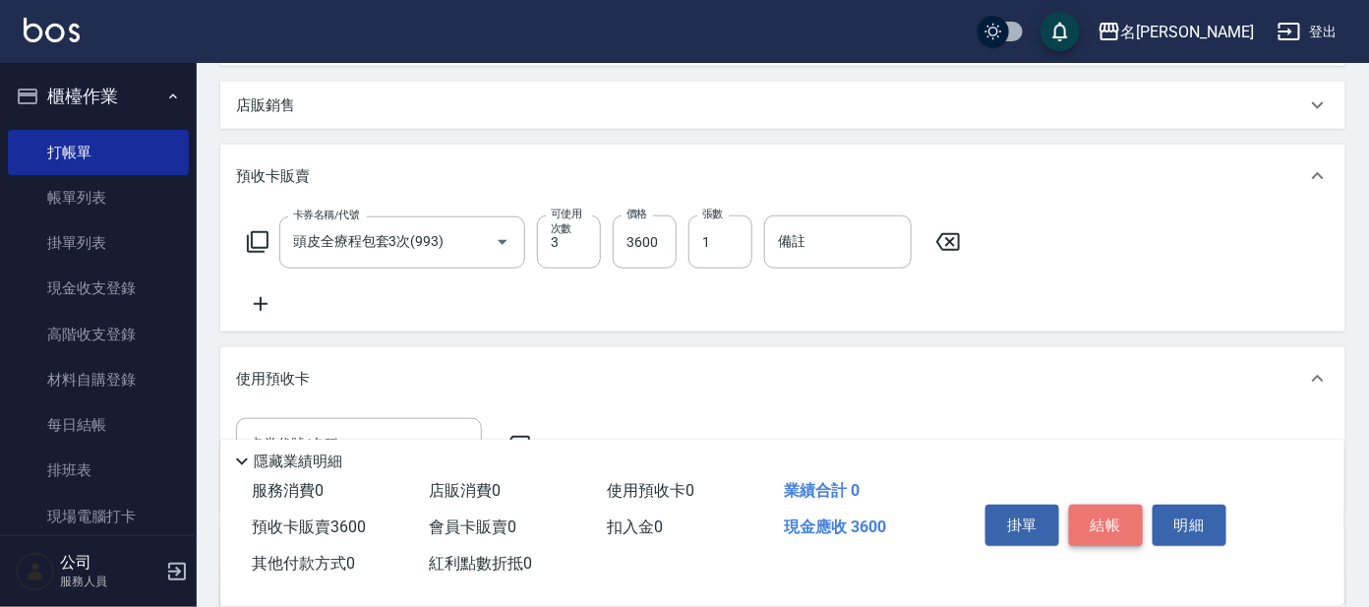
click at [1086, 519] on button "結帳" at bounding box center [1106, 524] width 74 height 41
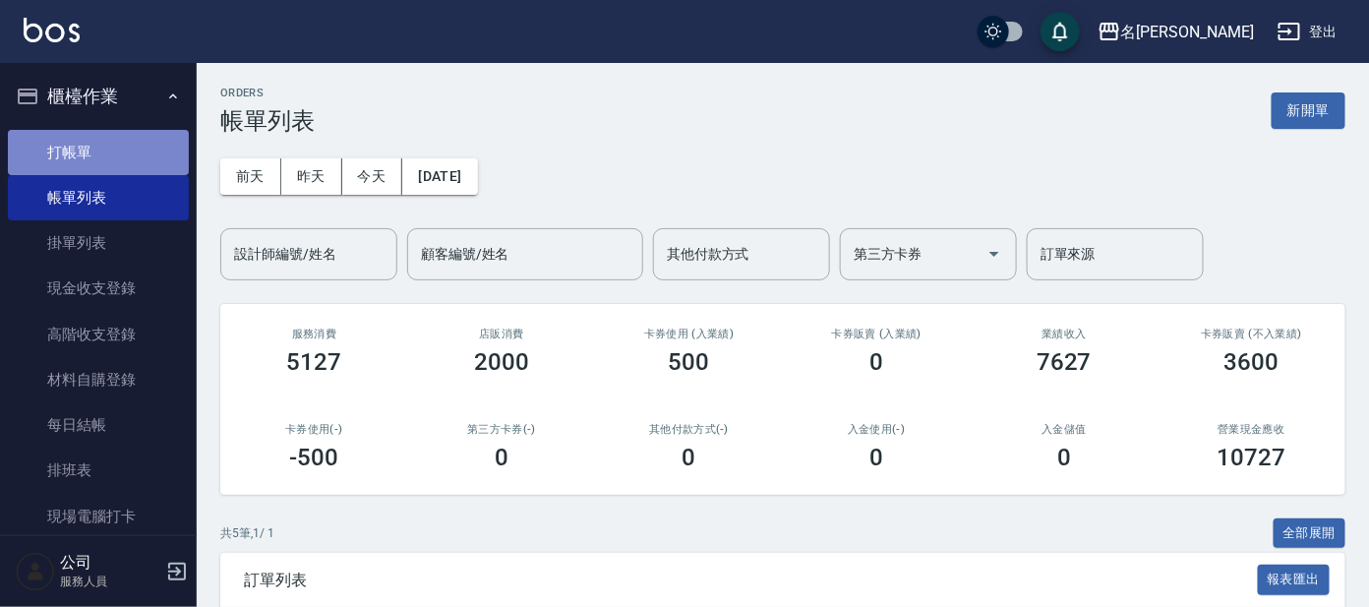
click at [113, 147] on link "打帳單" at bounding box center [98, 152] width 181 height 45
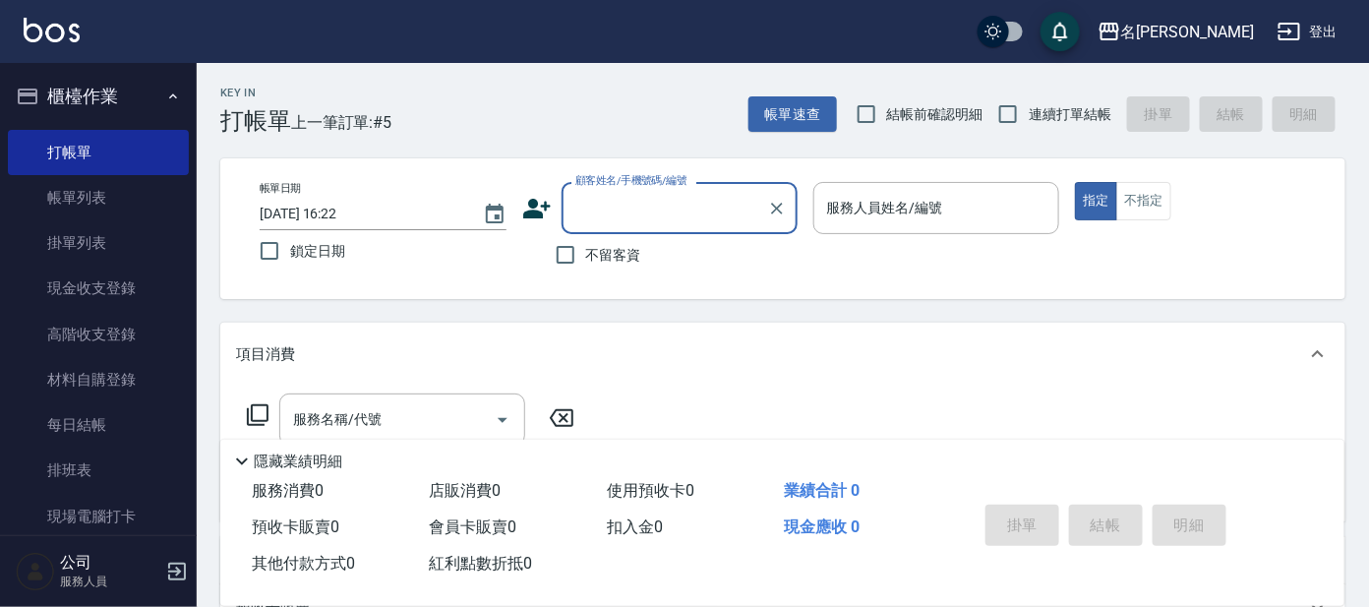
click at [594, 205] on input "顧客姓名/手機號碼/編號" at bounding box center [664, 208] width 189 height 34
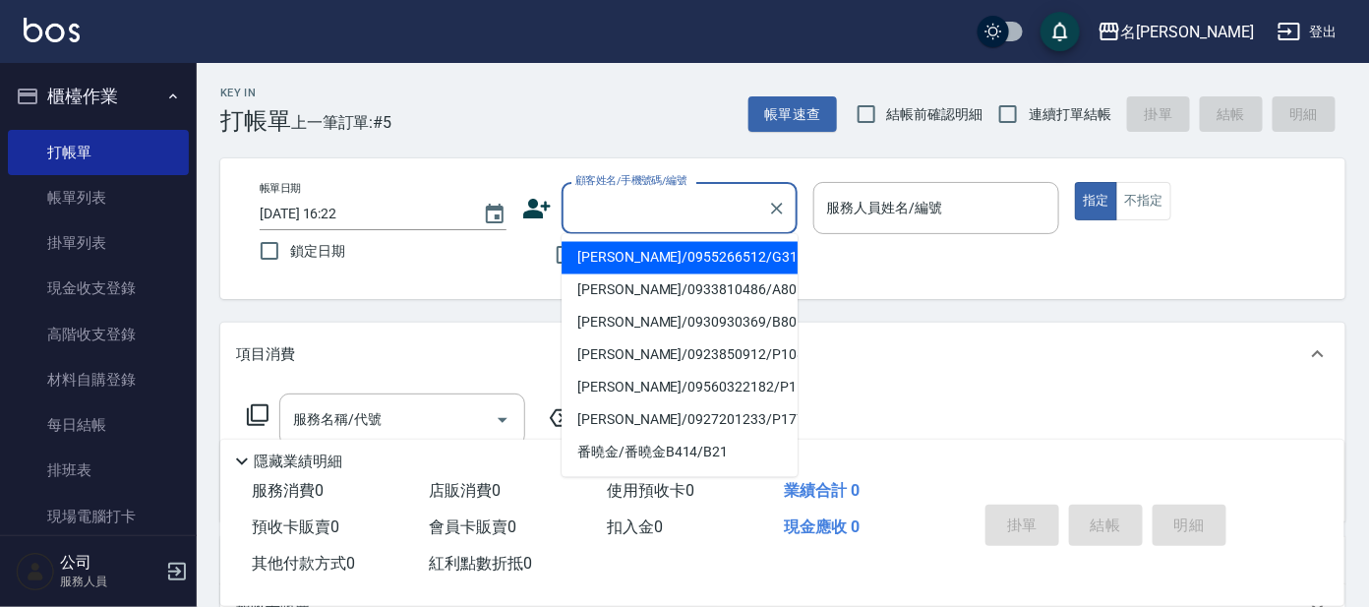
click at [616, 255] on li "[PERSON_NAME]/0955266512/G31" at bounding box center [679, 258] width 236 height 32
type input "[PERSON_NAME]/0955266512/G31"
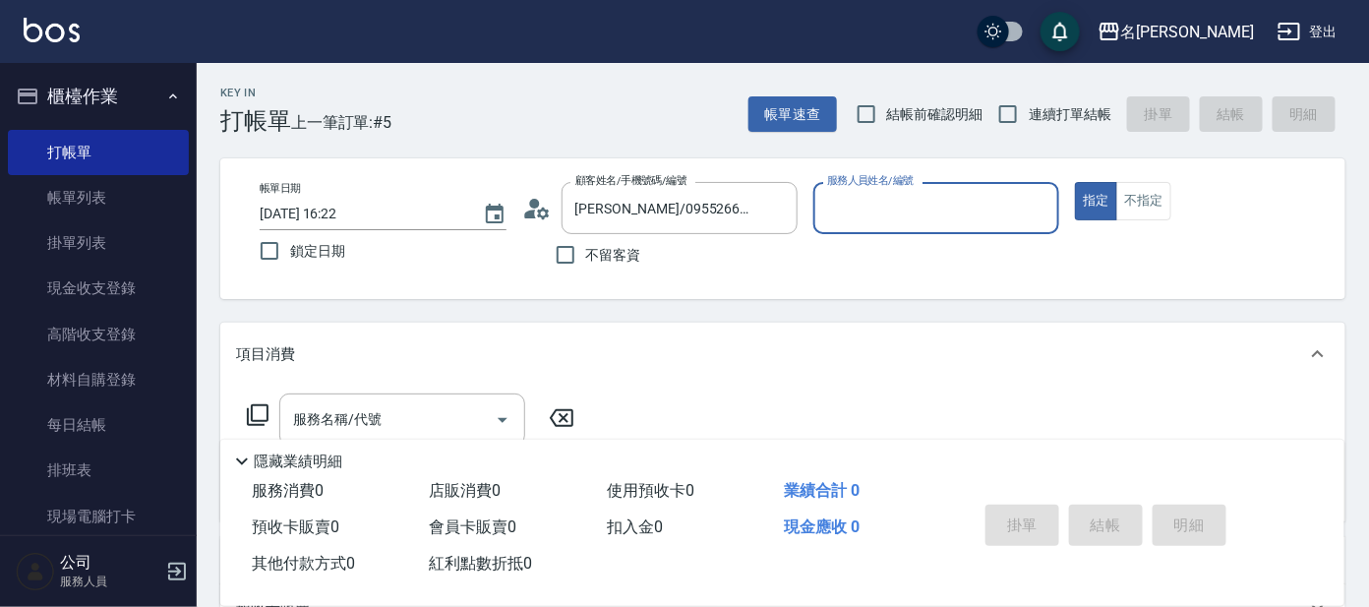
type input "[PERSON_NAME]-7"
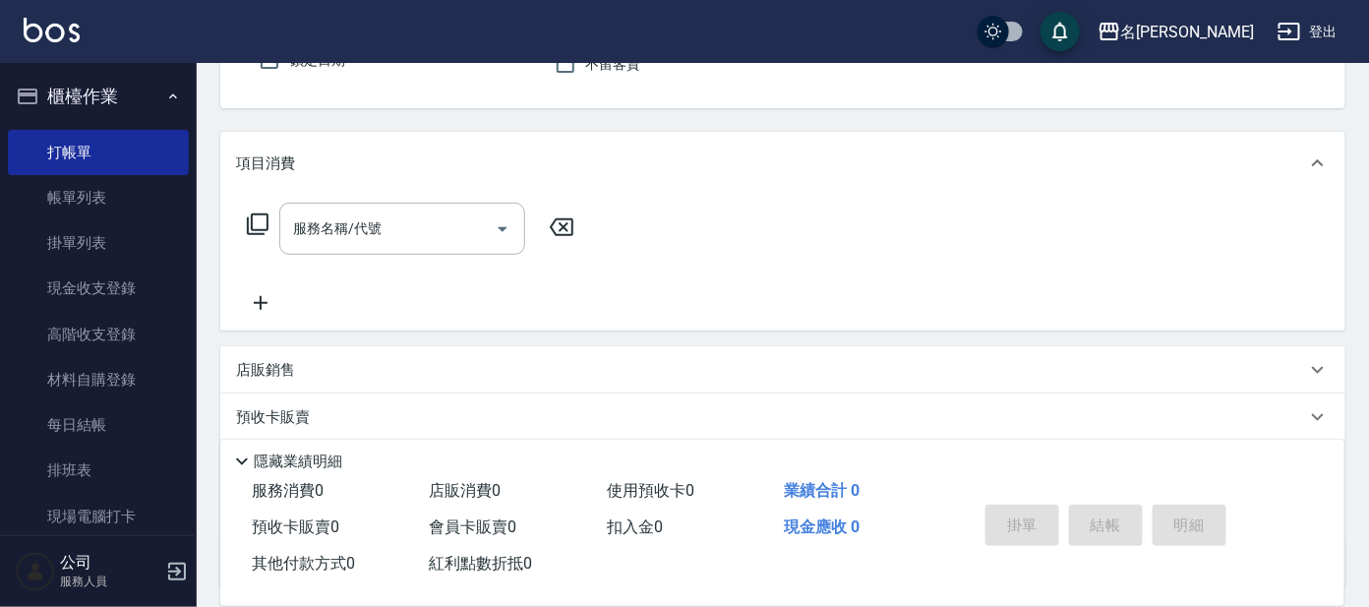
scroll to position [183, 0]
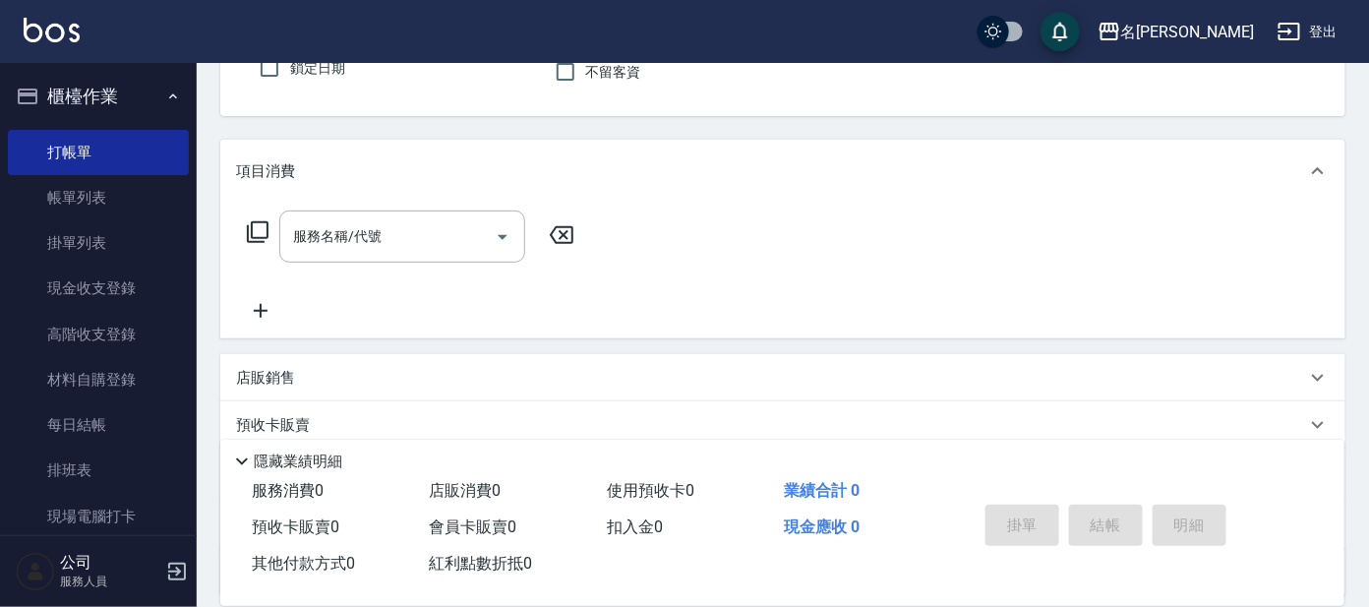
click at [265, 418] on p "預收卡販賣" at bounding box center [273, 425] width 74 height 21
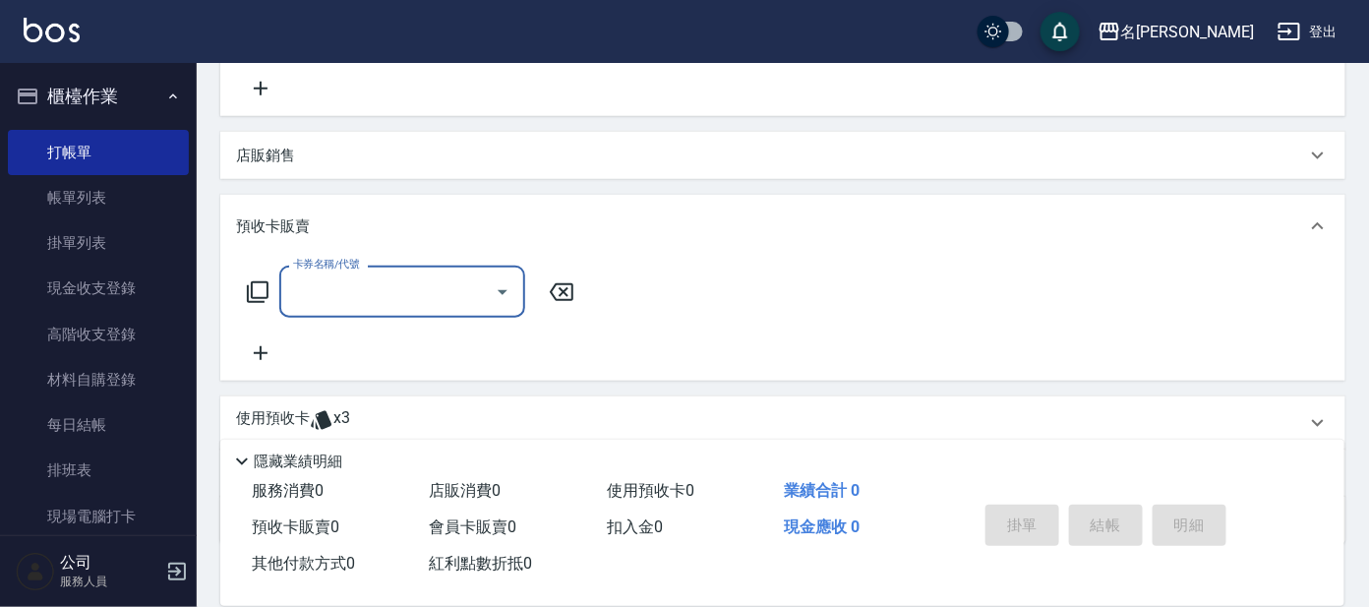
scroll to position [394, 0]
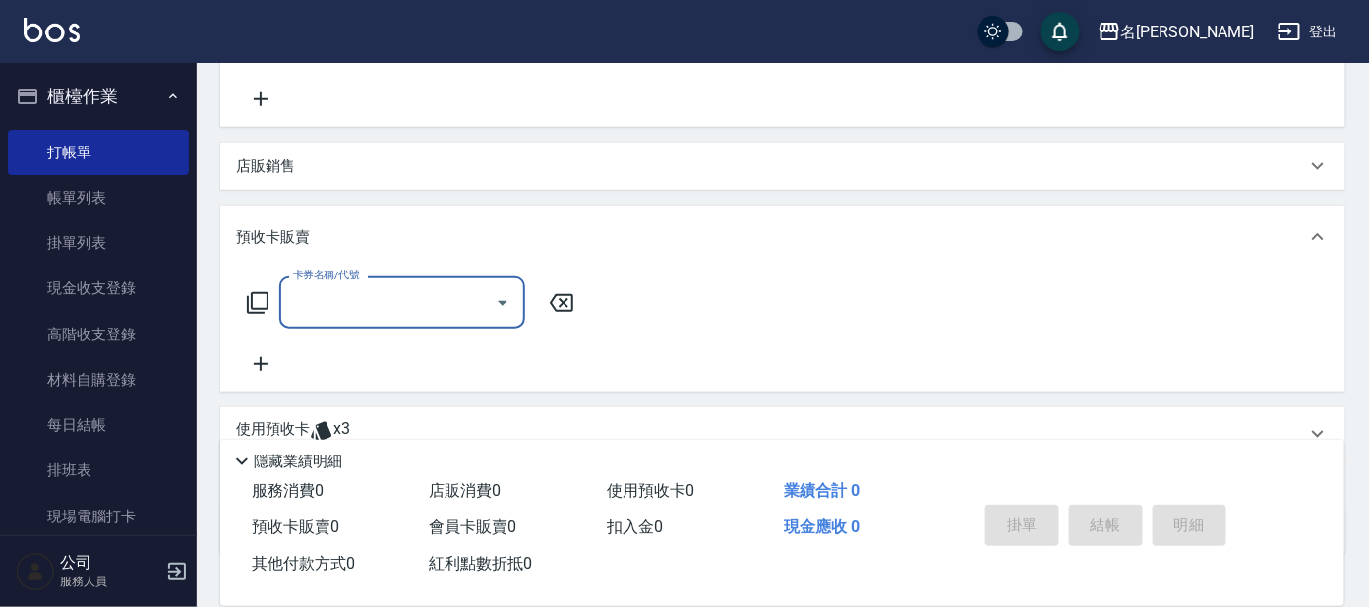
click at [561, 298] on icon at bounding box center [562, 303] width 24 height 18
click at [259, 427] on p "使用預收卡" at bounding box center [273, 433] width 74 height 29
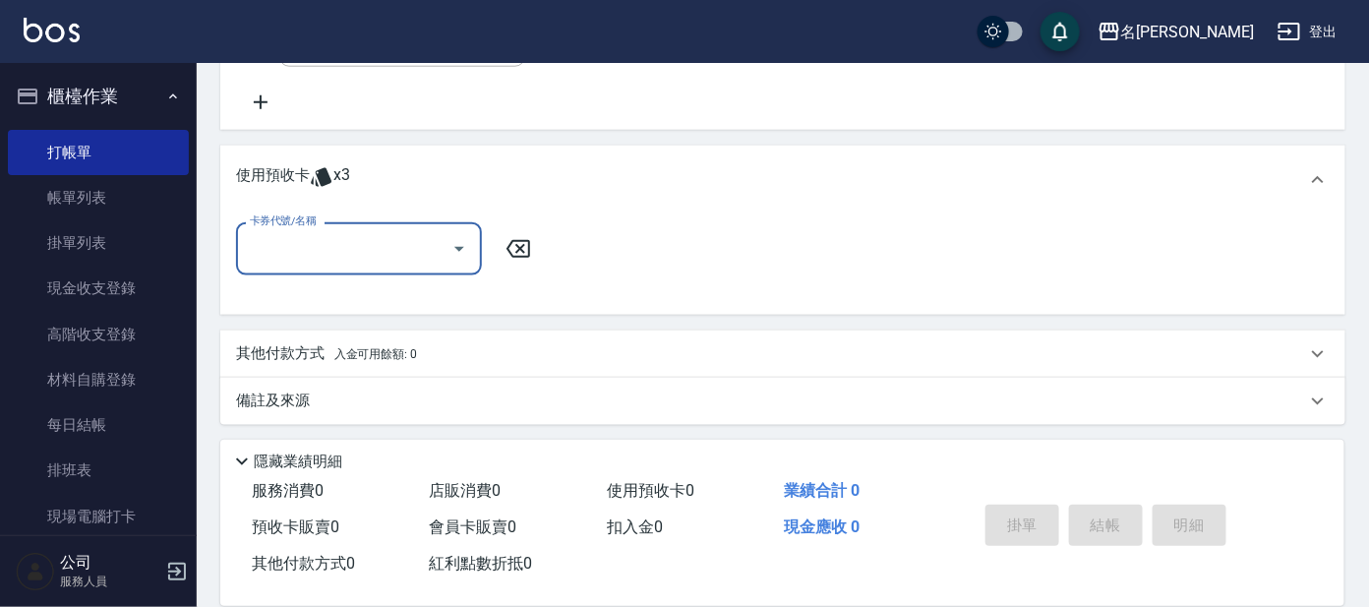
scroll to position [636, 0]
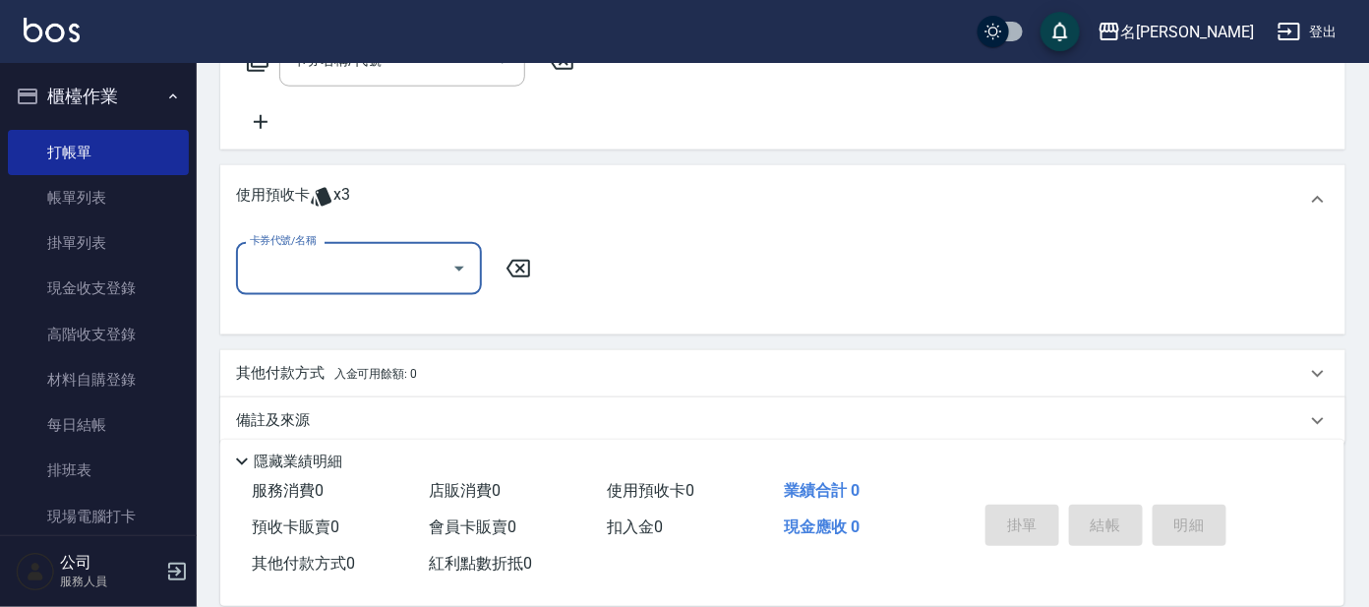
click at [348, 266] on input "卡券代號/名稱" at bounding box center [344, 268] width 199 height 34
click at [349, 311] on div "頭皮全療程包套3次 剩餘3張" at bounding box center [359, 317] width 246 height 32
type input "頭皮全療程包套3次"
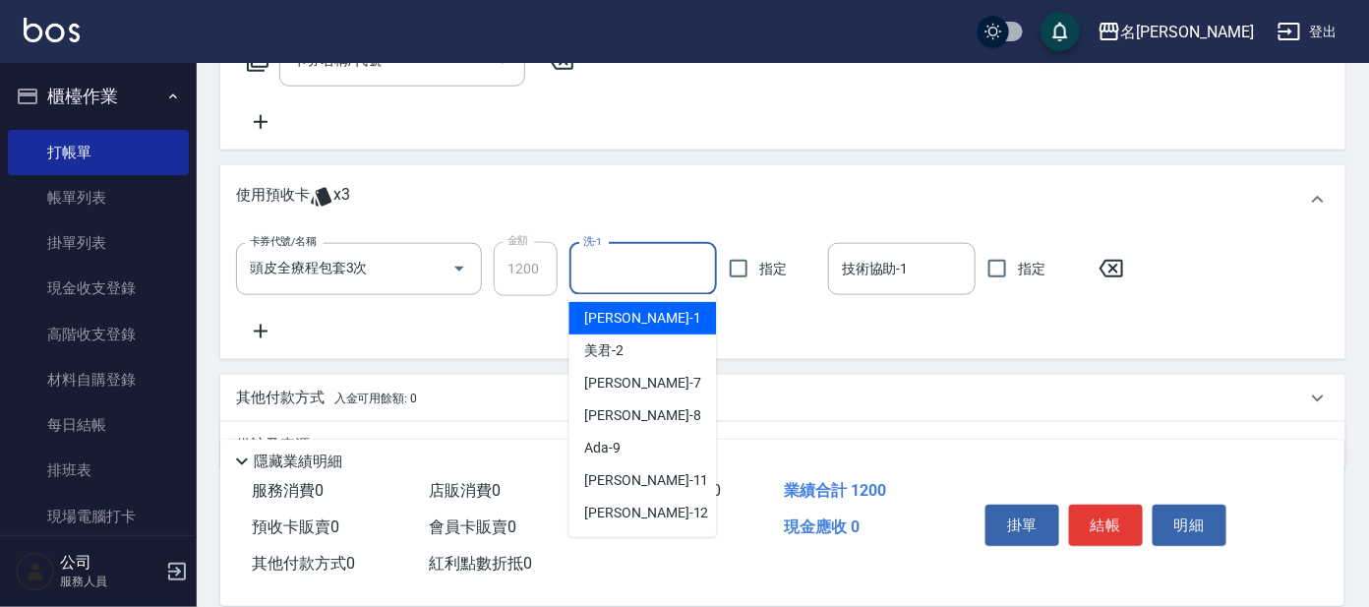
click at [634, 263] on input "洗-1" at bounding box center [643, 269] width 130 height 34
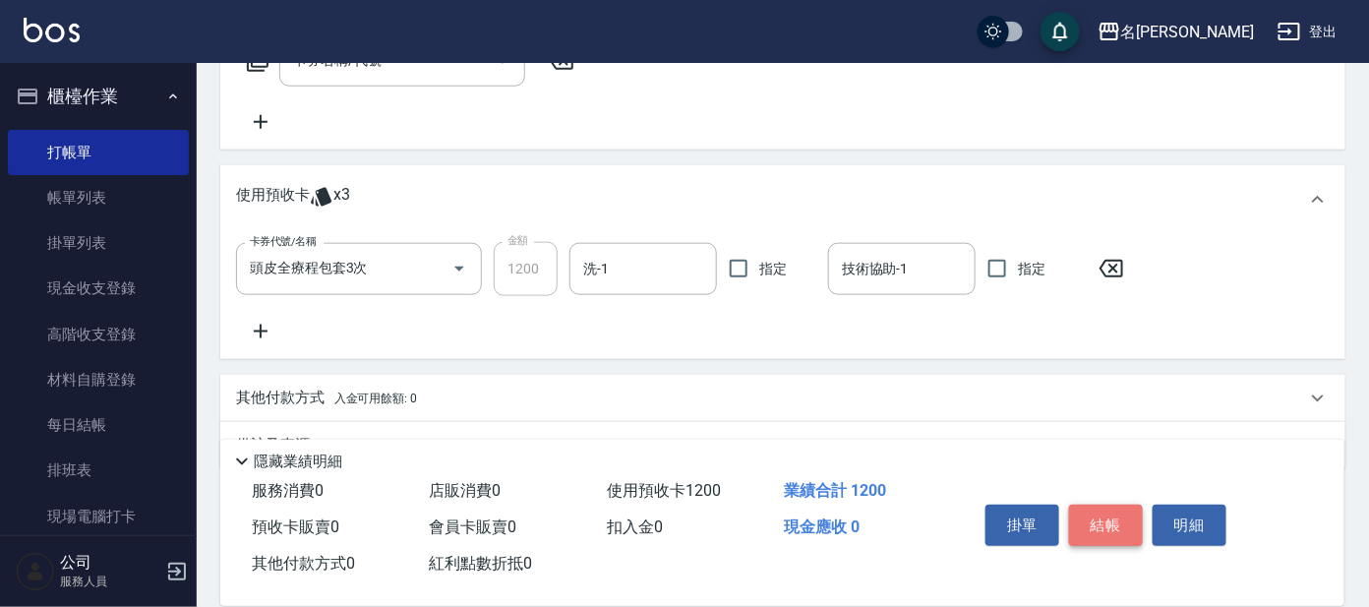
click at [1093, 521] on button "結帳" at bounding box center [1106, 524] width 74 height 41
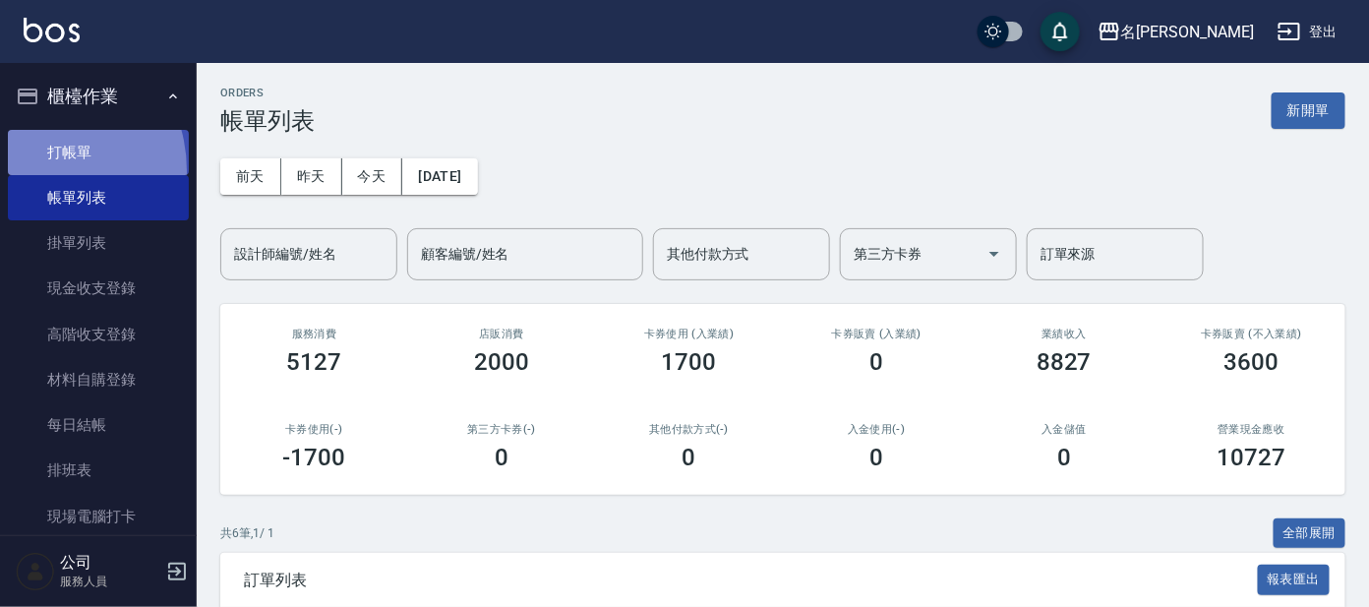
click at [33, 170] on link "打帳單" at bounding box center [98, 152] width 181 height 45
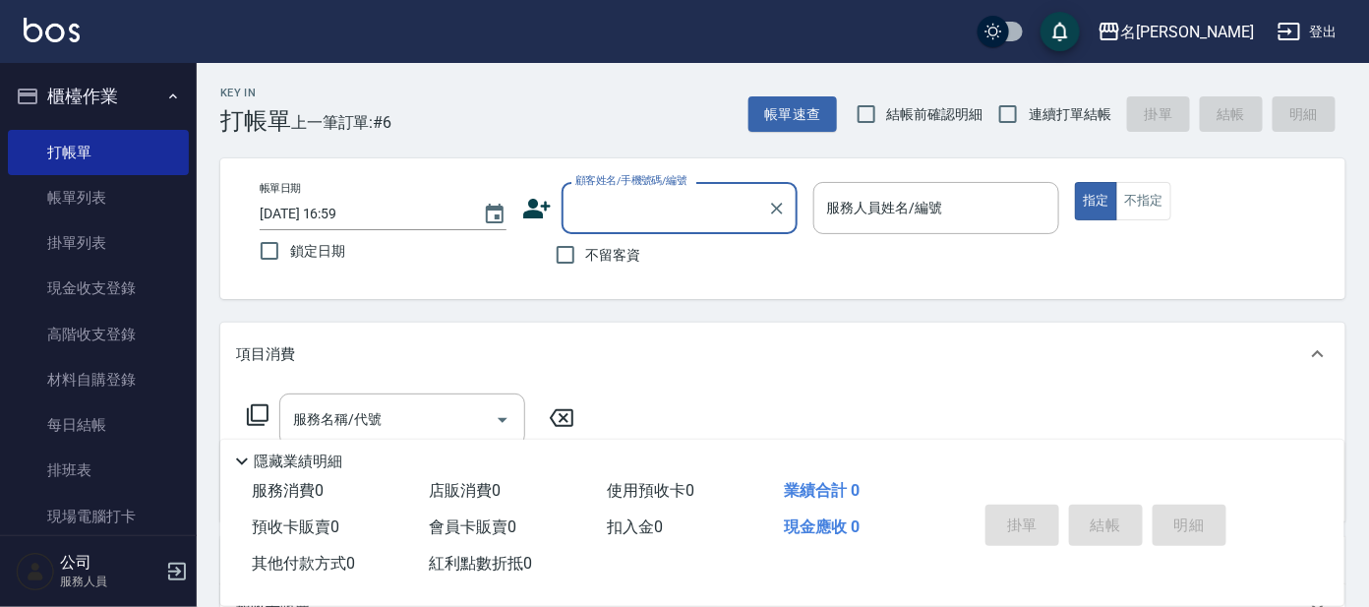
type input "y"
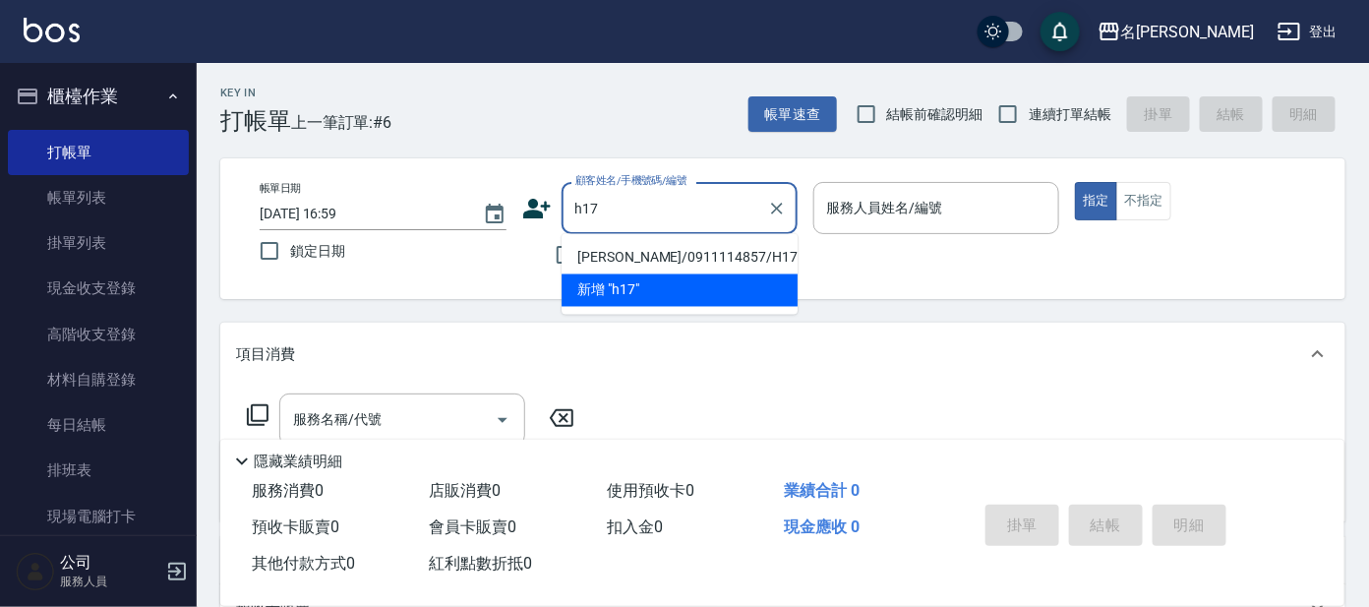
type input "[PERSON_NAME]/0911114857/H17"
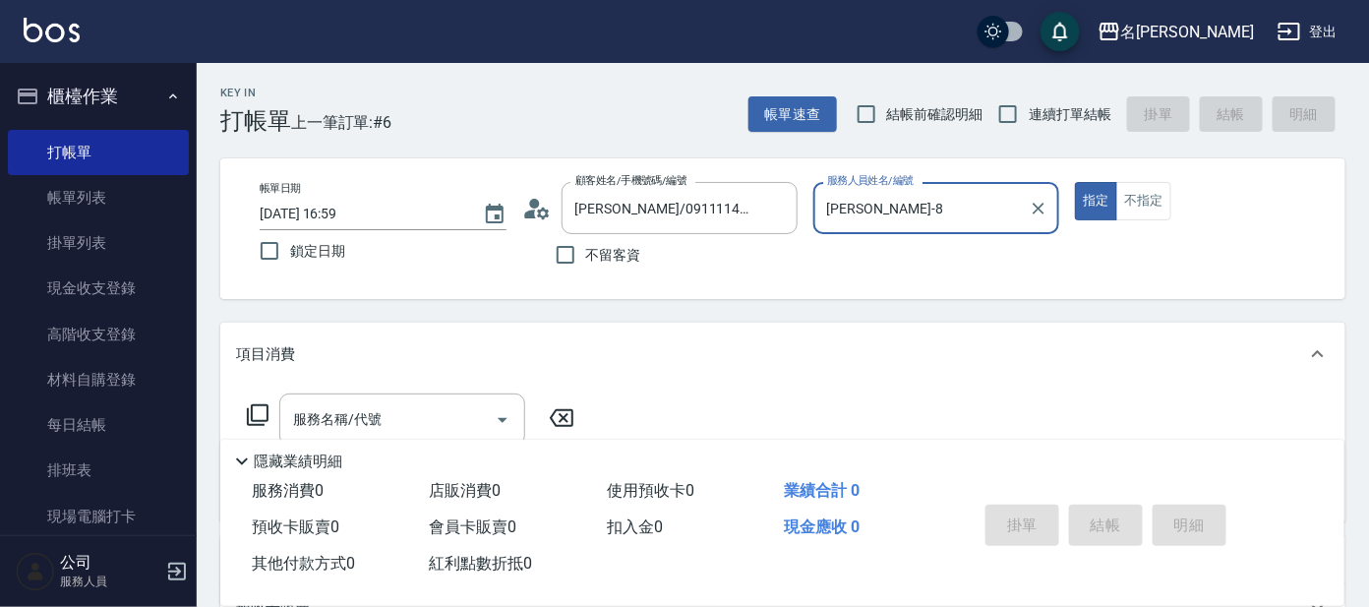
type input "[PERSON_NAME]-8"
click at [1075, 182] on button "指定" at bounding box center [1096, 201] width 42 height 38
type button "true"
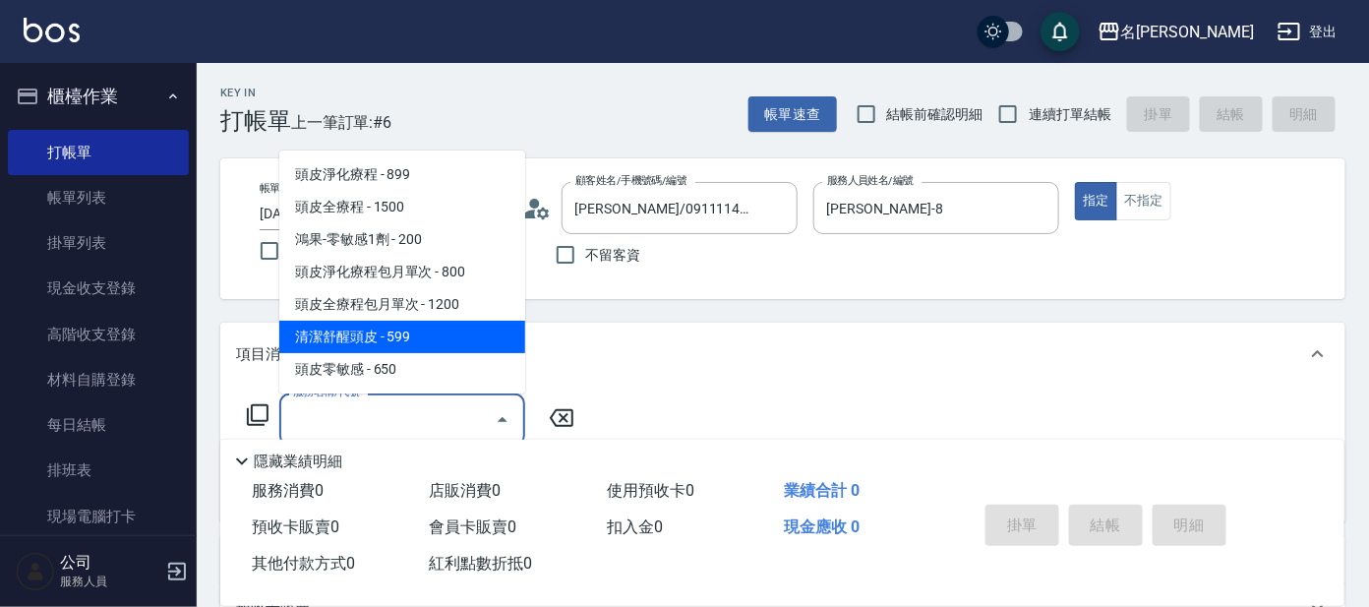
type input "清潔舒醒頭皮(110)"
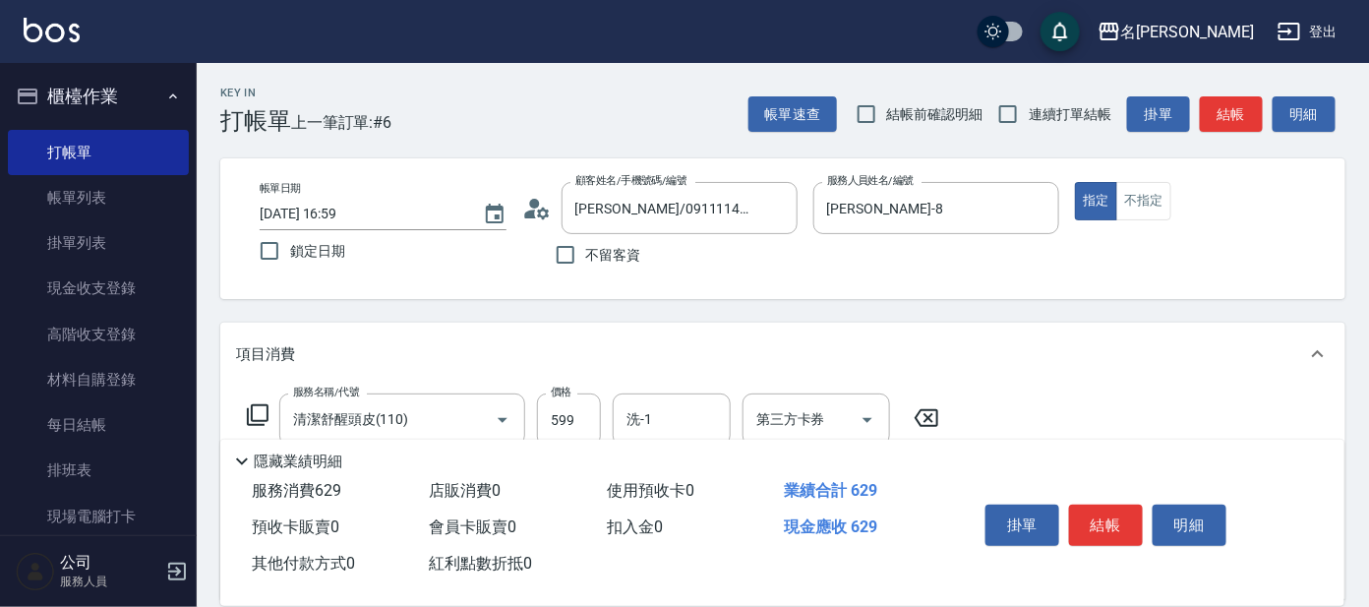
type input "潤絲(802)"
type input "[PERSON_NAME]-8"
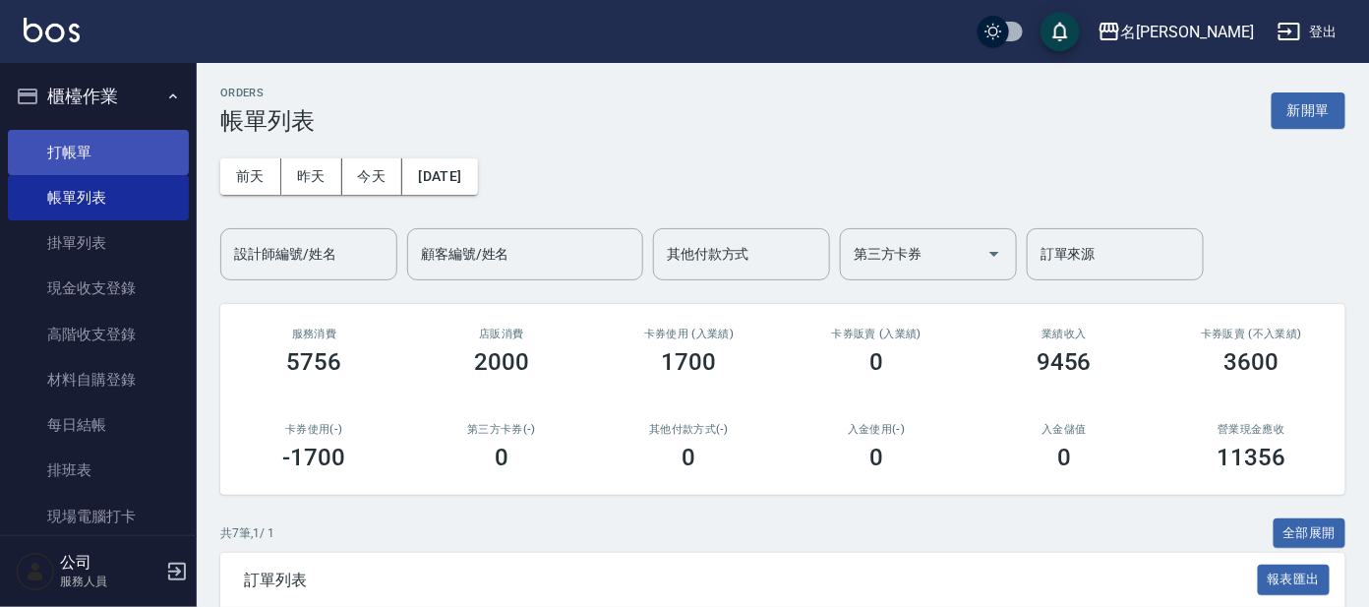
click at [76, 163] on link "打帳單" at bounding box center [98, 152] width 181 height 45
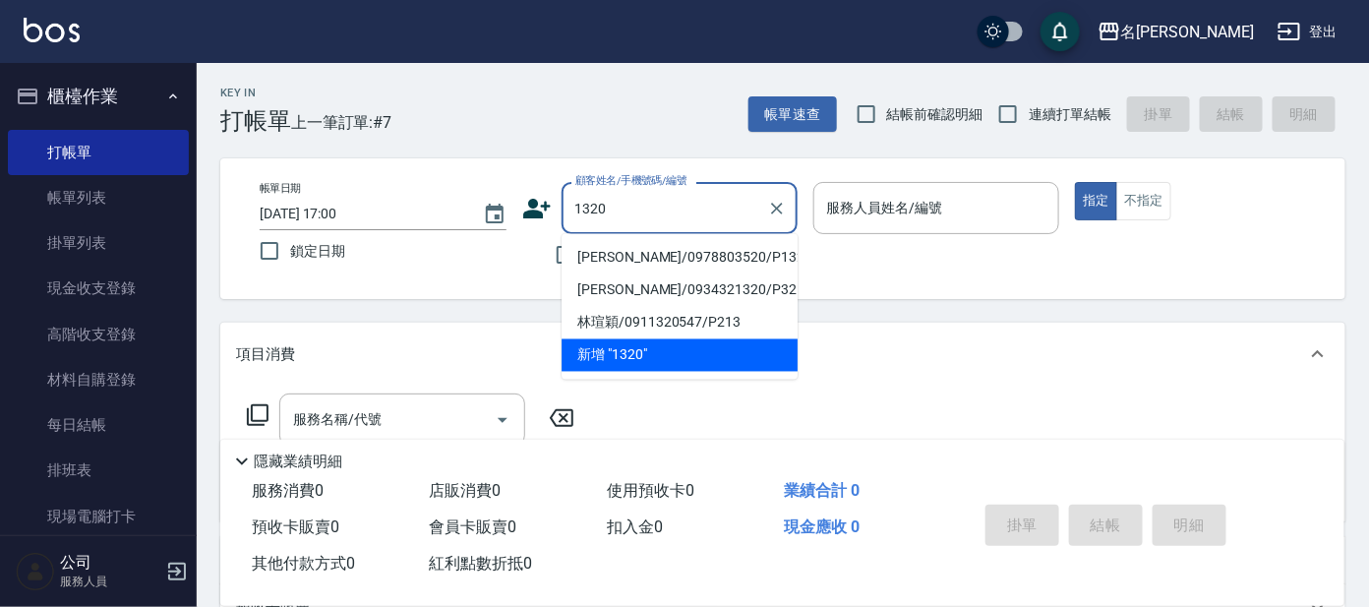
type input "[PERSON_NAME]/0978803520/P1320"
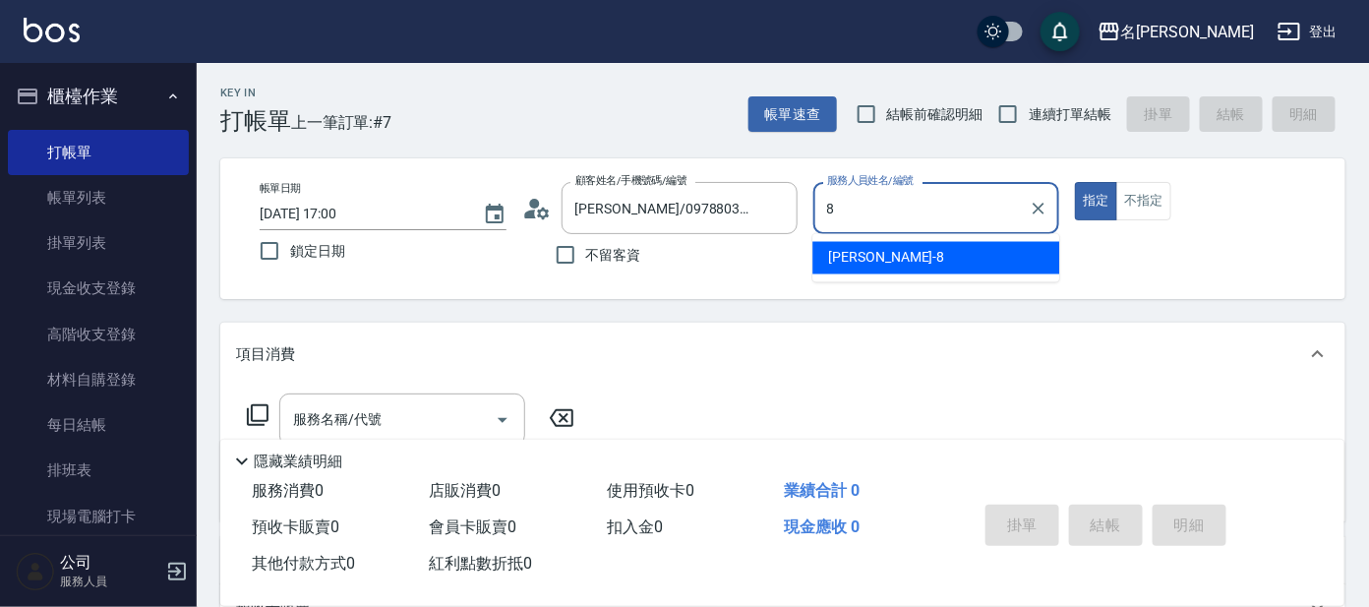
type input "[PERSON_NAME]-8"
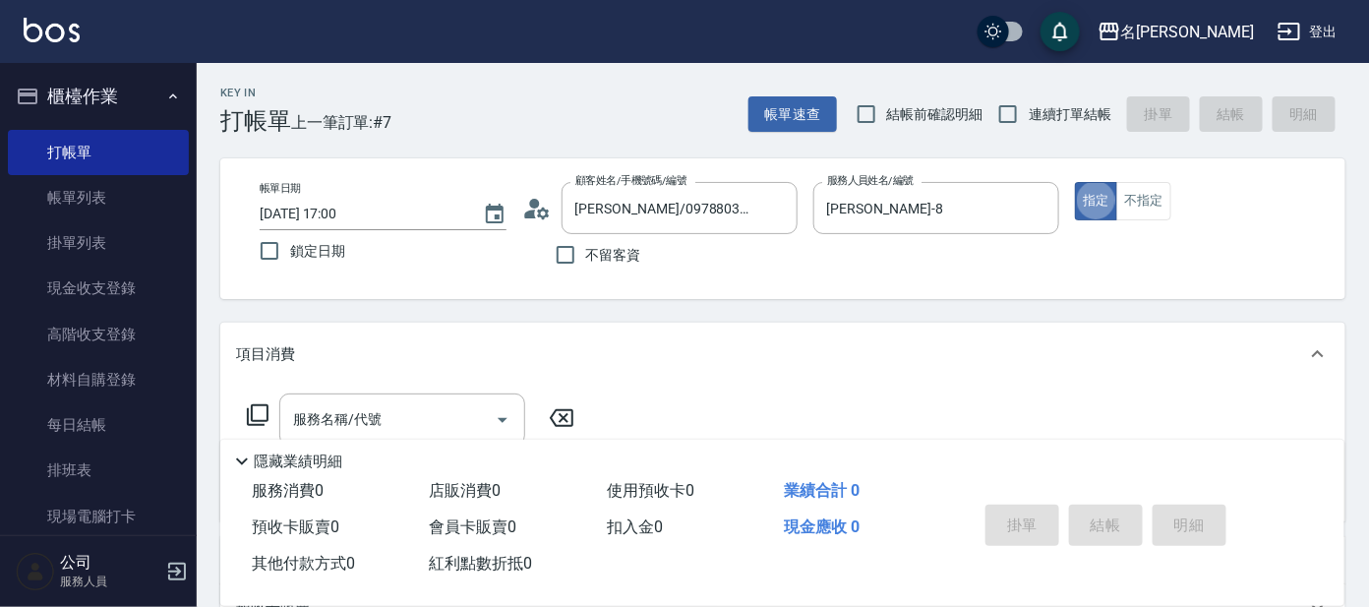
type button "true"
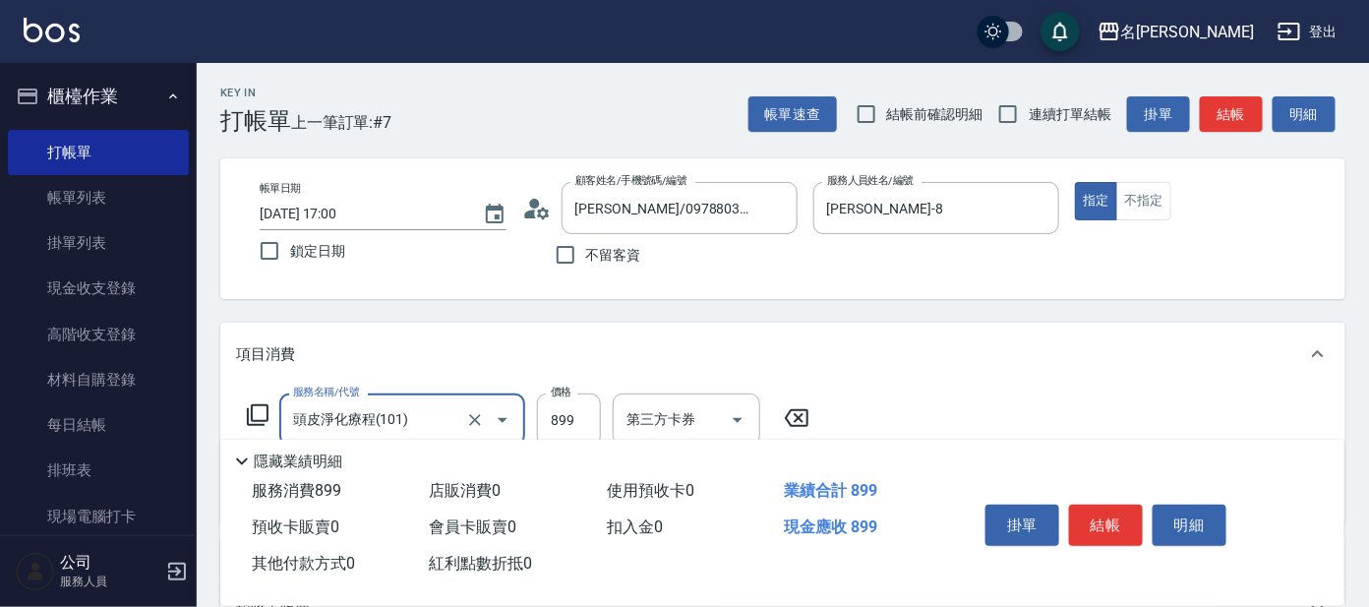
type input "頭皮淨化療程(101)"
type input "799"
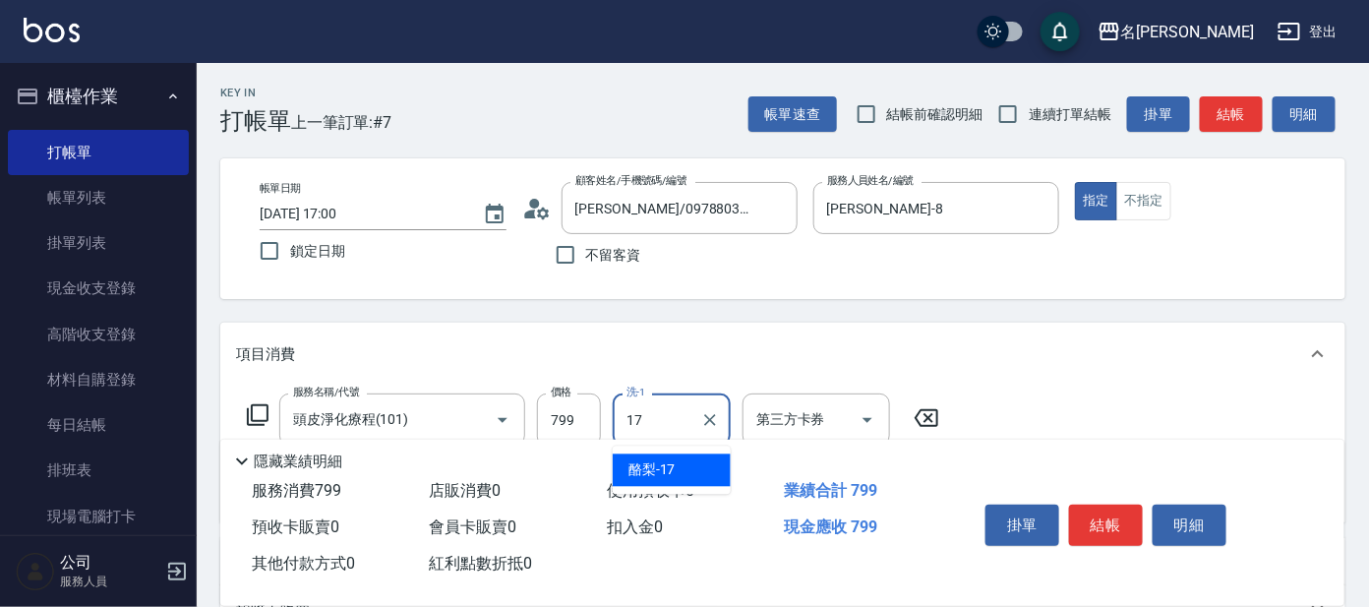
type input "酪梨-17"
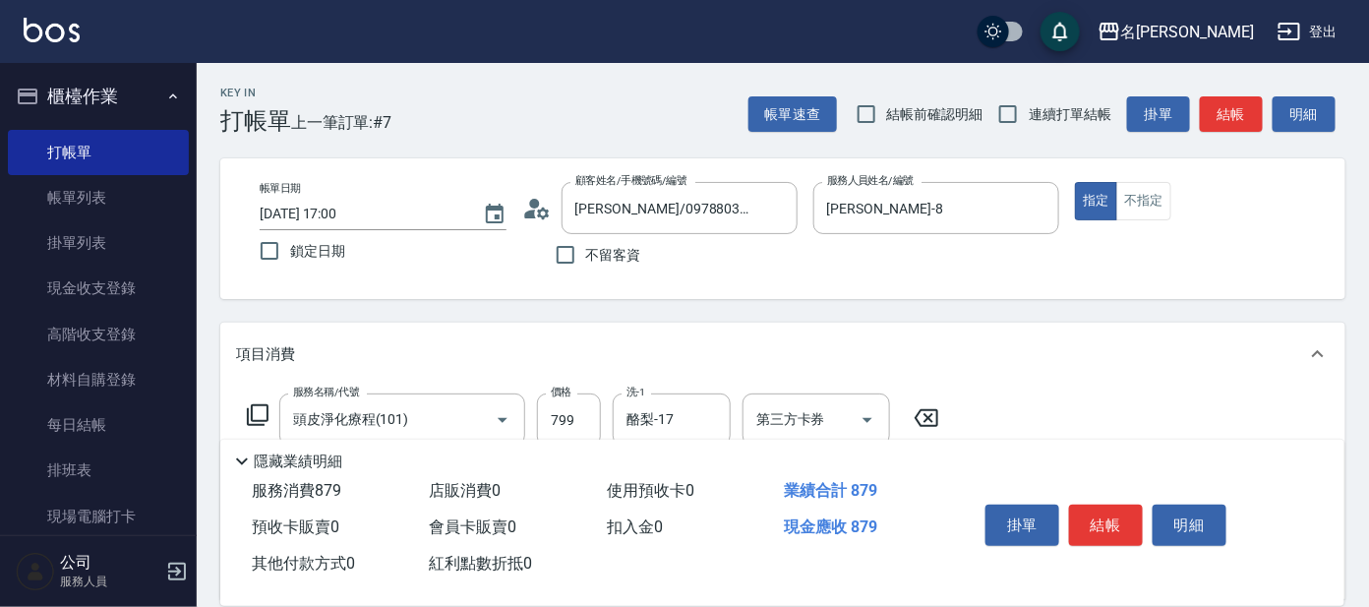
type input "快速修護(800)"
type input "酪梨-17"
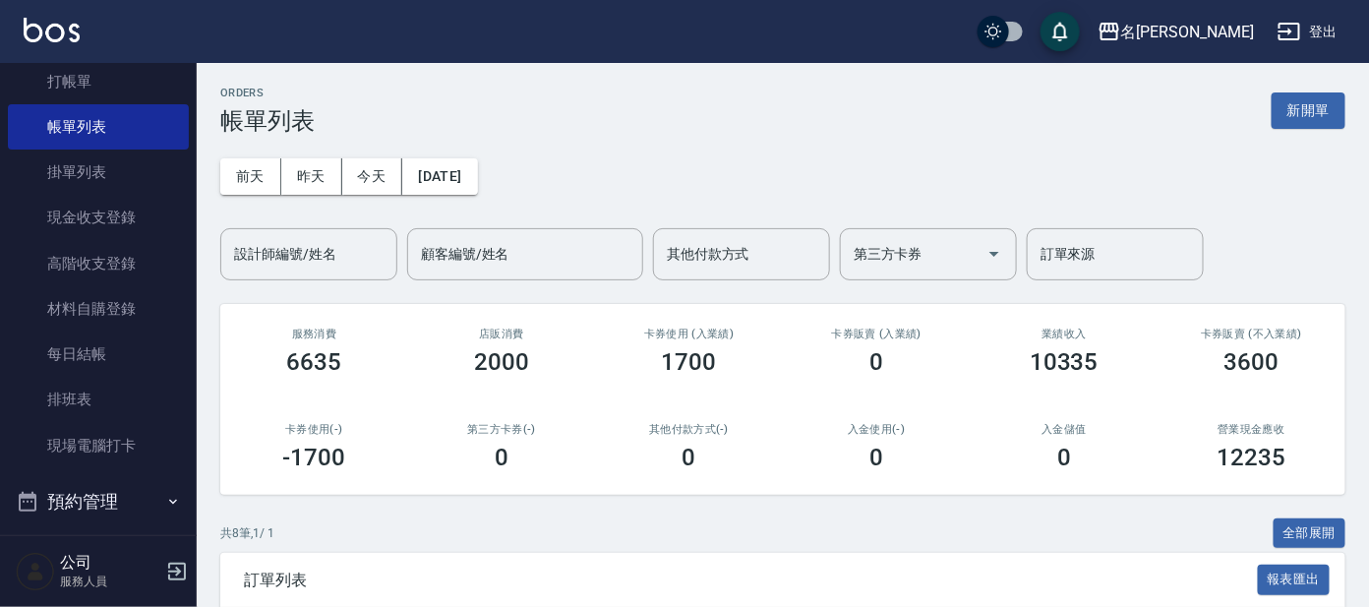
scroll to position [236, 0]
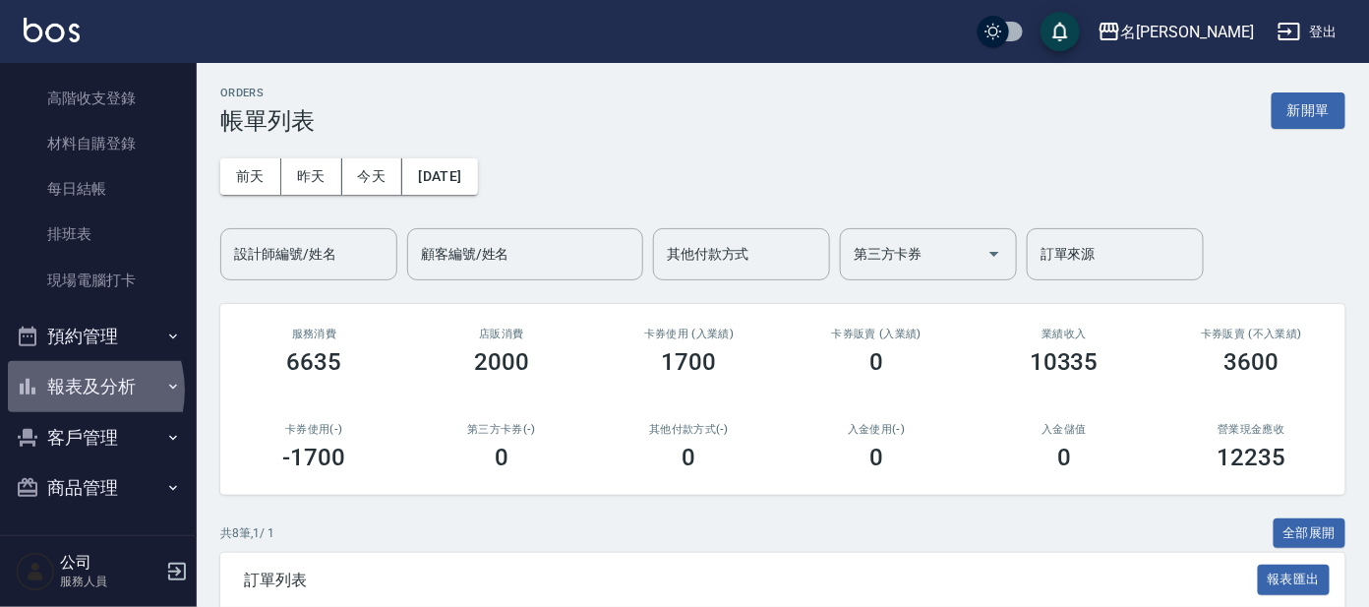
click at [67, 389] on button "報表及分析" at bounding box center [98, 386] width 181 height 51
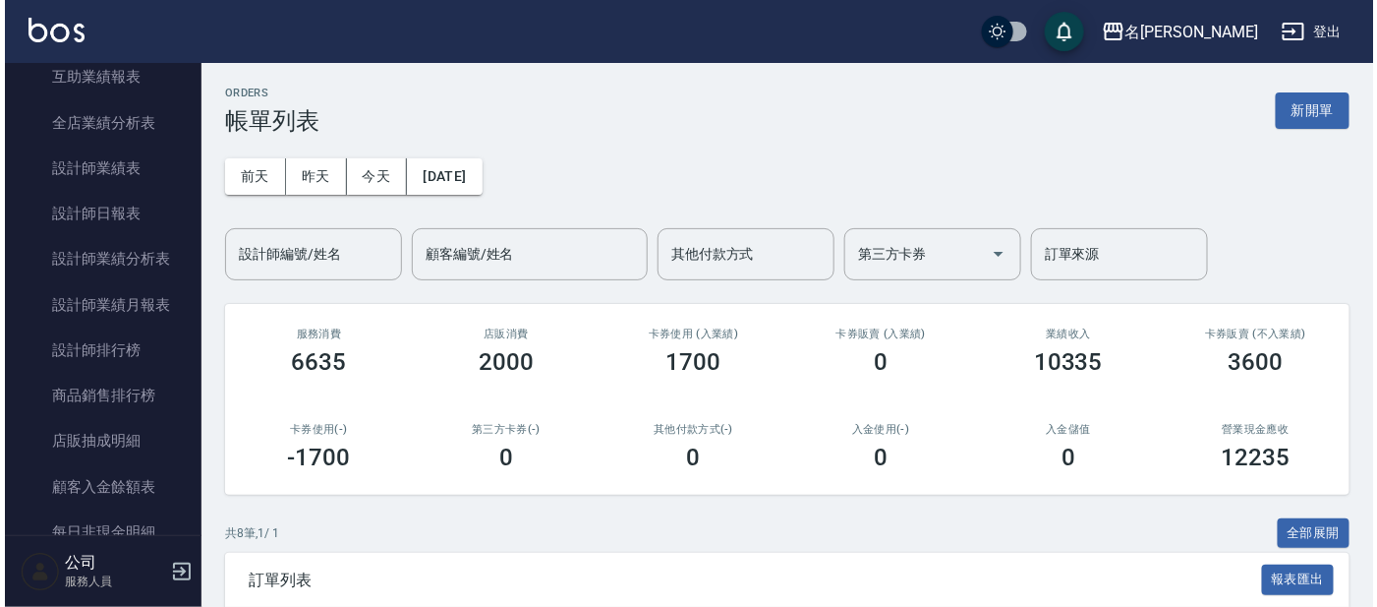
scroll to position [907, 0]
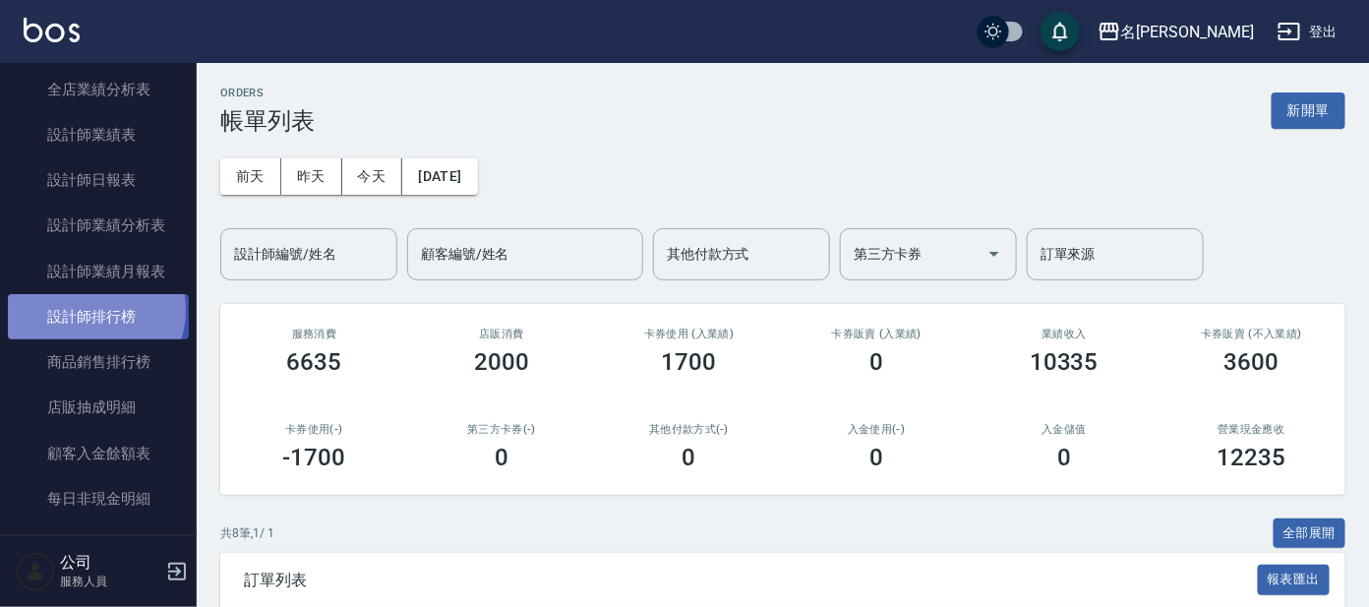
click at [88, 308] on link "設計師排行榜" at bounding box center [98, 316] width 181 height 45
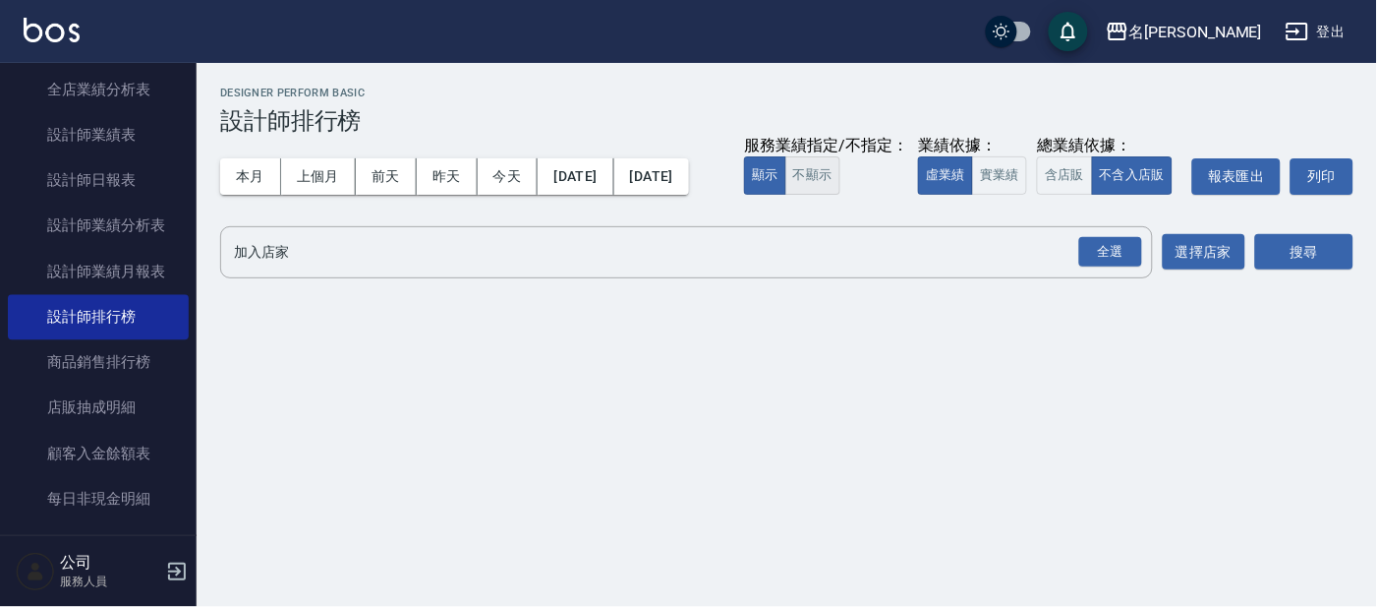
click at [786, 195] on button "不顯示" at bounding box center [813, 175] width 55 height 38
drag, startPoint x: 483, startPoint y: 227, endPoint x: 501, endPoint y: 227, distance: 18.7
click at [972, 195] on button "實業績" at bounding box center [999, 175] width 55 height 38
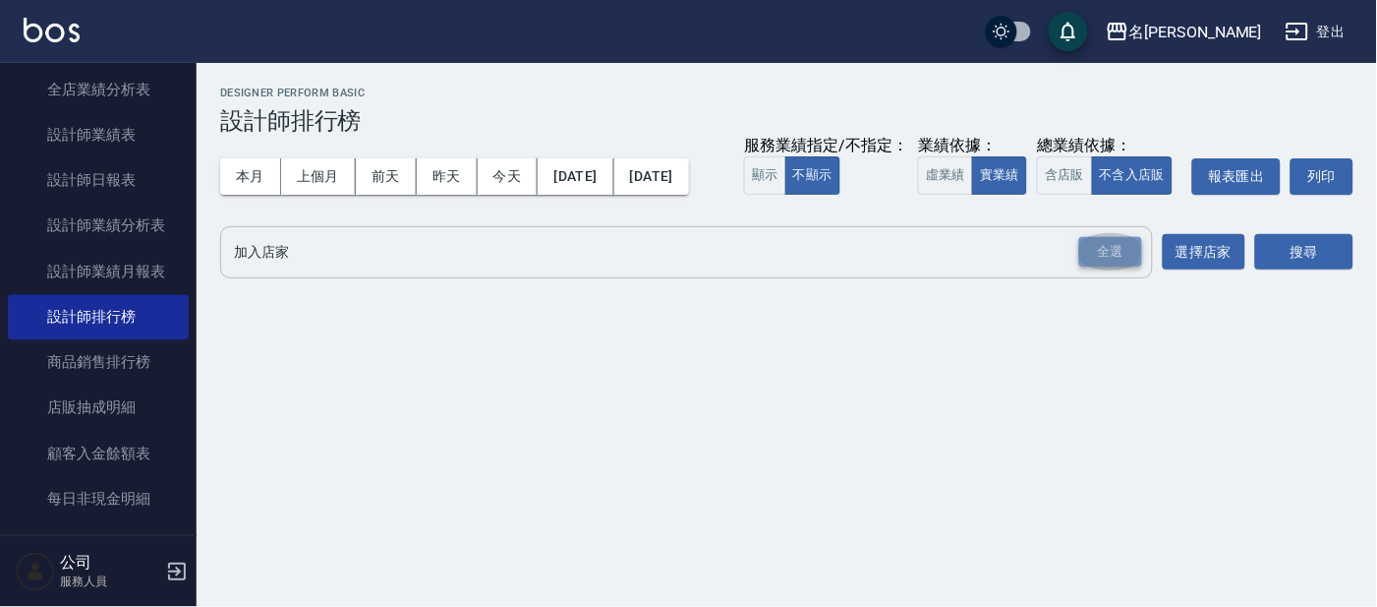
click at [1086, 267] on div "全選" at bounding box center [1111, 252] width 63 height 30
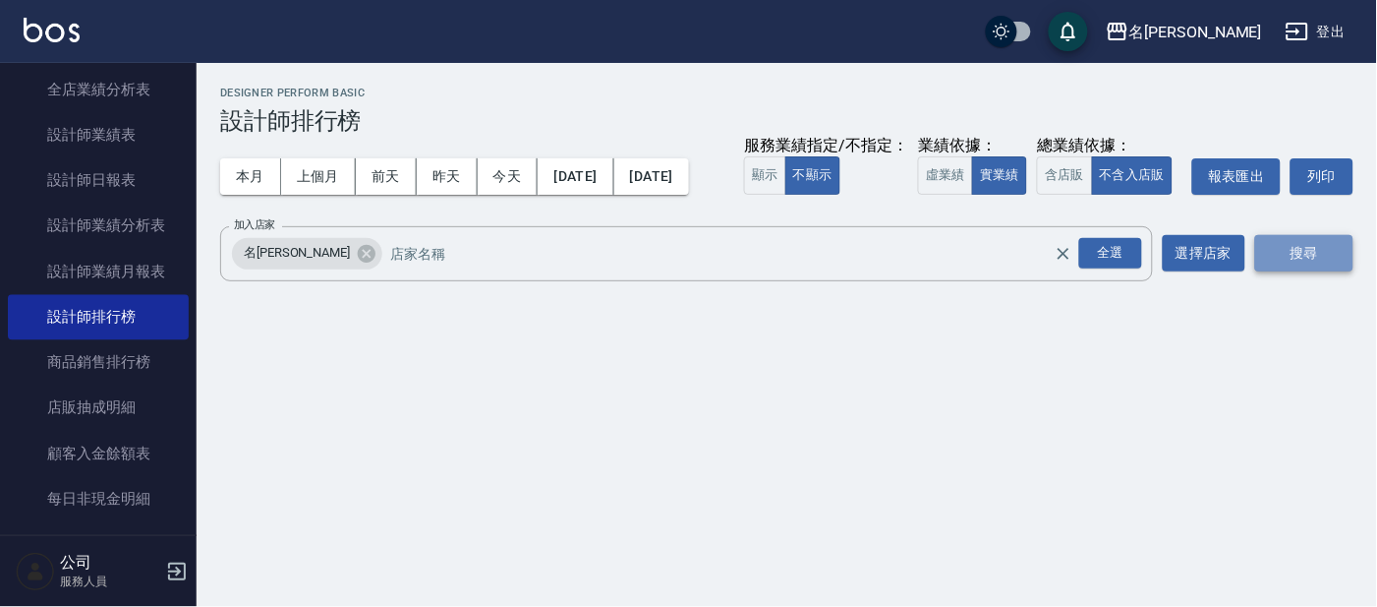
click at [1303, 271] on button "搜尋" at bounding box center [1305, 253] width 98 height 36
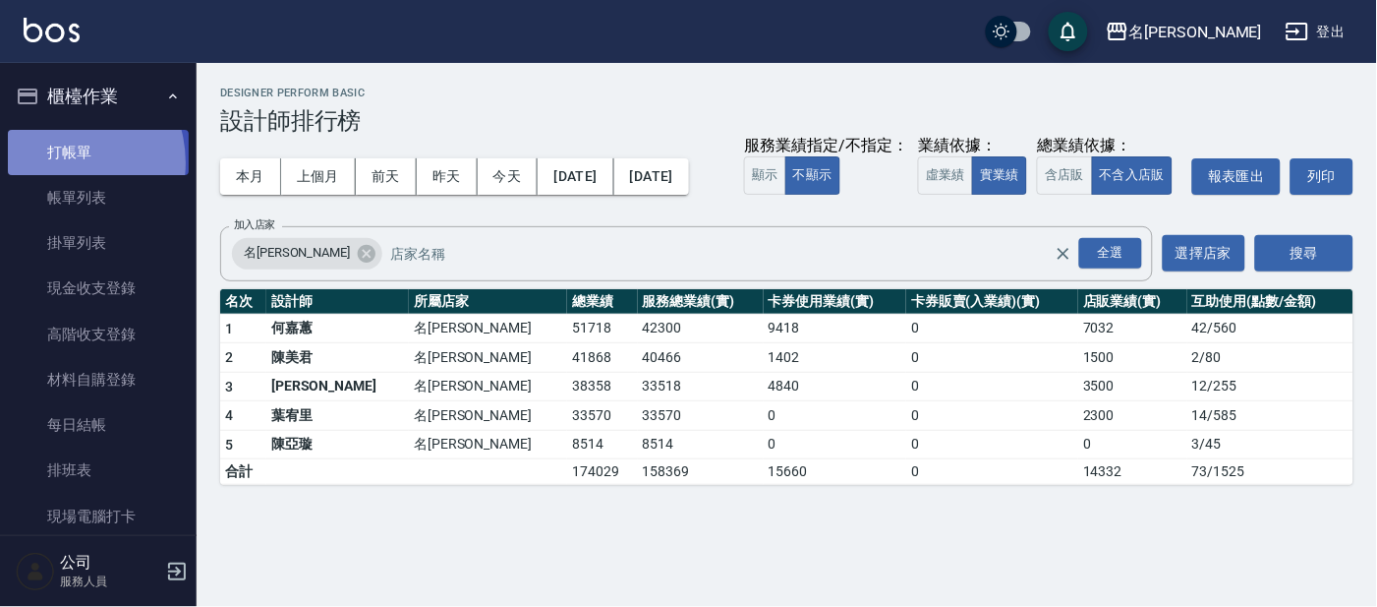
click at [55, 162] on link "打帳單" at bounding box center [98, 152] width 181 height 45
